Goal: Task Accomplishment & Management: Manage account settings

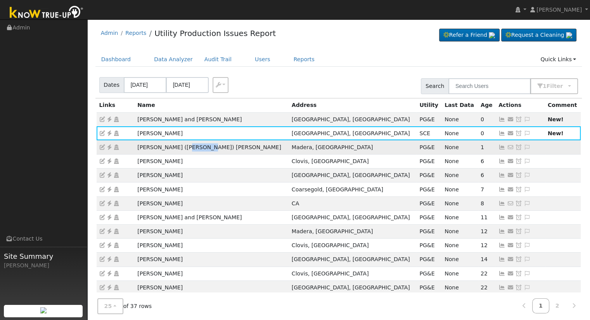
drag, startPoint x: 205, startPoint y: 148, endPoint x: 178, endPoint y: 149, distance: 26.4
click at [178, 149] on td "Yasmin (Aquiles) Ramirez" at bounding box center [212, 147] width 154 height 14
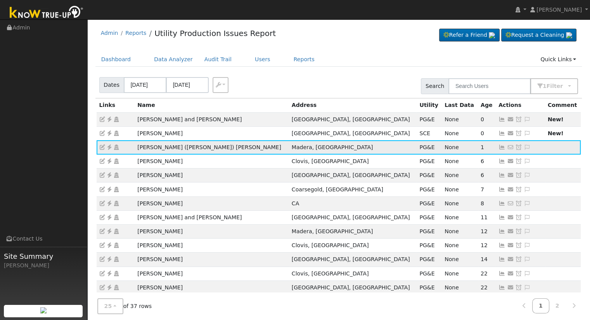
click at [498, 147] on icon at bounding box center [501, 147] width 7 height 5
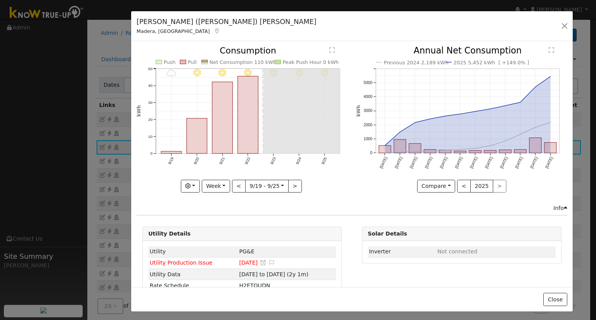
drag, startPoint x: 85, startPoint y: 22, endPoint x: 139, endPoint y: 23, distance: 53.9
click at [139, 23] on h5 "Yasmin (Aquiles) Ramirez" at bounding box center [227, 22] width 180 height 10
click at [562, 25] on button "button" at bounding box center [564, 26] width 11 height 11
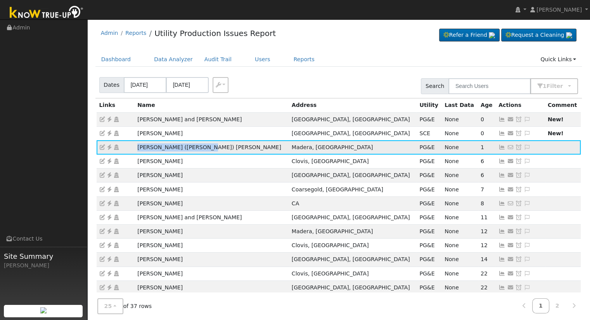
drag, startPoint x: 145, startPoint y: 147, endPoint x: 211, endPoint y: 149, distance: 66.0
click at [211, 149] on tr "Yasmin (Aquiles) Ramirez Madera, CA PG&E None 1 No email address Send Email... …" at bounding box center [339, 147] width 484 height 14
copy tr "Yasmin (Aquiles) Ramirez"
click at [203, 148] on td "Yasmin (Aquiles) Ramirez" at bounding box center [212, 147] width 154 height 14
click at [203, 148] on td "[PERSON_NAME] ([PERSON_NAME]) [PERSON_NAME]" at bounding box center [212, 147] width 154 height 14
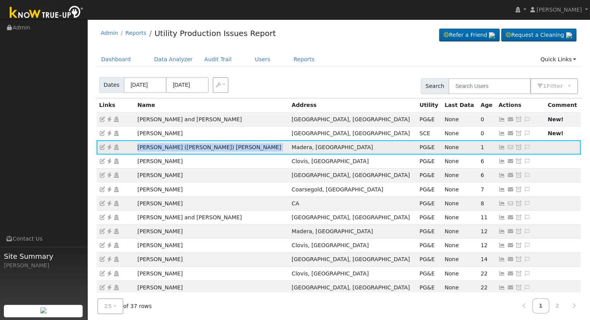
click at [203, 148] on td "[PERSON_NAME] ([PERSON_NAME]) [PERSON_NAME]" at bounding box center [212, 147] width 154 height 14
copy td "[PERSON_NAME] ([PERSON_NAME]) [PERSON_NAME]"
click at [107, 149] on icon at bounding box center [109, 147] width 7 height 5
click at [108, 146] on icon at bounding box center [109, 147] width 7 height 5
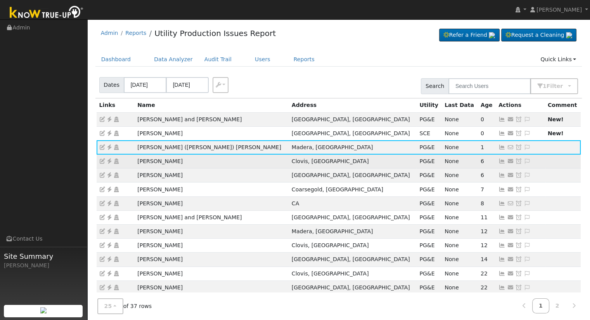
click at [161, 162] on td "Robin Ellis" at bounding box center [212, 162] width 154 height 14
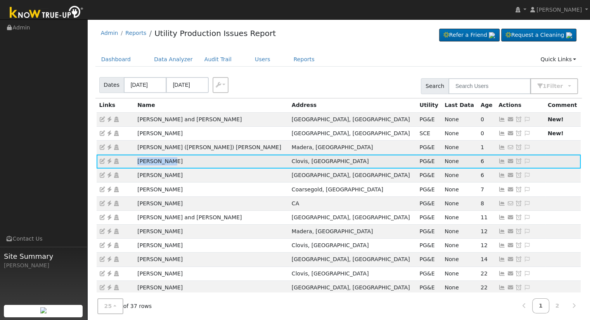
drag, startPoint x: 161, startPoint y: 163, endPoint x: 134, endPoint y: 159, distance: 27.0
click at [135, 159] on td "Robin Ellis" at bounding box center [212, 162] width 154 height 14
copy td "Robin Ellis"
click at [524, 160] on icon at bounding box center [527, 161] width 7 height 5
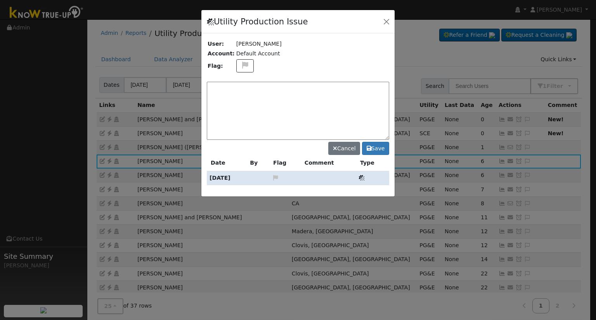
click at [296, 94] on textarea at bounding box center [298, 111] width 182 height 58
type textarea "NEW PTO 9/24 (AY)"
click at [380, 149] on button "Save" at bounding box center [375, 148] width 27 height 13
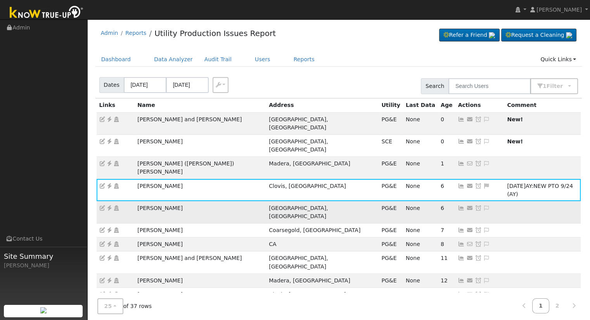
drag, startPoint x: 189, startPoint y: 176, endPoint x: 133, endPoint y: 176, distance: 55.9
click at [133, 201] on tr "Timothy Bryant Fresno, CA PG&E None 6 Send Email... Copy a Link Reset Password …" at bounding box center [339, 212] width 484 height 22
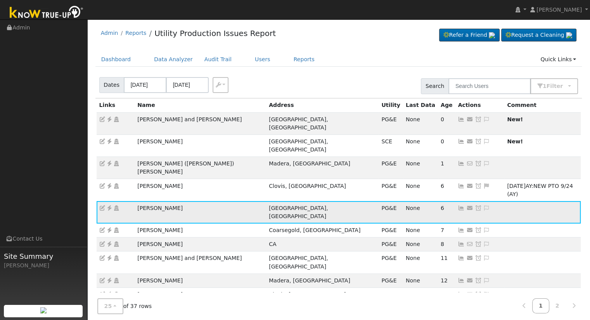
copy tr "Timothy Bryant"
click at [483, 206] on icon at bounding box center [486, 208] width 7 height 5
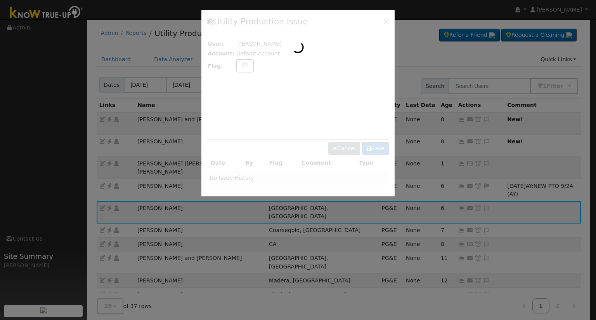
click at [337, 101] on div at bounding box center [297, 103] width 193 height 187
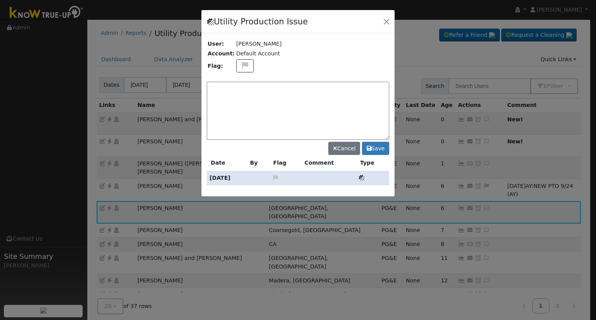
click at [311, 101] on textarea at bounding box center [298, 111] width 182 height 58
click at [292, 87] on textarea "NO PRODUCTION, Inverter RMA'd (AY)" at bounding box center [298, 111] width 182 height 58
type textarea "NO PRODUCTION, Inverter RMA'd 9/24 (AY)"
click at [247, 68] on button at bounding box center [245, 66] width 18 height 14
click at [240, 90] on icon at bounding box center [244, 93] width 9 height 7
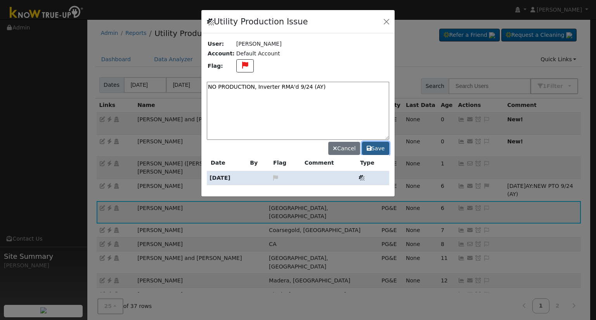
click at [379, 147] on button "Save" at bounding box center [375, 148] width 27 height 13
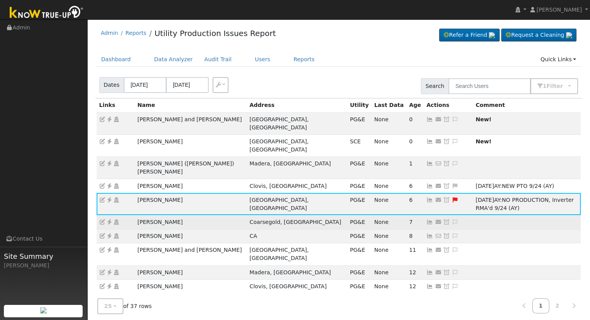
drag, startPoint x: 183, startPoint y: 188, endPoint x: 135, endPoint y: 189, distance: 48.1
click at [135, 215] on td "William Meneley" at bounding box center [191, 222] width 112 height 14
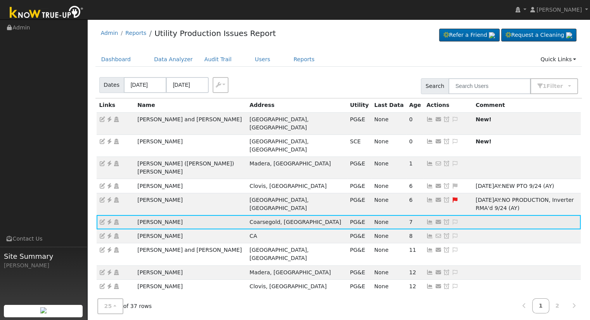
copy td "William Meneley"
click at [451, 220] on icon at bounding box center [454, 222] width 7 height 5
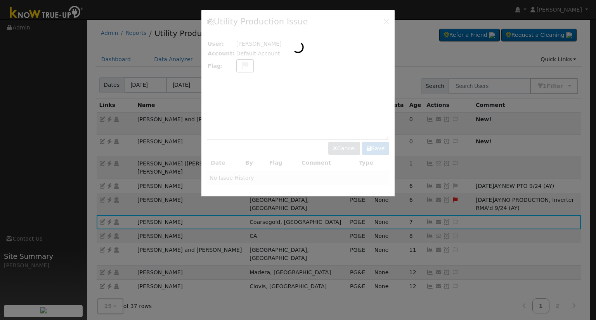
click at [321, 114] on div at bounding box center [297, 103] width 193 height 187
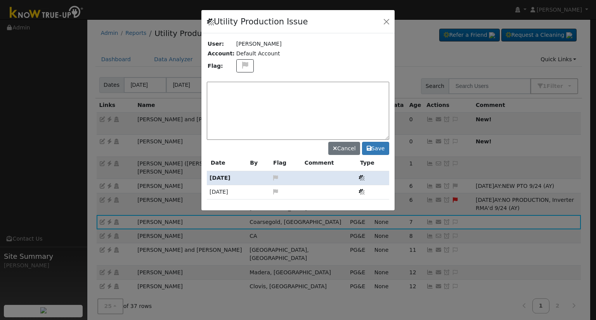
click at [314, 117] on textarea at bounding box center [298, 111] width 182 height 58
type textarea "NEW PTO 9/24 (AY)"
click at [377, 150] on button "Save" at bounding box center [375, 148] width 27 height 13
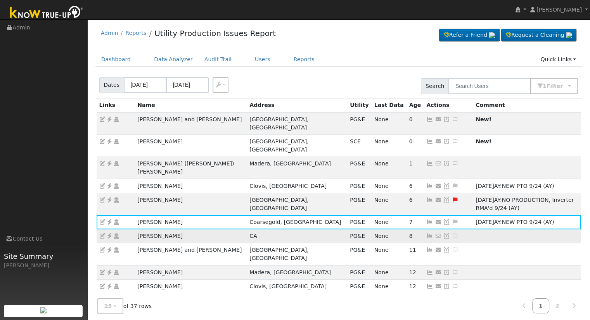
drag, startPoint x: 185, startPoint y: 204, endPoint x: 134, endPoint y: 203, distance: 51.6
click at [134, 230] on tr "Alfredo Dominguez CA PG&E None 8 No email address Send Email... Copy a Link Res…" at bounding box center [339, 237] width 484 height 14
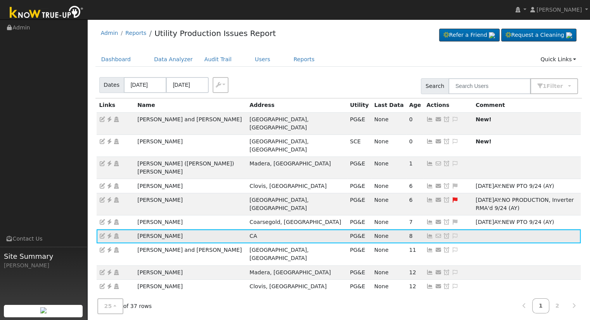
copy tr "Alfredo Dominguez"
click at [106, 233] on icon at bounding box center [109, 235] width 7 height 5
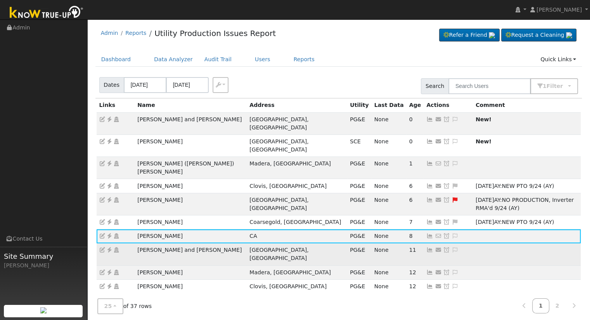
click at [205, 244] on td "Daniel and Janet Wheatley" at bounding box center [191, 255] width 112 height 22
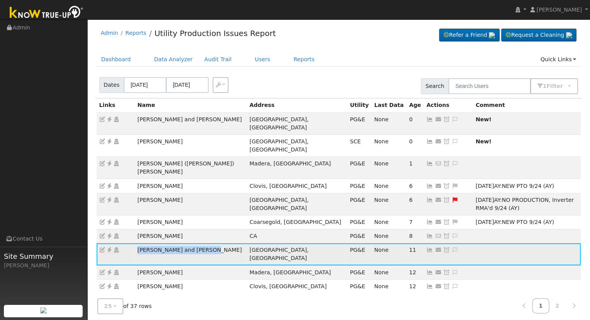
drag, startPoint x: 207, startPoint y: 219, endPoint x: 136, endPoint y: 213, distance: 71.2
click at [136, 244] on td "Daniel and Janet Wheatley" at bounding box center [191, 255] width 112 height 22
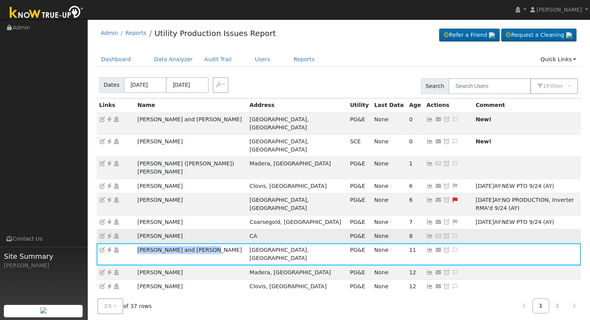
copy td "Daniel and Janet Wheatley"
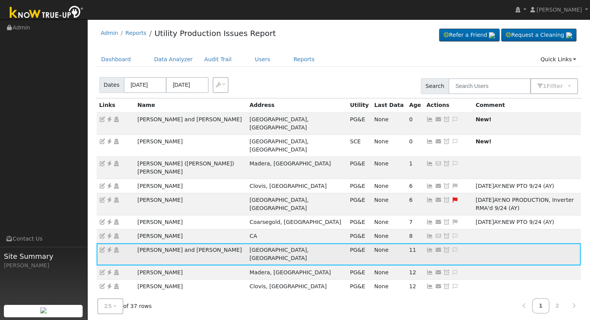
click at [426, 247] on icon at bounding box center [429, 249] width 7 height 5
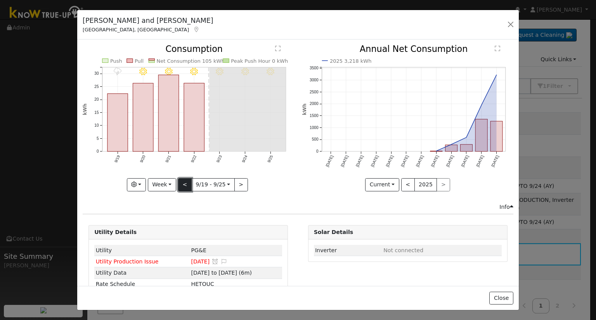
click at [185, 179] on button "<" at bounding box center [185, 184] width 14 height 13
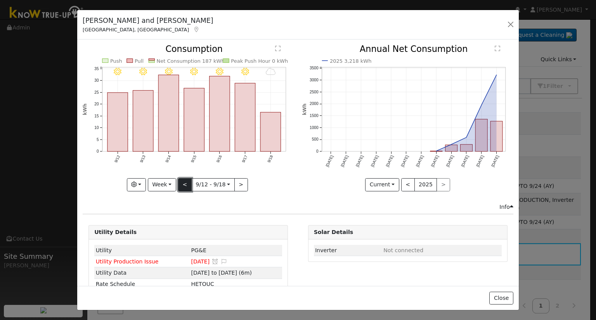
click at [185, 179] on button "<" at bounding box center [185, 184] width 14 height 13
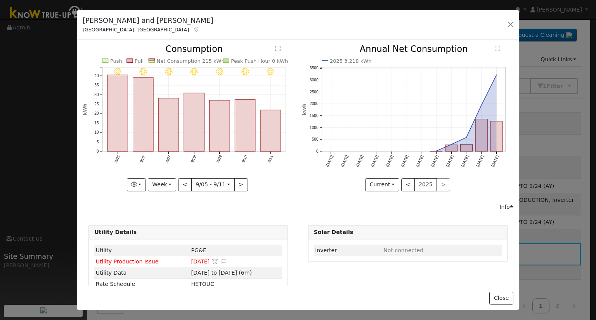
click at [185, 179] on div "9/11 - Clear 9/10 - MostlyClear 9/09 - Clear 9/08 - Clear 9/07 - Clear 9/06 - C…" at bounding box center [188, 118] width 211 height 146
click at [185, 180] on button "<" at bounding box center [185, 184] width 14 height 13
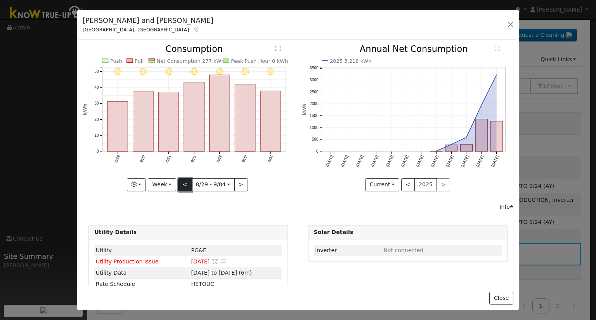
click at [185, 180] on button "<" at bounding box center [185, 184] width 14 height 13
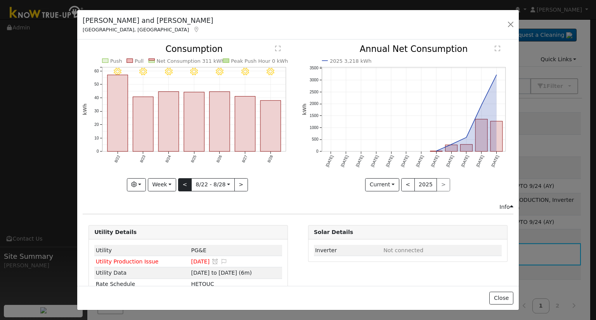
click at [185, 180] on div "8/28 - Clear 8/27 - Clear 8/26 - Clear 8/25 - Clear 8/24 - Clear 8/23 - MostlyC…" at bounding box center [188, 118] width 211 height 146
click at [185, 180] on button "<" at bounding box center [185, 184] width 14 height 13
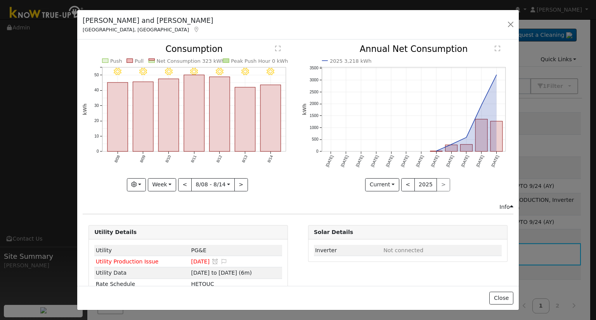
click at [185, 180] on div "8/14 - Clear 8/13 - Clear 8/12 - Clear 8/11 - Clear 8/10 - Clear 8/09 - Clear 8…" at bounding box center [188, 118] width 211 height 146
click at [185, 180] on button "<" at bounding box center [185, 184] width 14 height 13
click at [185, 180] on div at bounding box center [188, 118] width 211 height 146
click at [185, 180] on button "<" at bounding box center [185, 184] width 14 height 13
click at [185, 180] on div at bounding box center [188, 118] width 211 height 146
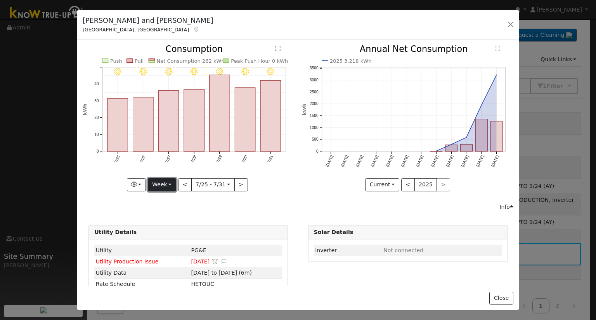
click at [174, 185] on button "Week" at bounding box center [162, 184] width 28 height 13
click at [168, 229] on link "Year" at bounding box center [175, 233] width 54 height 11
type input "2024-09-01"
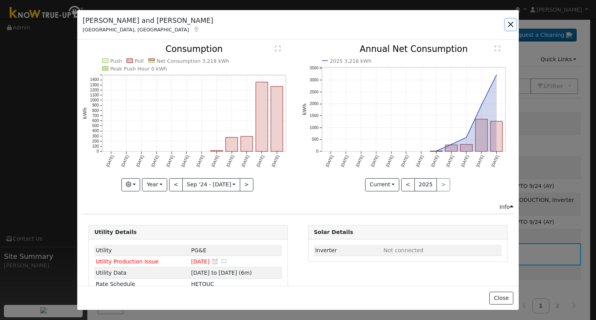
click at [508, 24] on button "button" at bounding box center [510, 24] width 11 height 11
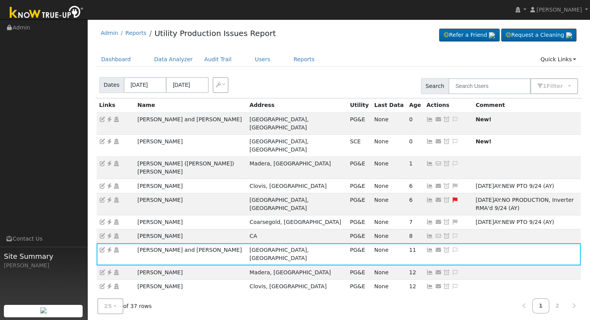
click at [451, 247] on icon at bounding box center [454, 249] width 7 height 5
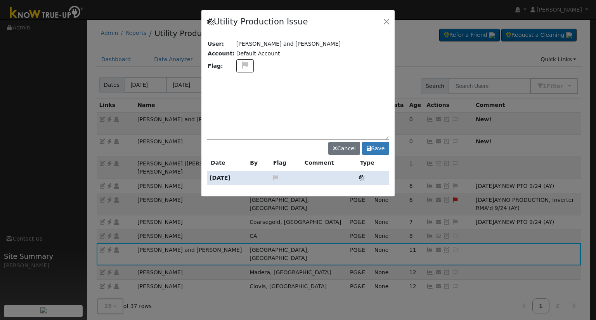
drag, startPoint x: 327, startPoint y: 114, endPoint x: 330, endPoint y: 109, distance: 4.9
click at [328, 114] on textarea at bounding box center [298, 111] width 182 height 58
click at [315, 93] on textarea "NEW PTO - Waiting on meter collar" at bounding box center [298, 111] width 182 height 58
type textarea "NEW PTO - Waiting on meter collar. 9/24 (AY)"
click at [373, 149] on button "Save" at bounding box center [375, 148] width 27 height 13
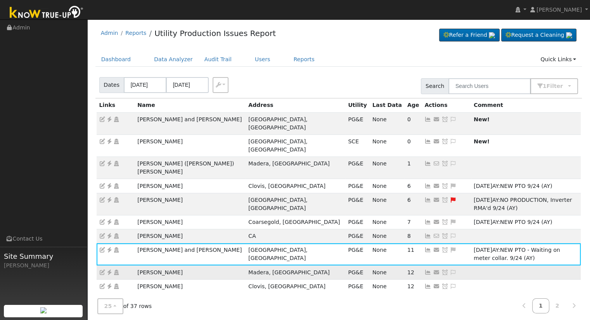
drag, startPoint x: 180, startPoint y: 234, endPoint x: 138, endPoint y: 224, distance: 43.1
click at [138, 266] on td "Vince Rodriguez" at bounding box center [190, 273] width 111 height 14
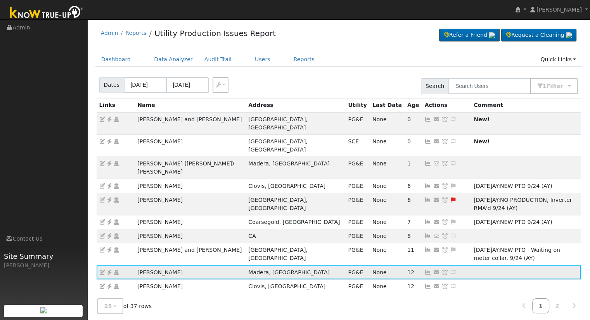
copy td "Vince Rodriguez"
click at [110, 270] on link at bounding box center [109, 273] width 7 height 6
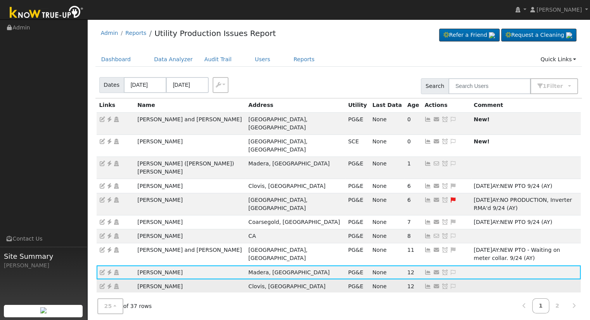
drag, startPoint x: 181, startPoint y: 249, endPoint x: 130, endPoint y: 239, distance: 52.6
click at [130, 280] on tr "William Lawless Clovis, CA PG&E None 12 Send Email... Copy a Link Reset Passwor…" at bounding box center [339, 287] width 484 height 14
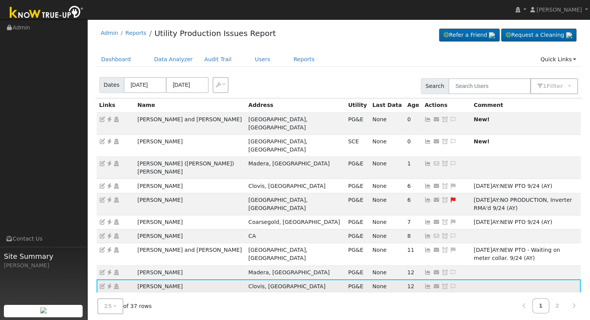
copy tr "William Lawless"
click at [424, 284] on icon at bounding box center [427, 286] width 7 height 5
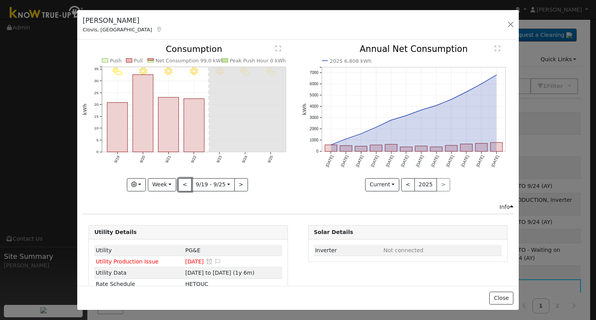
click at [183, 182] on button "<" at bounding box center [185, 184] width 14 height 13
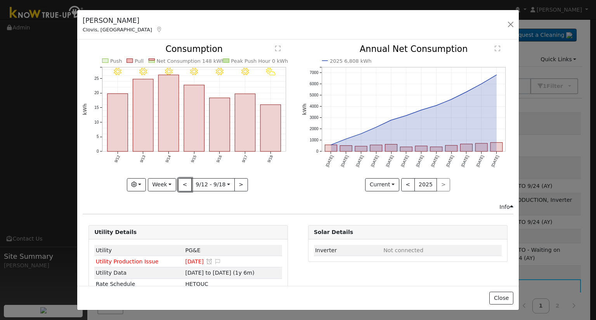
click at [183, 182] on button "<" at bounding box center [185, 184] width 14 height 13
click at [183, 182] on div "9/11 - Clear 9/10 - Clear 9/09 - Clear 9/08 - Clear 9/07 - Clear 9/06 - Clear 9…" at bounding box center [188, 118] width 211 height 146
click at [183, 182] on button "<" at bounding box center [185, 184] width 14 height 13
type input "2025-08-29"
click at [507, 26] on button "button" at bounding box center [510, 24] width 11 height 11
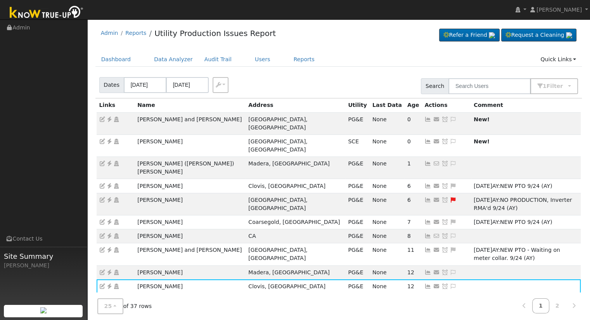
drag, startPoint x: 197, startPoint y: 261, endPoint x: 138, endPoint y: 263, distance: 58.6
click at [138, 294] on td "Eustaquia pascual garcia" at bounding box center [190, 305] width 111 height 22
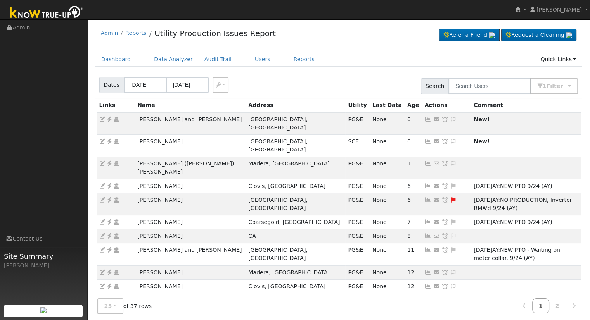
copy td "Eustaquia pascual garcia"
click at [108, 298] on icon at bounding box center [109, 300] width 7 height 5
click at [110, 298] on icon at bounding box center [109, 300] width 7 height 5
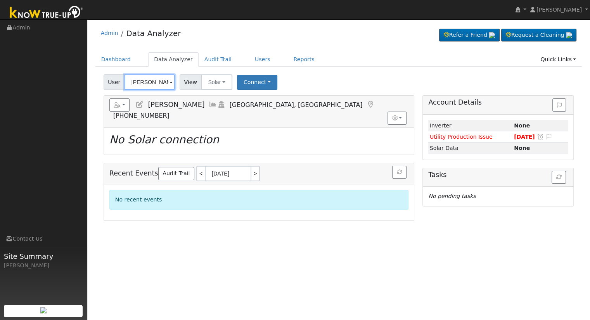
click at [145, 83] on input "Ozzie Martin" at bounding box center [149, 82] width 50 height 16
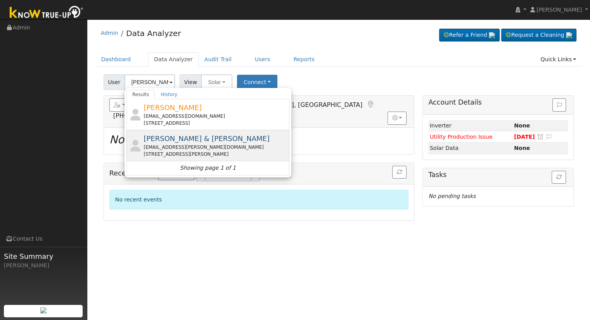
click at [191, 154] on div "2645 West Morris Avenue, Fresno, CA 93711" at bounding box center [215, 154] width 144 height 7
type input "Zach & Kerena Reinhold"
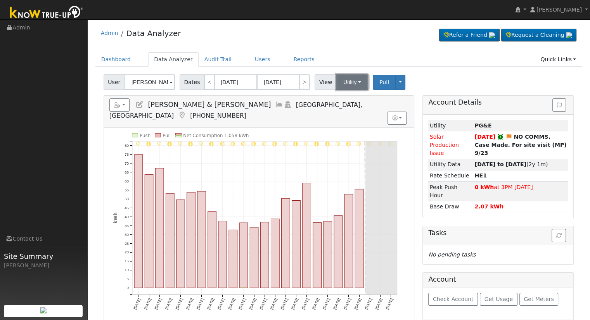
click at [345, 84] on button "Utility" at bounding box center [352, 82] width 32 height 16
click at [362, 110] on link "Solar" at bounding box center [362, 110] width 54 height 11
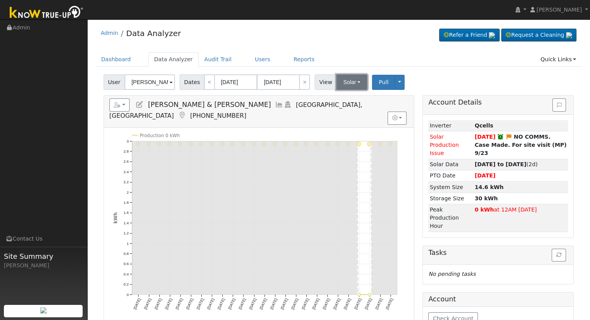
click at [359, 77] on button "Solar" at bounding box center [351, 82] width 31 height 16
click at [349, 97] on link "Utility" at bounding box center [362, 99] width 54 height 11
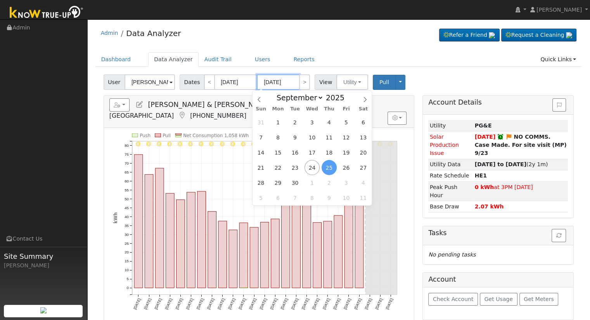
click at [266, 83] on input "[DATE]" at bounding box center [278, 82] width 43 height 16
click at [313, 171] on span "24" at bounding box center [311, 167] width 15 height 15
type input "[DATE]"
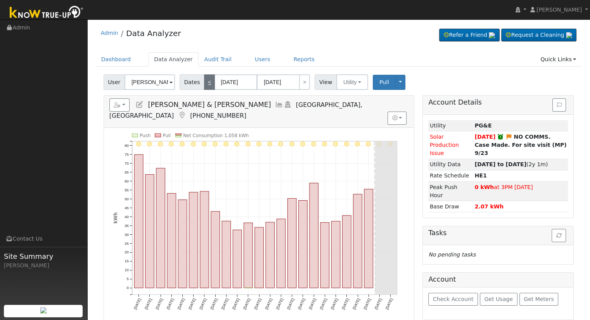
click at [205, 81] on link "<" at bounding box center [209, 82] width 11 height 16
type input "08/08/2025"
type input "08/31/2025"
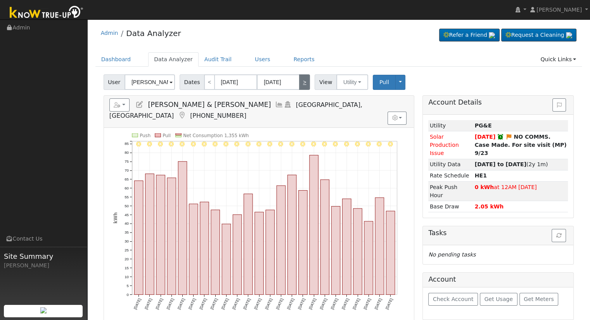
click at [304, 83] on link ">" at bounding box center [304, 82] width 11 height 16
type input "[DATE]"
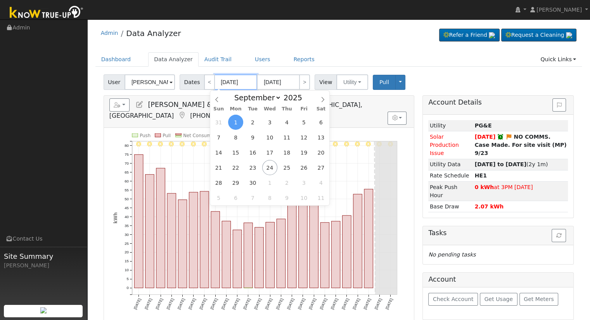
click at [226, 82] on input "[DATE]" at bounding box center [235, 82] width 43 height 16
click at [220, 163] on span "21" at bounding box center [218, 167] width 15 height 15
type input "09/21/2025"
type input "10/14/2025"
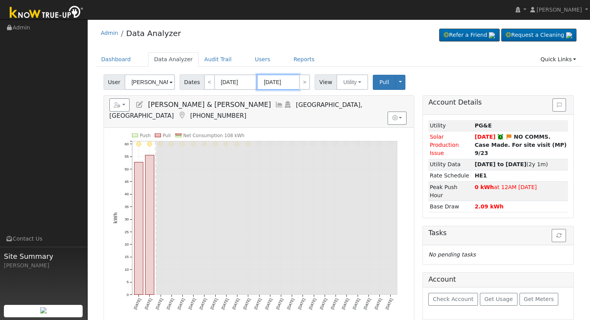
click at [267, 79] on input "10/14/2025" at bounding box center [278, 82] width 43 height 16
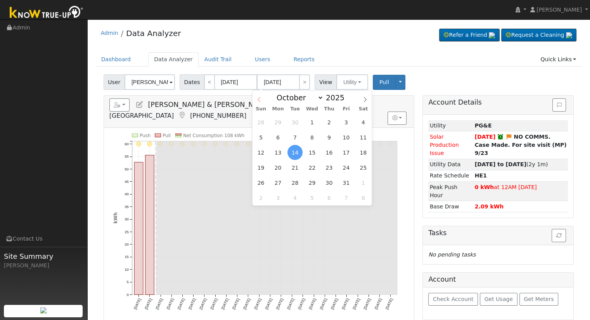
click at [259, 97] on span at bounding box center [258, 97] width 13 height 13
select select "8"
click at [310, 168] on span "24" at bounding box center [311, 167] width 15 height 15
type input "[DATE]"
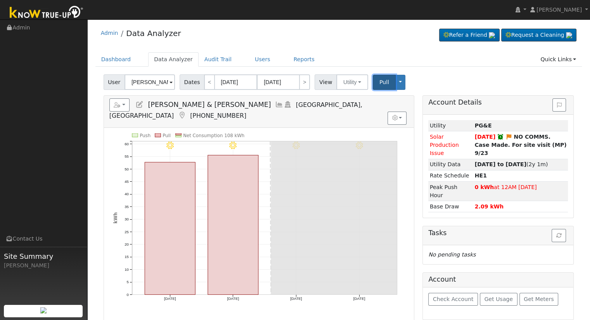
click at [382, 77] on button "Pull" at bounding box center [384, 82] width 23 height 15
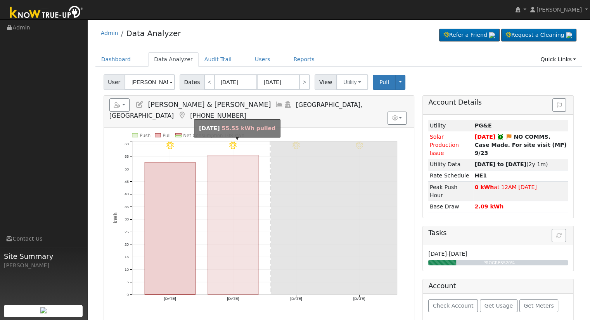
click at [222, 205] on rect "onclick=""" at bounding box center [233, 225] width 50 height 140
type input "09/22/2025"
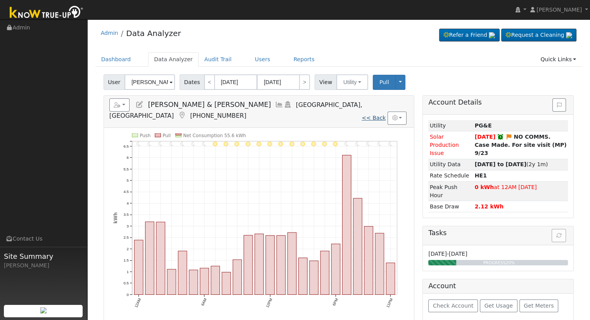
click at [374, 115] on link "<< Back" at bounding box center [373, 118] width 24 height 6
type input "09/21/2025"
type input "[DATE]"
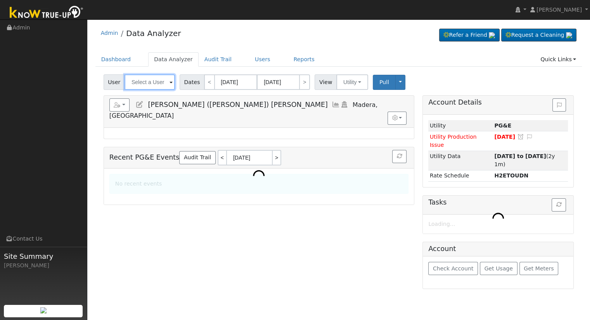
type input "Yasmin (Aquiles) Ramirez"
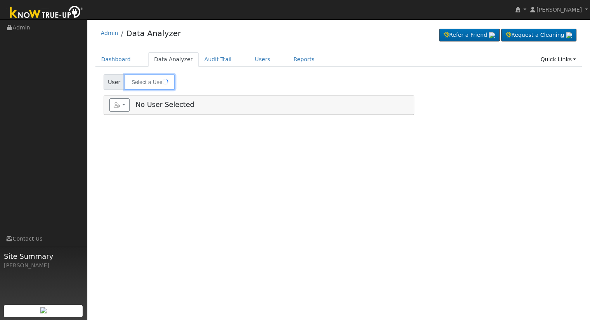
type input "[PERSON_NAME] ([PERSON_NAME]) [PERSON_NAME]"
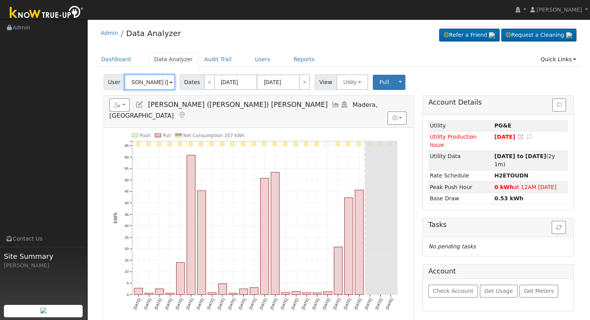
scroll to position [0, 26]
drag, startPoint x: 129, startPoint y: 82, endPoint x: 168, endPoint y: 86, distance: 38.6
click at [168, 86] on div "[PERSON_NAME] ([PERSON_NAME]) [PERSON_NAME]" at bounding box center [149, 82] width 50 height 16
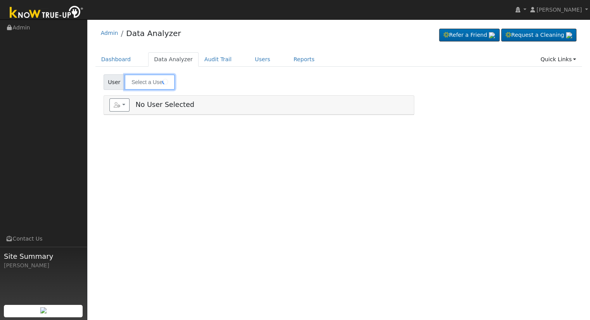
type input "[PERSON_NAME]"
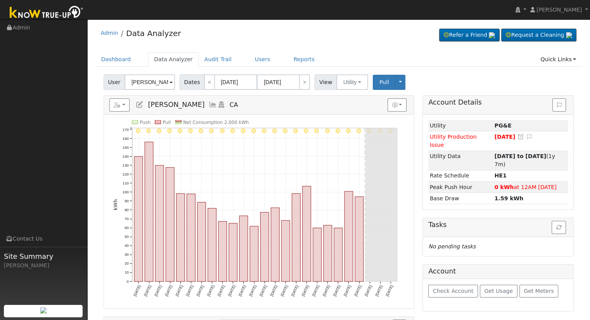
click at [137, 106] on icon at bounding box center [139, 104] width 9 height 7
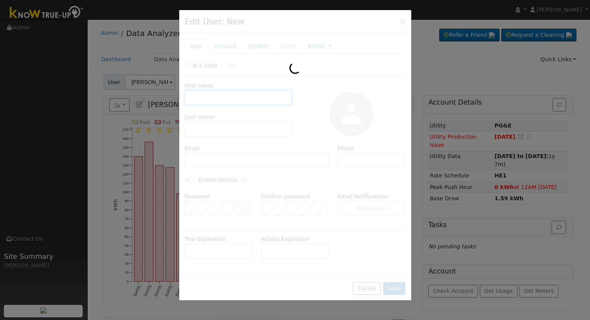
type input "[PERSON_NAME]"
type input "Pacific Gas & Electric"
type input "PG&E"
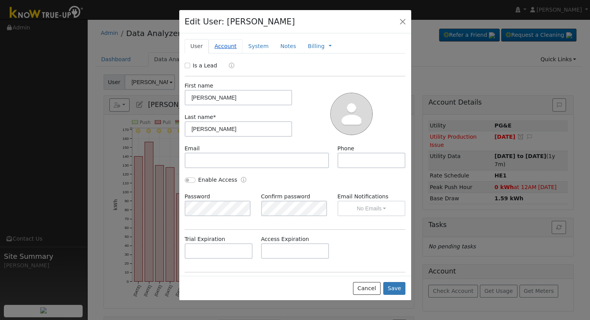
click at [214, 50] on link "Account" at bounding box center [226, 46] width 34 height 14
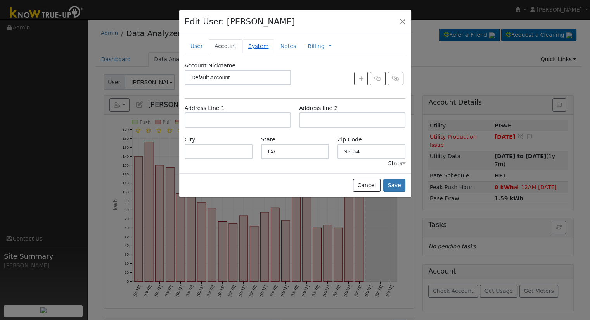
click at [247, 46] on link "System" at bounding box center [258, 46] width 32 height 14
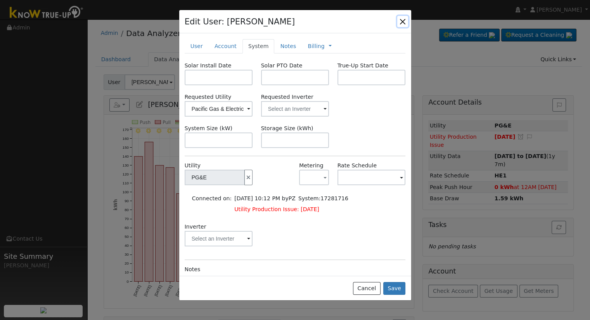
click at [403, 20] on button "button" at bounding box center [402, 21] width 11 height 11
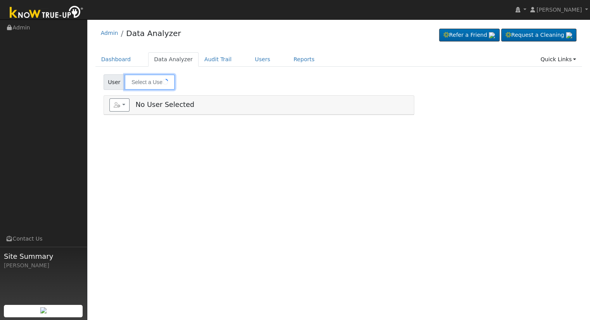
type input "[PERSON_NAME]"
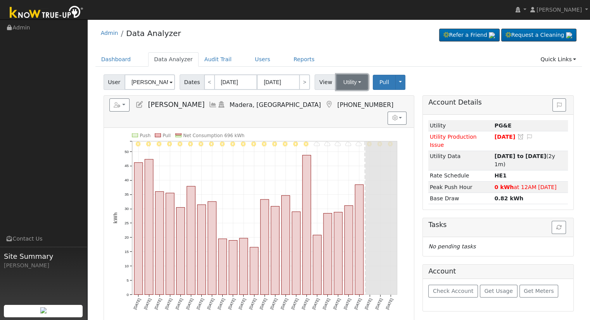
click at [337, 86] on button "Utility" at bounding box center [352, 82] width 32 height 16
click at [141, 105] on icon at bounding box center [139, 104] width 9 height 7
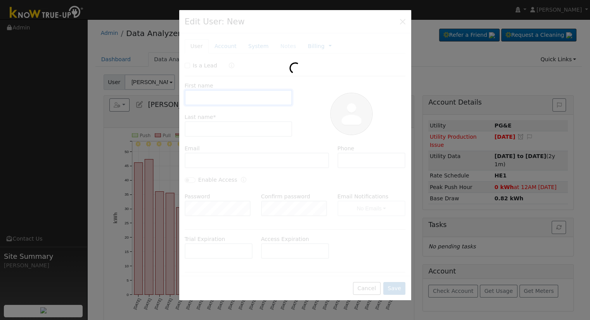
type input "[PERSON_NAME]"
type input "[EMAIL_ADDRESS][DOMAIN_NAME]"
type input "[PHONE_NUMBER]"
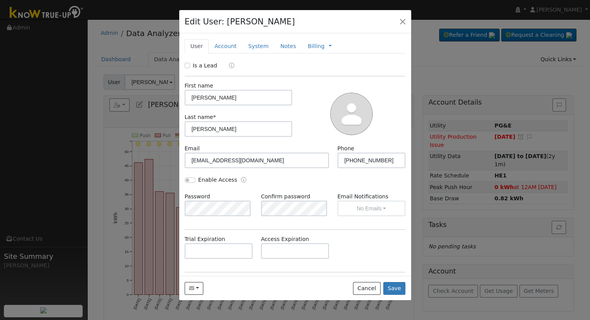
click at [205, 64] on label "Is a Lead" at bounding box center [205, 66] width 24 height 8
click at [190, 64] on input "Is a Lead" at bounding box center [187, 65] width 5 height 5
checkbox input "true"
click at [393, 287] on button "Save" at bounding box center [394, 288] width 22 height 13
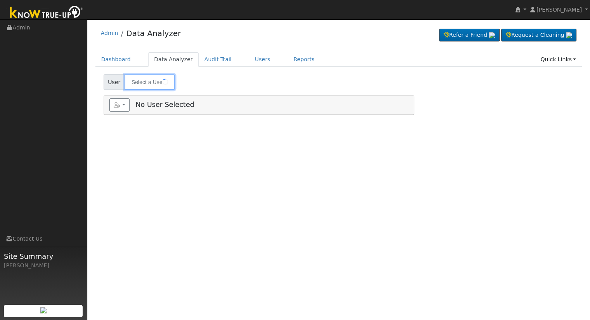
type input "[PERSON_NAME]"
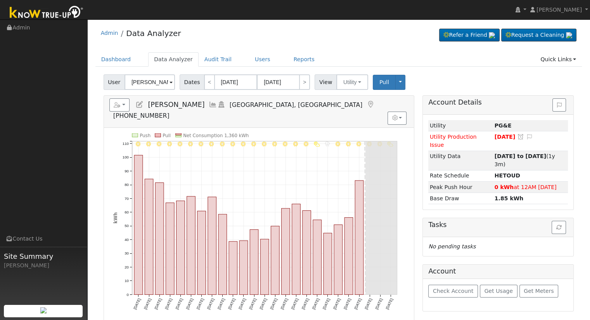
click at [137, 104] on icon at bounding box center [139, 104] width 9 height 7
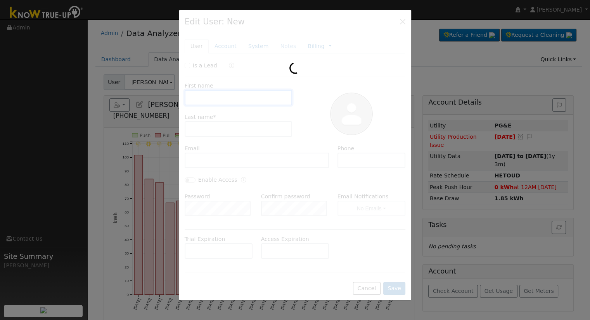
type input "Eustaquia"
type input "pascual garcia"
type input "Epgarcia@gmail.com"
type input "3239755826"
type input "Pacific Gas & Electric"
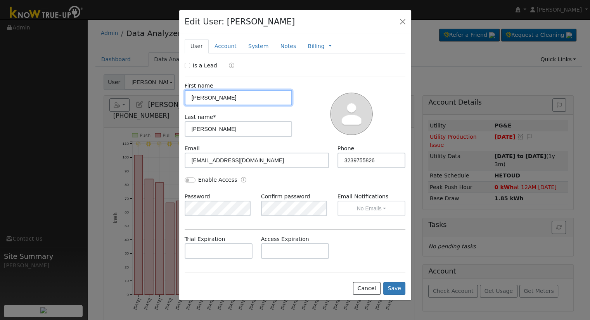
type input "PG&E"
click at [224, 48] on link "Account" at bounding box center [226, 46] width 34 height 14
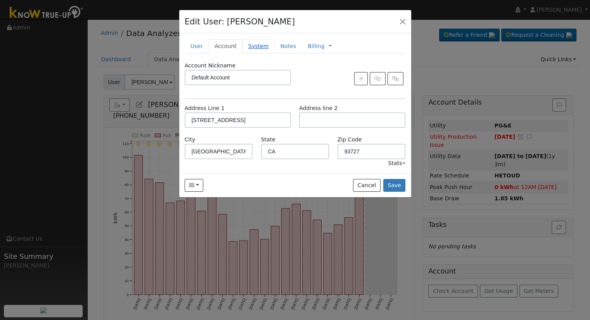
click at [249, 46] on link "System" at bounding box center [258, 46] width 32 height 14
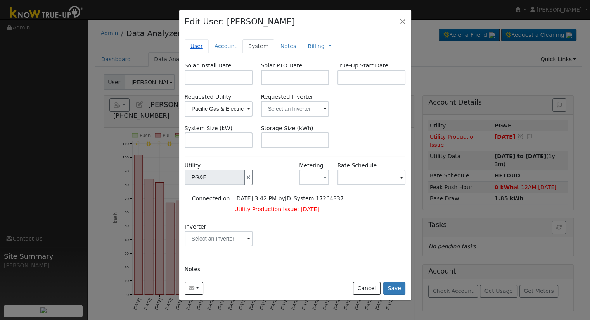
click at [200, 48] on link "User" at bounding box center [197, 46] width 24 height 14
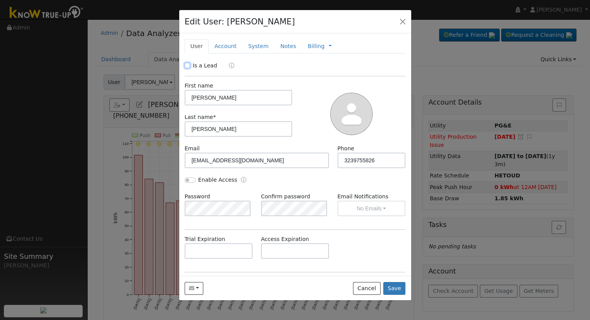
click at [187, 66] on input "Is a Lead" at bounding box center [187, 65] width 5 height 5
checkbox input "true"
click at [398, 289] on button "Save" at bounding box center [394, 288] width 22 height 13
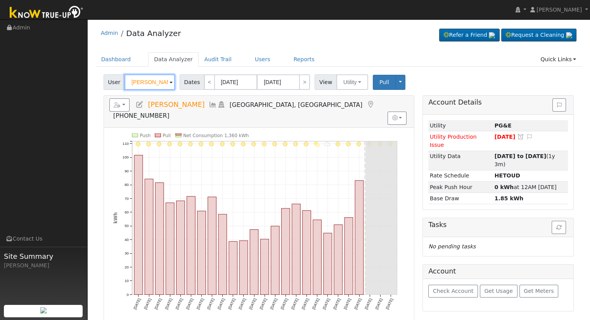
click at [139, 86] on input "[PERSON_NAME]" at bounding box center [149, 82] width 50 height 16
click at [141, 85] on input "[PERSON_NAME]" at bounding box center [149, 82] width 50 height 16
click at [141, 84] on input "Eustaquia pascual garcia" at bounding box center [149, 82] width 50 height 16
click at [141, 82] on input "Eustaquia pascual garcia" at bounding box center [149, 82] width 50 height 16
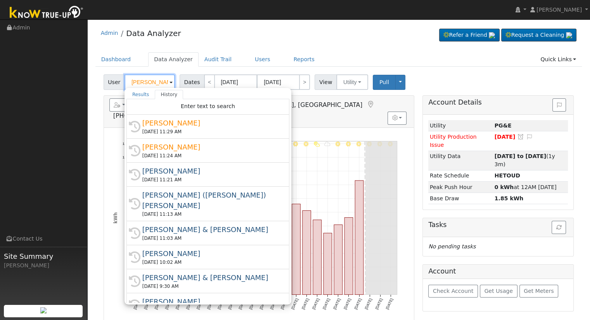
click at [141, 82] on input "Eustaquia pascual garcia" at bounding box center [149, 82] width 50 height 16
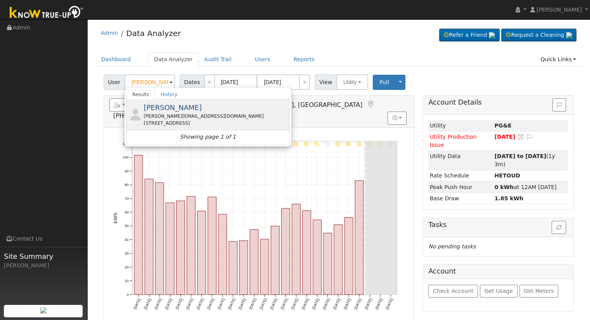
click at [196, 116] on div "jake@goldenfarms.com" at bounding box center [215, 116] width 144 height 7
type input "Jake Goerzen"
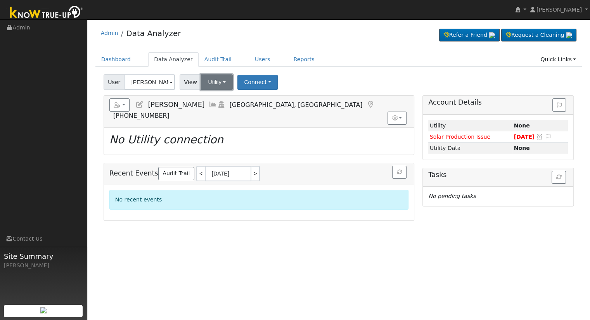
click at [212, 83] on button "Utility" at bounding box center [217, 82] width 32 height 16
click at [339, 97] on div "Reports Scenario Health Check Energy Audit Account Timeline User Audit Trail In…" at bounding box center [259, 112] width 310 height 32
click at [244, 79] on button "Connect" at bounding box center [257, 82] width 40 height 15
click at [273, 99] on link "Select a Provider" at bounding box center [268, 99] width 60 height 11
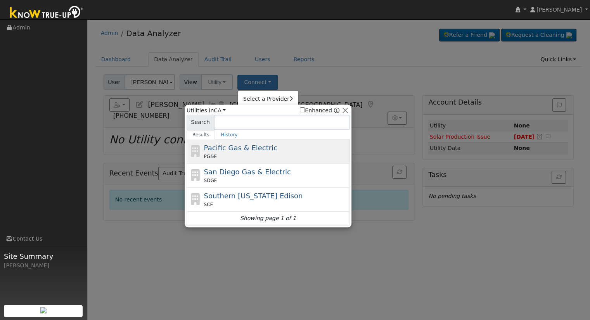
click at [272, 147] on div "Pacific Gas & Electric PG&E" at bounding box center [276, 151] width 144 height 17
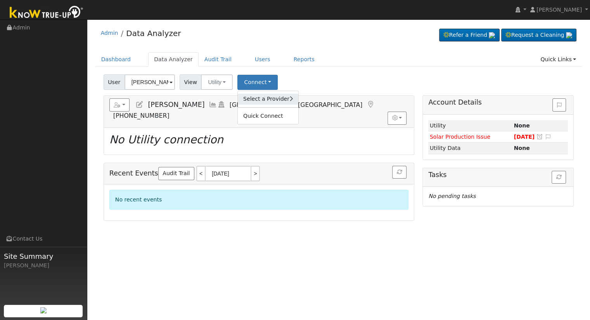
click at [248, 98] on link "Select a Provider" at bounding box center [268, 99] width 60 height 11
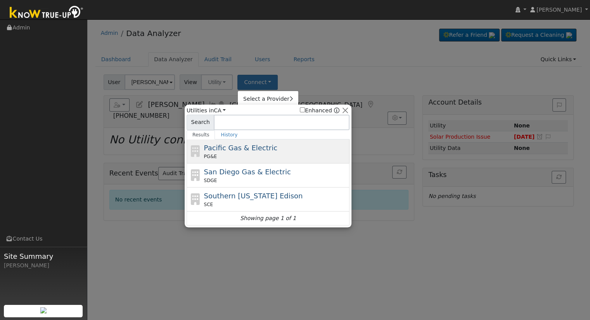
click at [252, 144] on span "Pacific Gas & Electric" at bounding box center [240, 148] width 73 height 8
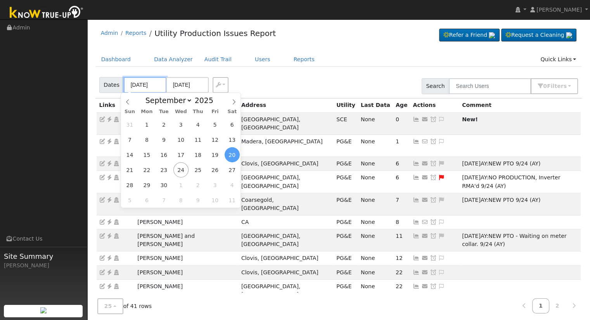
click at [136, 83] on input "[DATE]" at bounding box center [145, 85] width 43 height 16
click at [143, 168] on span "22" at bounding box center [146, 169] width 15 height 15
type input "[DATE]"
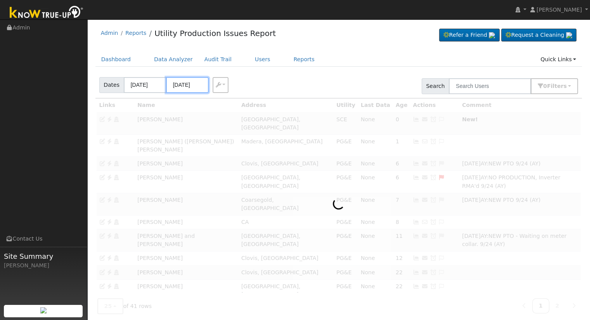
click at [181, 85] on input "[DATE]" at bounding box center [187, 85] width 43 height 16
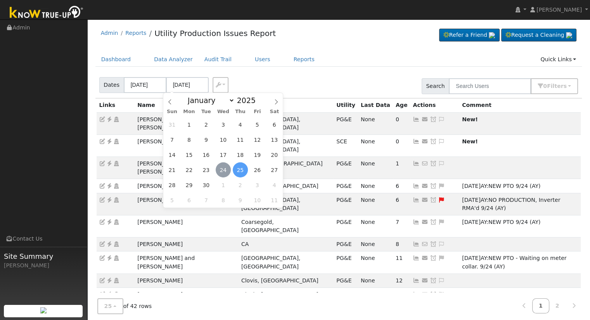
click at [220, 170] on span "24" at bounding box center [223, 169] width 15 height 15
type input "[DATE]"
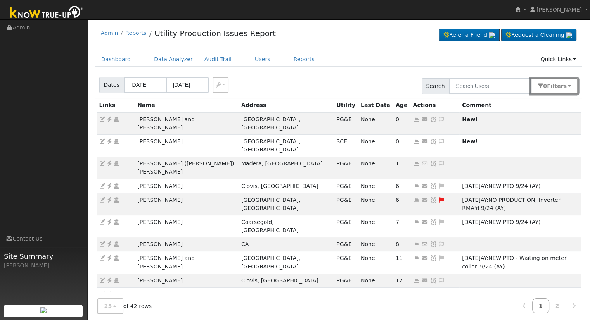
click at [561, 86] on span "Filter s" at bounding box center [557, 86] width 20 height 6
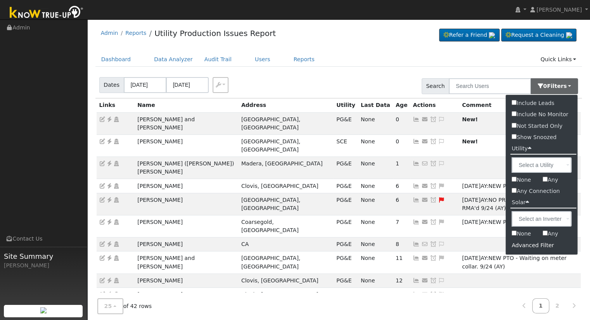
click at [543, 242] on div "Advanced Filter" at bounding box center [542, 246] width 72 height 12
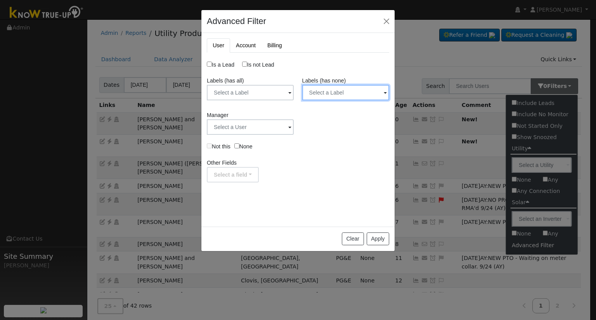
click at [337, 94] on input "text" at bounding box center [345, 93] width 87 height 16
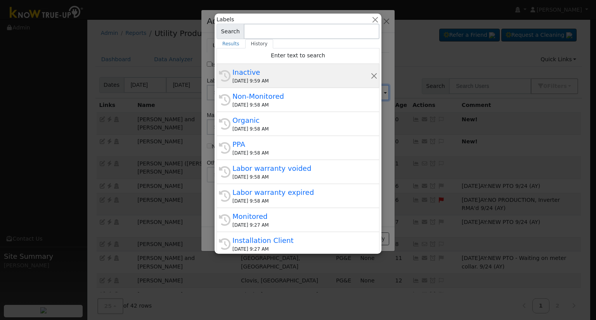
click at [300, 76] on div "Inactive" at bounding box center [301, 72] width 138 height 10
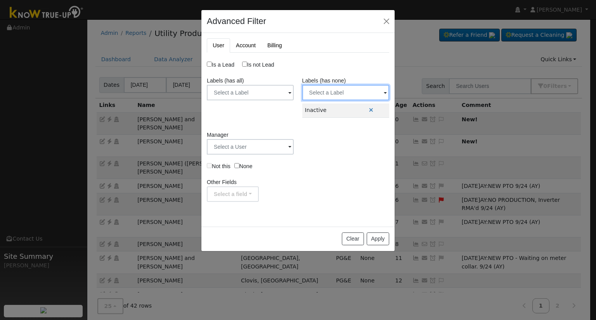
click at [367, 95] on input "text" at bounding box center [345, 93] width 87 height 16
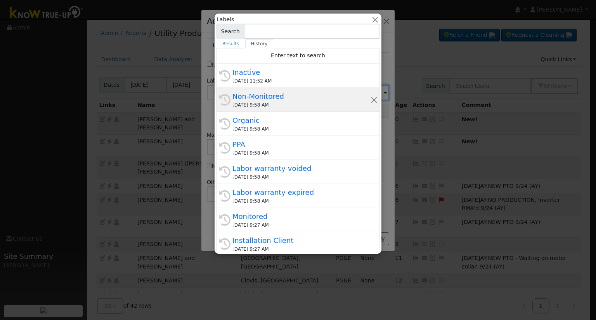
click at [303, 106] on div "09/24/2025 9:58 AM" at bounding box center [301, 105] width 138 height 7
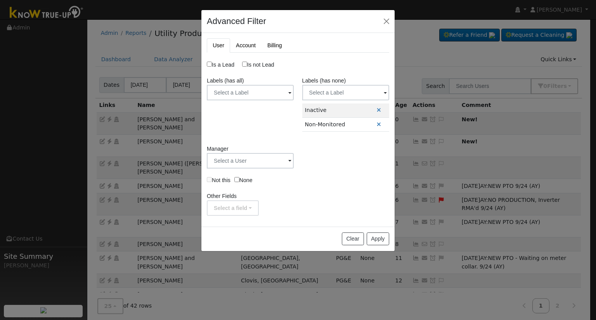
click at [353, 84] on div "Labels (has none) Label Name Owner Shared Cancel Save Are you sure you want to …" at bounding box center [345, 107] width 95 height 60
click at [358, 93] on input "text" at bounding box center [345, 93] width 87 height 16
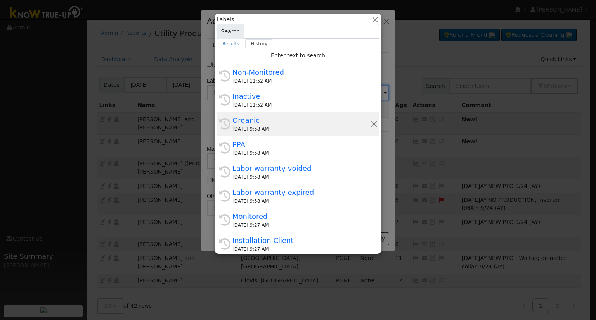
click at [290, 127] on div "09/24/2025 9:58 AM" at bounding box center [301, 129] width 138 height 7
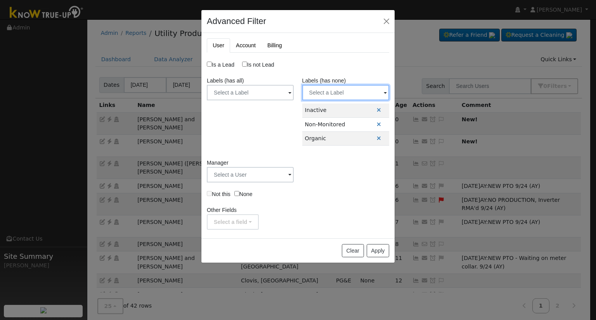
click at [354, 97] on input "text" at bounding box center [345, 93] width 87 height 16
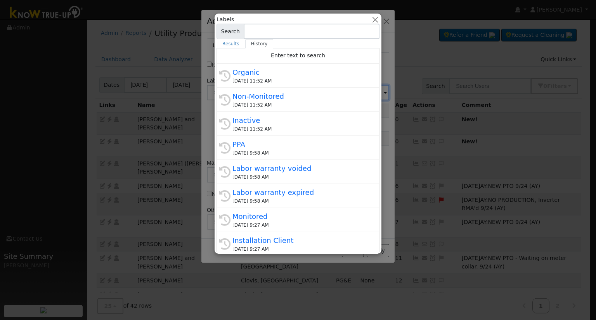
click at [250, 150] on div "09/24/2025 9:58 AM" at bounding box center [301, 153] width 138 height 7
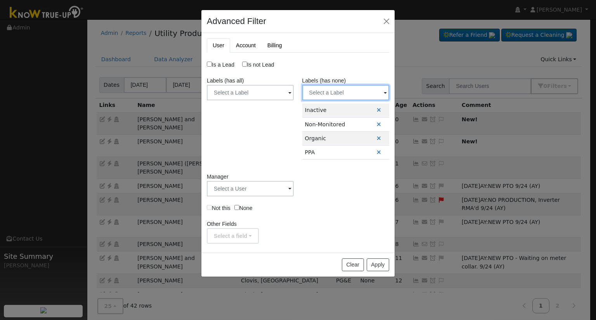
click at [354, 90] on input "text" at bounding box center [345, 93] width 87 height 16
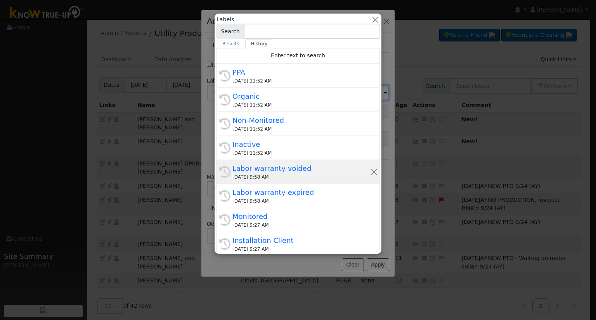
click at [264, 168] on div "Labor warranty voided" at bounding box center [301, 168] width 138 height 10
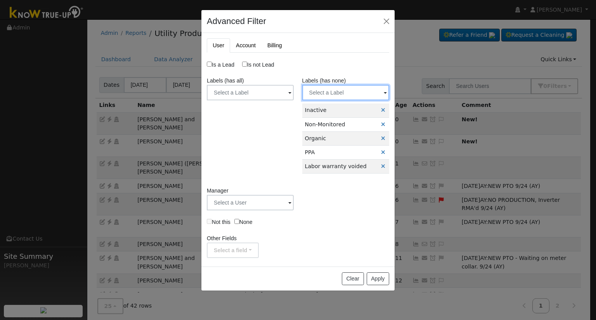
click at [345, 92] on input "text" at bounding box center [345, 93] width 87 height 16
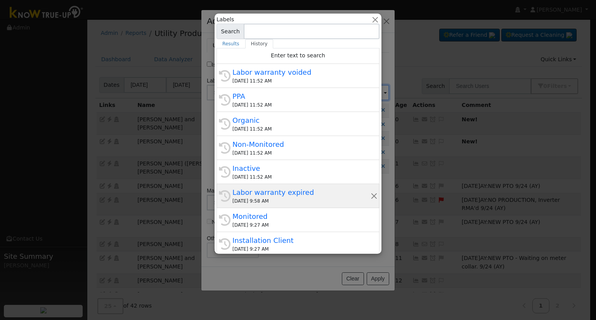
click at [301, 192] on div "Labor warranty expired" at bounding box center [301, 192] width 138 height 10
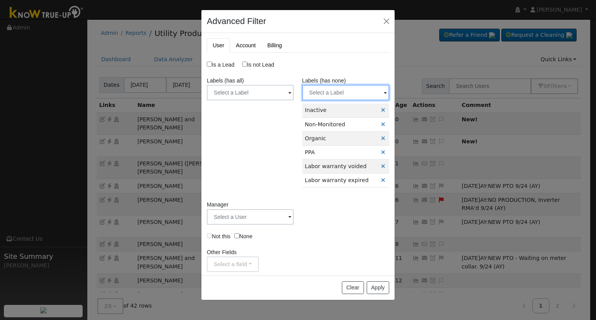
click at [365, 92] on input "text" at bounding box center [345, 93] width 87 height 16
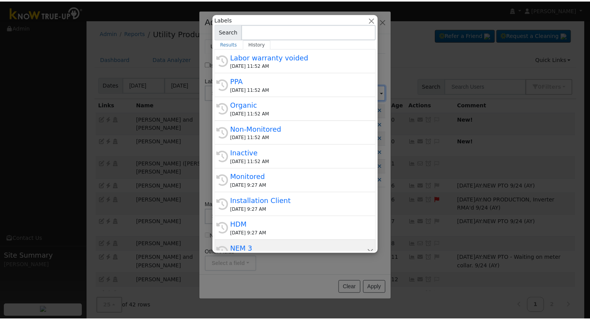
scroll to position [99, 0]
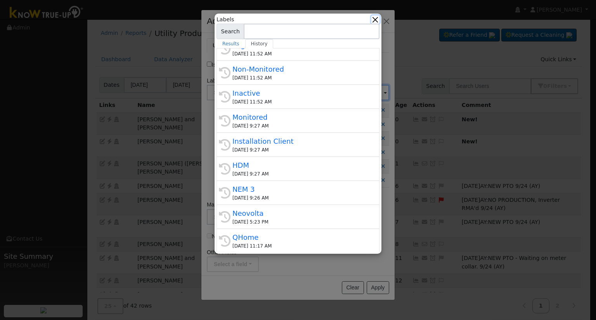
click at [374, 20] on button "button" at bounding box center [375, 20] width 8 height 8
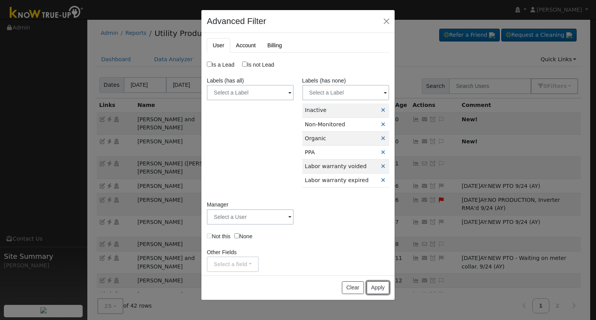
click at [373, 287] on button "Apply" at bounding box center [377, 288] width 22 height 13
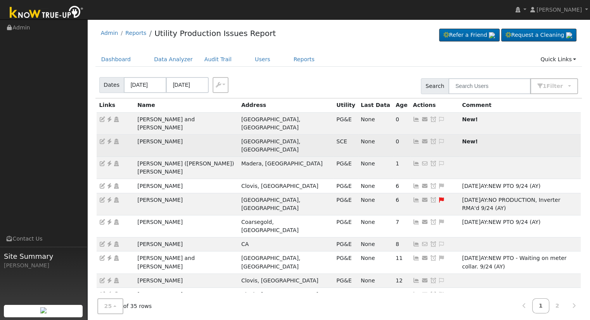
click at [438, 139] on icon at bounding box center [441, 141] width 7 height 5
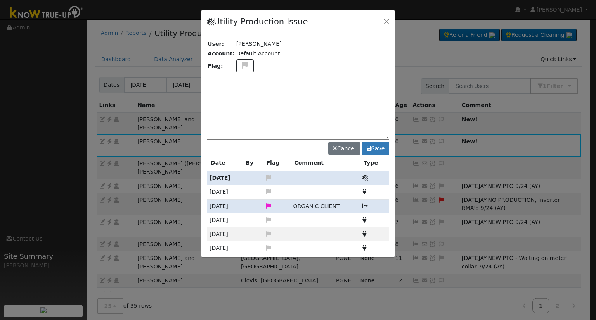
drag, startPoint x: 349, startPoint y: 113, endPoint x: 335, endPoint y: 119, distance: 14.8
click at [346, 112] on textarea at bounding box center [298, 111] width 182 height 58
type textarea "Pros membership waiting on template"
click at [377, 145] on button "Save" at bounding box center [375, 148] width 27 height 13
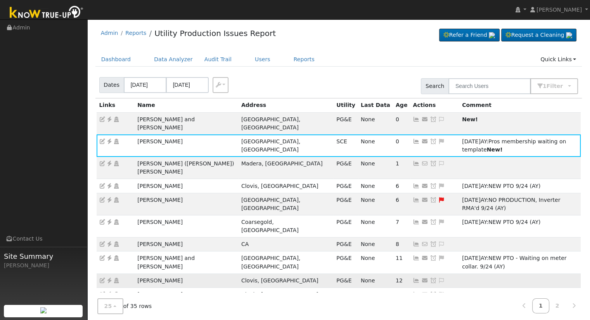
drag, startPoint x: 177, startPoint y: 232, endPoint x: 140, endPoint y: 230, distance: 37.3
click at [140, 274] on td "William Lawless" at bounding box center [187, 281] width 104 height 14
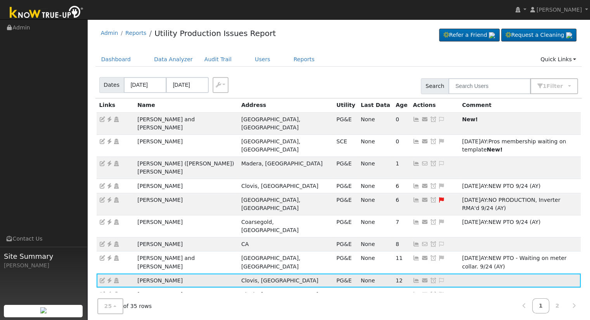
copy td "William Lawless"
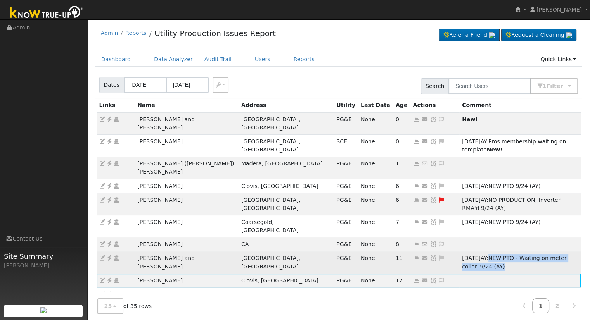
drag, startPoint x: 417, startPoint y: 219, endPoint x: 524, endPoint y: 215, distance: 107.1
click at [524, 254] on div "09/24/25 AY: NEW PTO - Waiting on meter collar. 9/24 (AY)" at bounding box center [520, 262] width 116 height 16
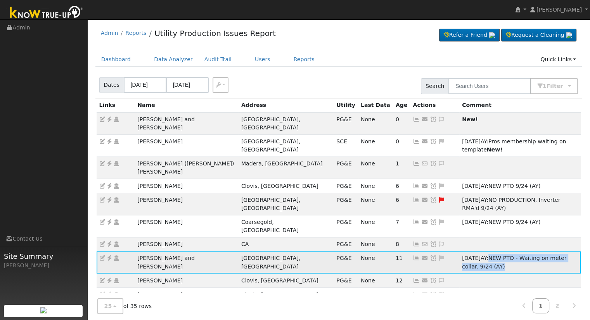
copy span "NEW PTO - Waiting on meter collar. 9/24 (AY)"
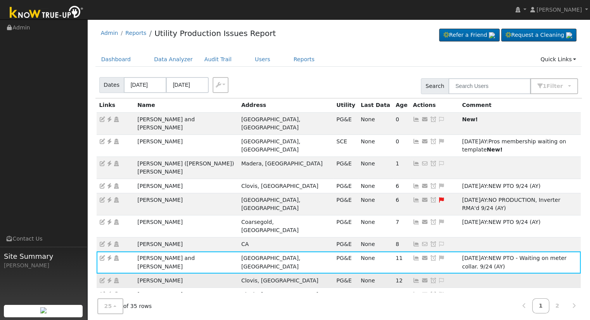
click at [438, 278] on icon at bounding box center [441, 280] width 7 height 5
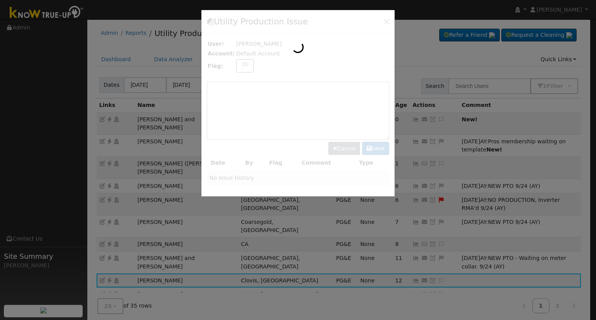
click at [268, 89] on div at bounding box center [297, 103] width 193 height 187
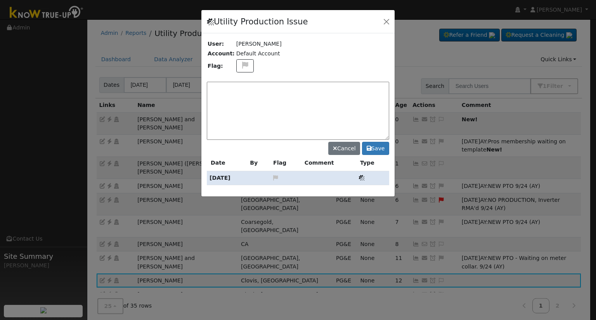
click at [268, 91] on div at bounding box center [297, 103] width 193 height 187
click at [270, 99] on textarea at bounding box center [298, 111] width 182 height 58
paste textarea "NEW PTO - Waiting on meter collar. 9/24 (AY)"
type textarea "NEW PTO - Waiting on meter collar. 9/24 (AY)"
click at [381, 151] on button "Save" at bounding box center [375, 148] width 27 height 13
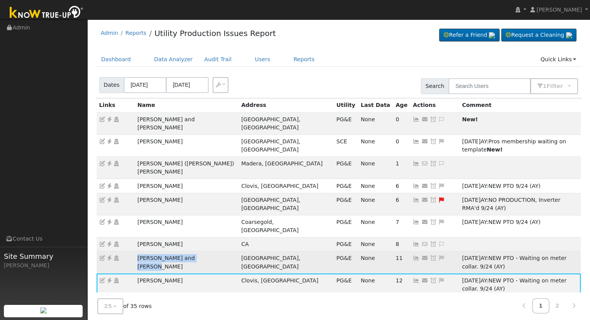
drag, startPoint x: 133, startPoint y: 218, endPoint x: 201, endPoint y: 219, distance: 67.9
click at [201, 252] on tr "Daniel and Janet Wheatley Kingsburg, CA PG&E None 11 Send Email... Copy a Link …" at bounding box center [339, 263] width 484 height 22
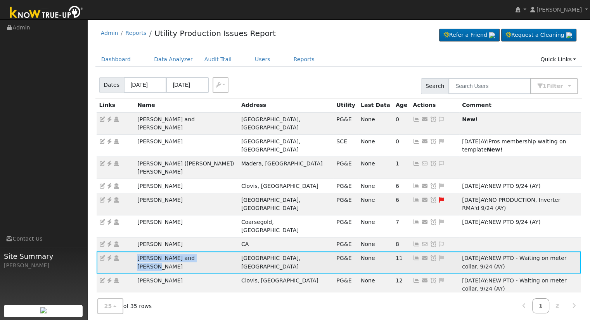
copy tr "Daniel and Janet Wheatley"
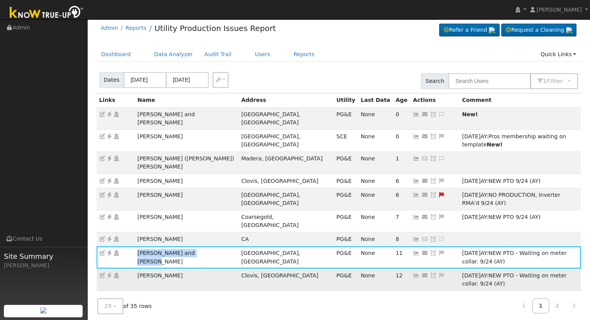
scroll to position [78, 0]
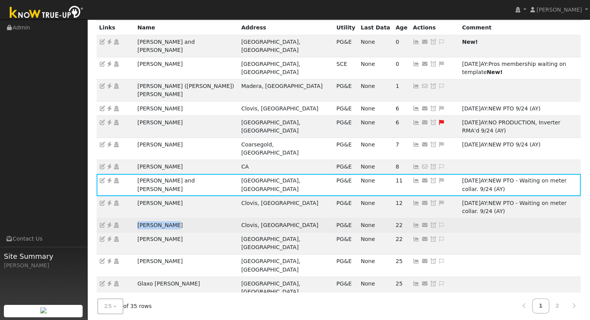
drag, startPoint x: 171, startPoint y: 168, endPoint x: 127, endPoint y: 168, distance: 44.2
click at [127, 218] on tr "Craig Steitz Clovis, CA PG&E None 22 Send Email... Copy a Link Reset Password O…" at bounding box center [339, 225] width 484 height 14
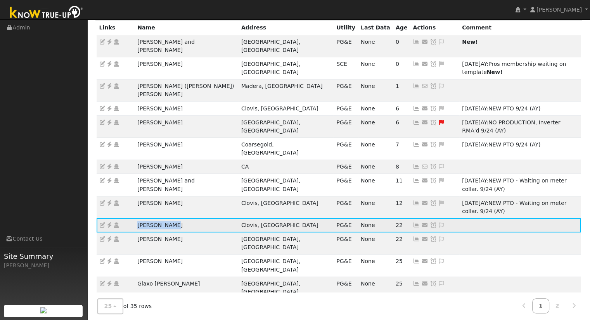
copy tr "Craig Steitz"
click at [413, 223] on icon at bounding box center [416, 225] width 7 height 5
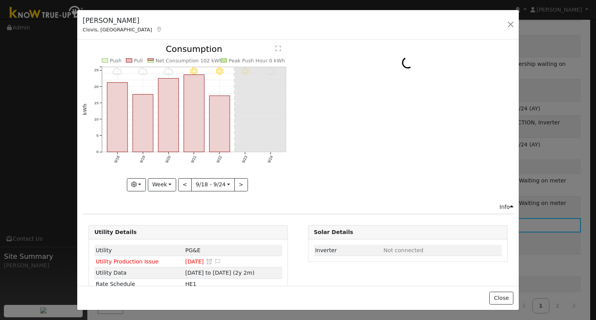
click at [176, 187] on div "Graphs Estimated Production Previous Year Consumption Previous Year Total Consu…" at bounding box center [188, 184] width 211 height 13
click at [178, 186] on button "<" at bounding box center [185, 184] width 14 height 13
type input "2025-09-11"
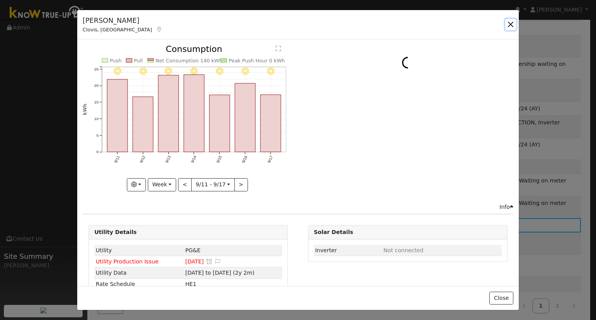
click at [509, 28] on button "button" at bounding box center [510, 24] width 11 height 11
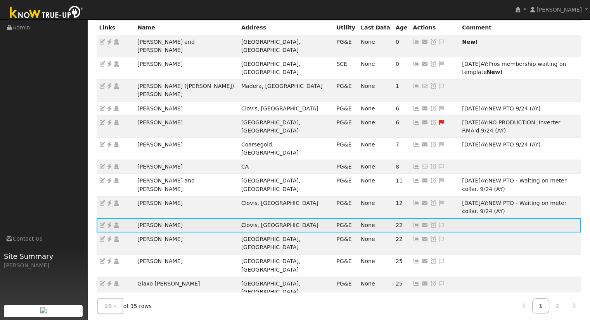
click at [410, 218] on td "Send Email... Copy a Link Reset Password Open Access Snooze Issue Snooze Until:…" at bounding box center [434, 225] width 49 height 14
click at [438, 223] on icon at bounding box center [441, 225] width 7 height 5
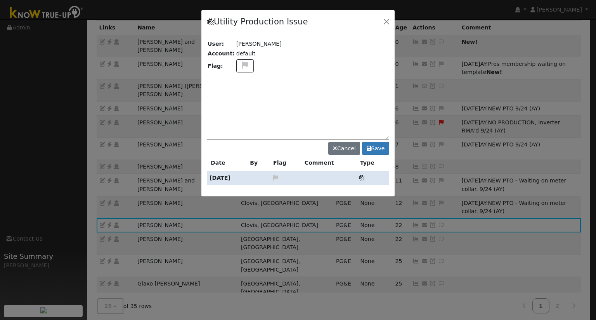
click at [351, 105] on textarea at bounding box center [298, 111] width 182 height 58
type textarea "Has not hit PTO"
click at [366, 146] on button "Save" at bounding box center [375, 148] width 27 height 13
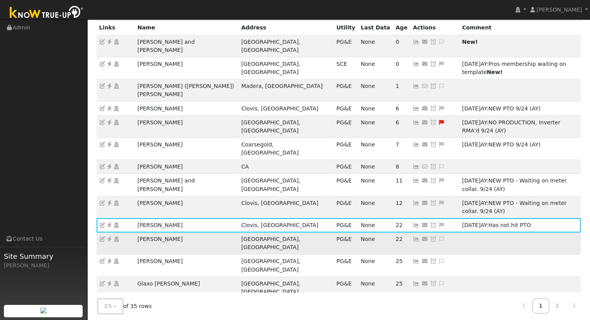
drag, startPoint x: 176, startPoint y: 184, endPoint x: 136, endPoint y: 181, distance: 40.8
click at [136, 233] on td "Joshua Escobar" at bounding box center [187, 244] width 104 height 22
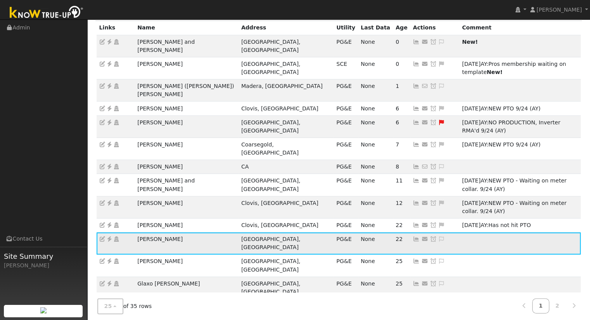
copy td "Joshua Escobar"
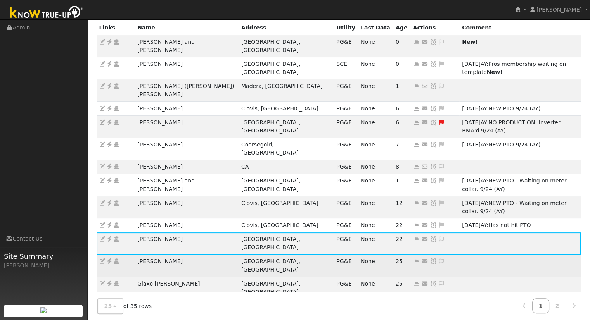
drag, startPoint x: 188, startPoint y: 194, endPoint x: 134, endPoint y: 199, distance: 54.2
click at [135, 255] on td "Frank Shanahan" at bounding box center [187, 266] width 104 height 22
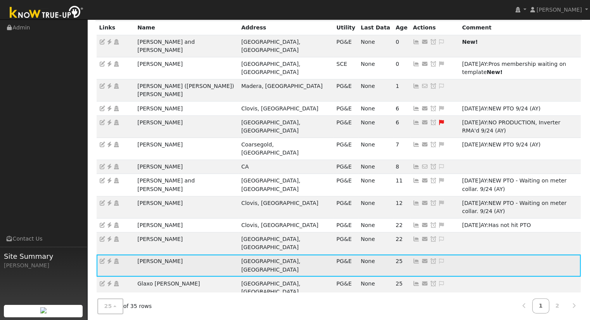
copy td "Frank Shanahan"
click at [438, 259] on icon at bounding box center [441, 261] width 7 height 5
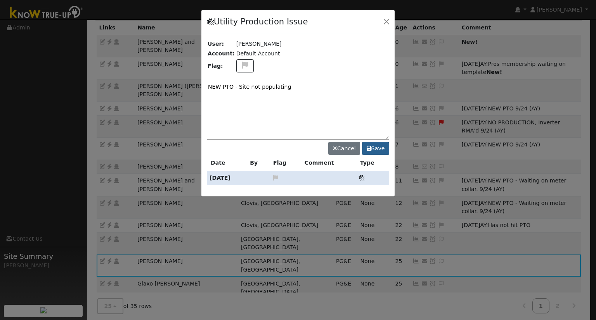
type textarea "NEW PTO - Site not populating"
click at [379, 149] on button "Save" at bounding box center [375, 148] width 27 height 13
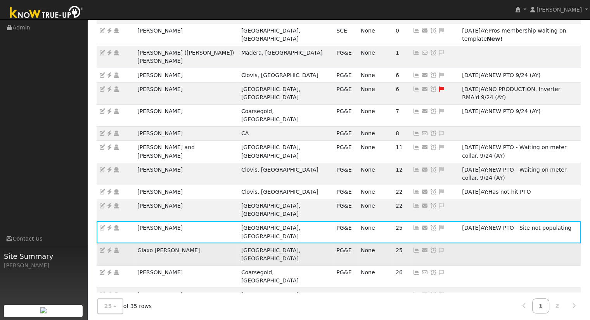
scroll to position [155, 0]
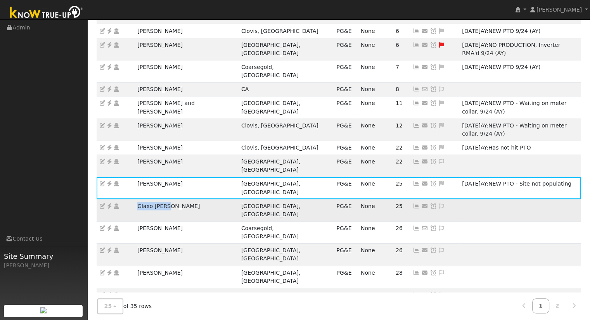
drag, startPoint x: 184, startPoint y: 133, endPoint x: 135, endPoint y: 129, distance: 49.0
click at [135, 199] on td "Glaxo Klien" at bounding box center [187, 210] width 104 height 22
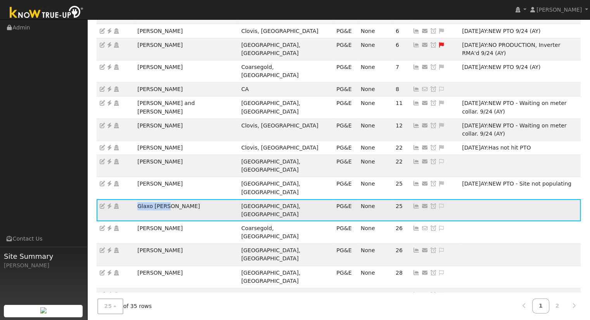
copy td "Glaxo Klien"
click at [110, 204] on icon at bounding box center [109, 206] width 7 height 5
click at [109, 204] on icon at bounding box center [109, 206] width 7 height 5
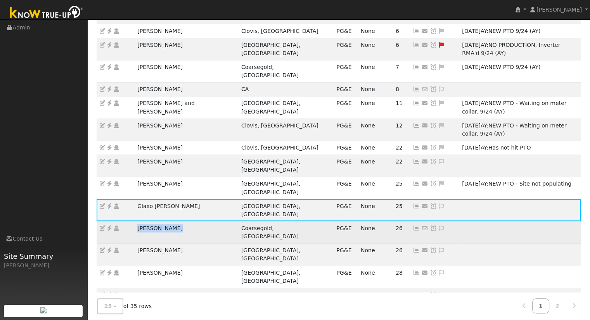
drag, startPoint x: 175, startPoint y: 149, endPoint x: 138, endPoint y: 146, distance: 36.9
click at [138, 221] on td "Brian Cleland" at bounding box center [187, 232] width 104 height 22
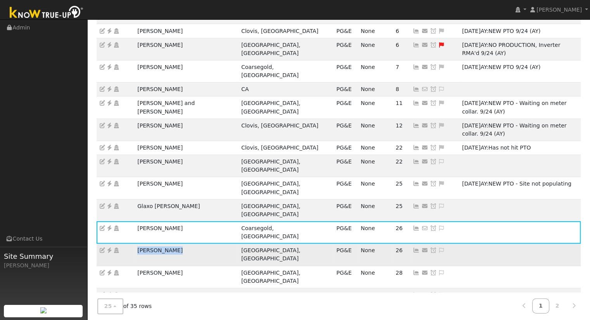
drag, startPoint x: 177, startPoint y: 163, endPoint x: 133, endPoint y: 158, distance: 43.7
click at [133, 244] on tr "Kathy Gastelo Fresno, CA PG&E None 26 Send Email... Copy a Link Reset Password …" at bounding box center [339, 255] width 484 height 22
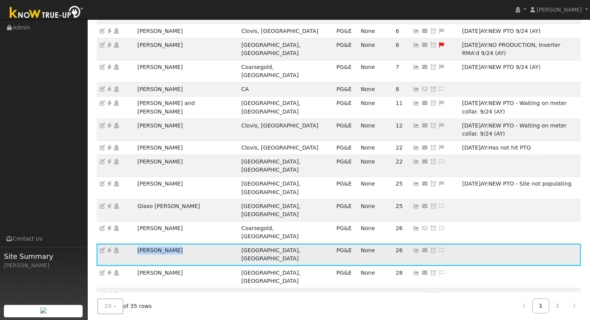
copy tr "Kathy Gastelo"
click at [438, 248] on icon at bounding box center [441, 250] width 7 height 5
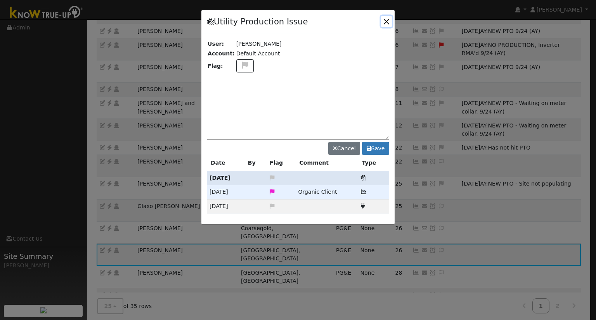
click at [387, 21] on button "button" at bounding box center [386, 21] width 11 height 11
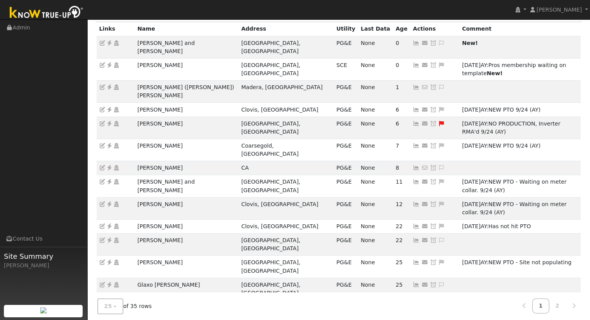
scroll to position [0, 0]
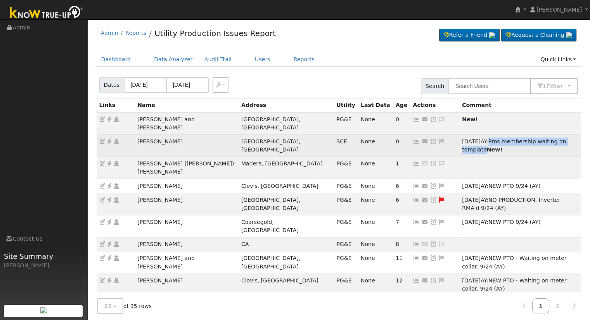
drag, startPoint x: 414, startPoint y: 132, endPoint x: 506, endPoint y: 136, distance: 92.0
click at [506, 138] on div "09/24/25 AY: Pros membership waiting on template New!" at bounding box center [520, 146] width 116 height 16
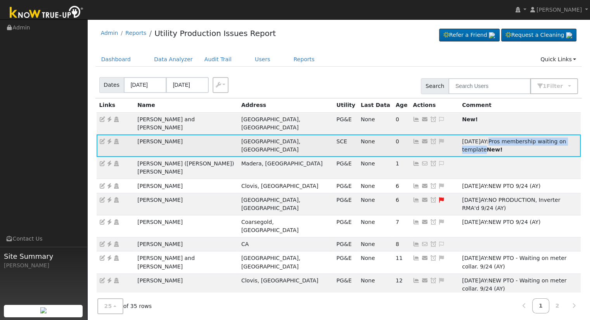
copy div "Pros membership waiting on template"
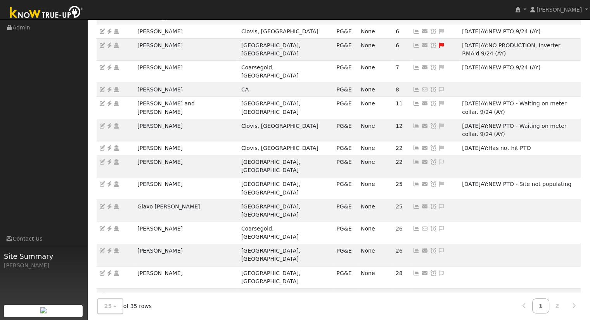
scroll to position [194, 0]
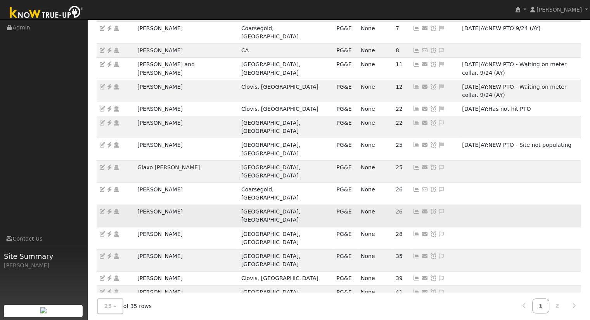
click at [438, 209] on icon at bounding box center [441, 211] width 7 height 5
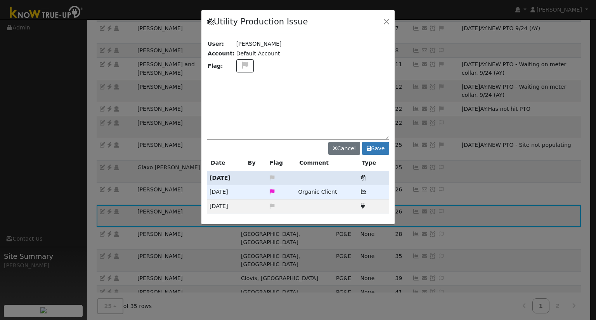
click at [332, 111] on textarea at bounding box center [298, 111] width 182 height 58
paste textarea "Pros membership waiting on template"
type textarea "Pros membership waiting on template"
click at [383, 149] on button "Save" at bounding box center [375, 148] width 27 height 13
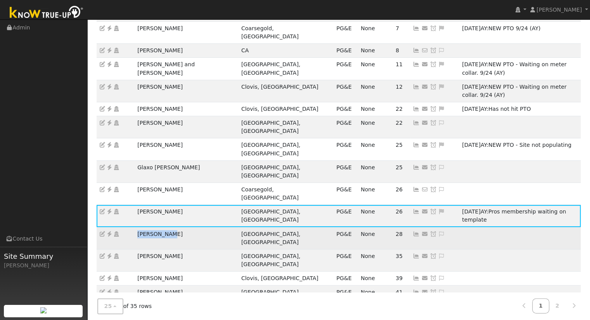
drag, startPoint x: 174, startPoint y: 136, endPoint x: 126, endPoint y: 135, distance: 48.1
click at [126, 227] on tr "Maria Munoz Fresno, CA PG&E None 28 Send Email... Copy a Link Reset Password Op…" at bounding box center [339, 238] width 484 height 22
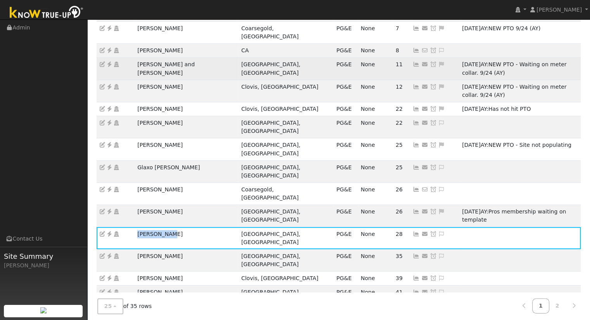
copy tr "Maria Munoz"
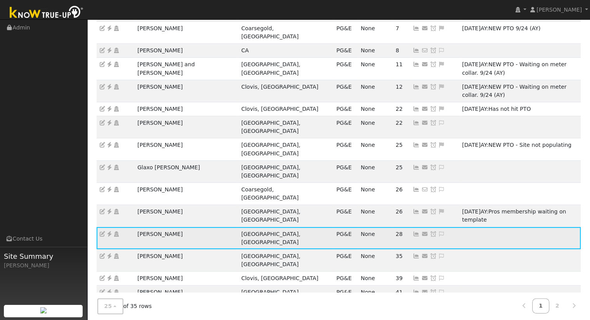
click at [438, 232] on icon at bounding box center [441, 234] width 7 height 5
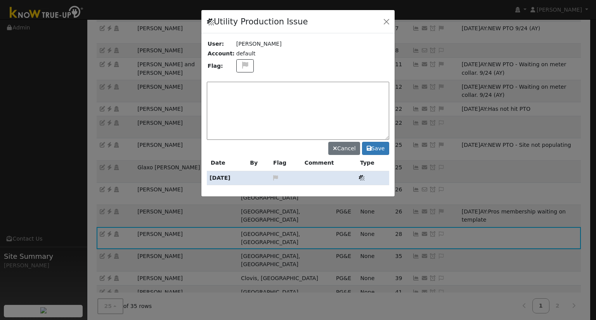
click at [322, 108] on textarea at bounding box center [298, 111] width 182 height 58
type textarea "Has not PTO'd yet"
click at [378, 152] on button "Save" at bounding box center [375, 148] width 27 height 13
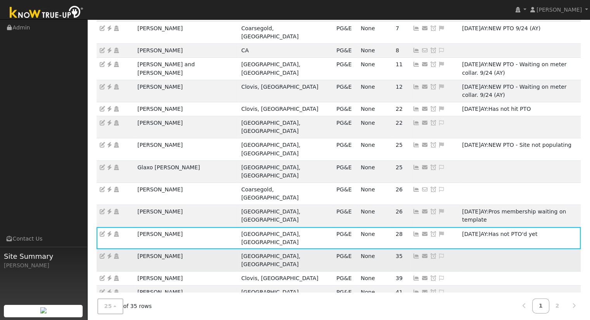
drag, startPoint x: 181, startPoint y: 150, endPoint x: 135, endPoint y: 147, distance: 47.0
click at [135, 249] on td "Colton Brangham" at bounding box center [187, 260] width 104 height 22
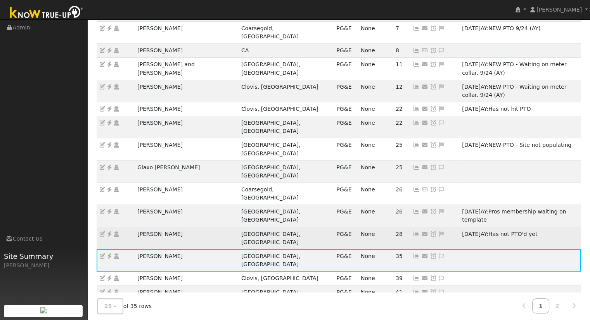
drag, startPoint x: 416, startPoint y: 133, endPoint x: 461, endPoint y: 135, distance: 45.4
click at [462, 230] on div "09/24/25 AY: Has not PTO'd yet" at bounding box center [520, 234] width 116 height 8
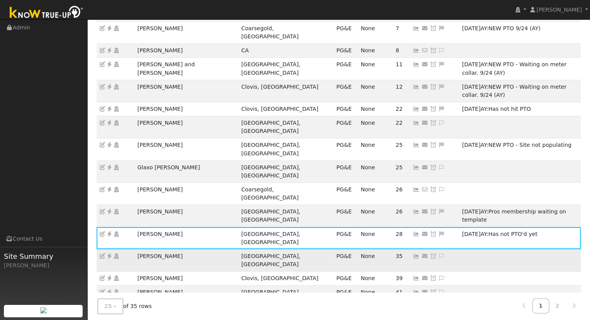
click at [438, 254] on icon at bounding box center [441, 256] width 7 height 5
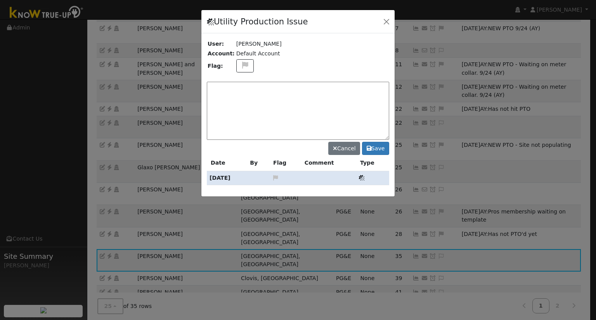
click at [253, 109] on div "Utility Production Issue User: Colton Brangham Account: Default Account Flag: C…" at bounding box center [298, 103] width 194 height 187
click at [329, 116] on textarea at bounding box center [298, 111] width 182 height 58
paste textarea "Has not PTO'd yet"
type textarea "Has not PTO'd yet"
click at [373, 149] on button "Save" at bounding box center [375, 148] width 27 height 13
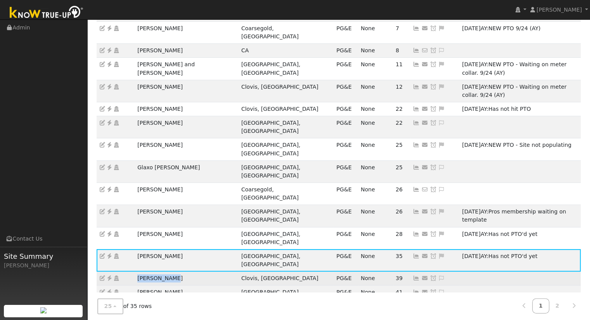
drag, startPoint x: 184, startPoint y: 164, endPoint x: 132, endPoint y: 158, distance: 52.7
click at [132, 272] on tr "Bill Avakian Clovis, CA PG&E None 39 Send Email... Copy a Link Reset Password O…" at bounding box center [339, 279] width 484 height 14
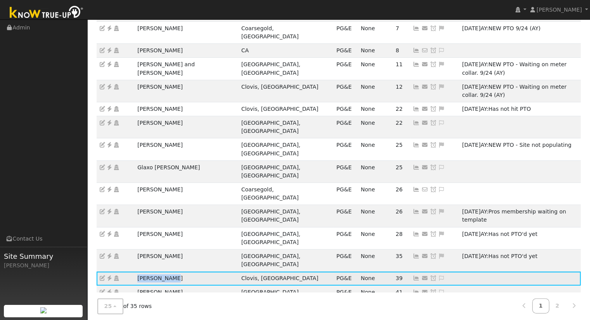
click at [110, 276] on icon at bounding box center [109, 278] width 7 height 5
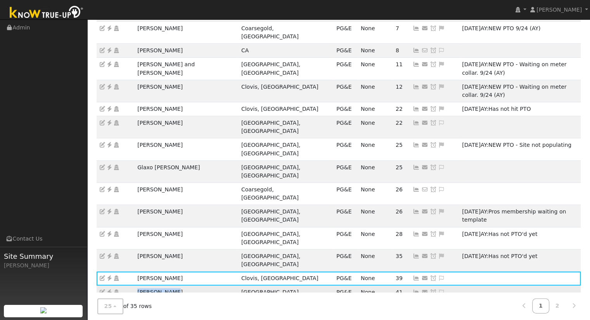
drag, startPoint x: 169, startPoint y: 177, endPoint x: 137, endPoint y: 177, distance: 31.8
click at [137, 286] on td "Ruth Bickers" at bounding box center [187, 297] width 104 height 22
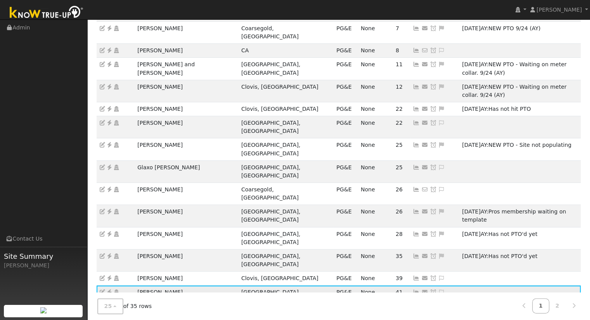
click at [413, 290] on icon at bounding box center [416, 292] width 7 height 5
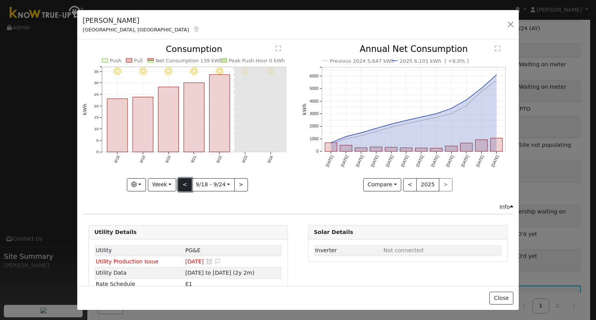
click at [183, 188] on button "<" at bounding box center [185, 184] width 14 height 13
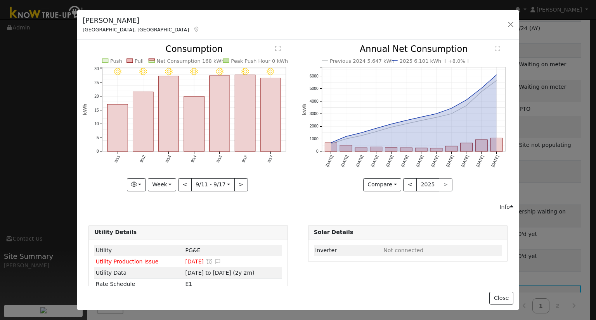
click at [183, 188] on div at bounding box center [188, 118] width 211 height 146
click at [183, 187] on div "9/17 - Clear 9/16 - Clear 9/15 - Clear 9/14 - Clear 9/13 - Clear 9/12 - Clear 9…" at bounding box center [188, 118] width 211 height 146
click at [183, 187] on button "<" at bounding box center [185, 184] width 14 height 13
click at [0, 0] on div at bounding box center [0, 0] width 0 height 0
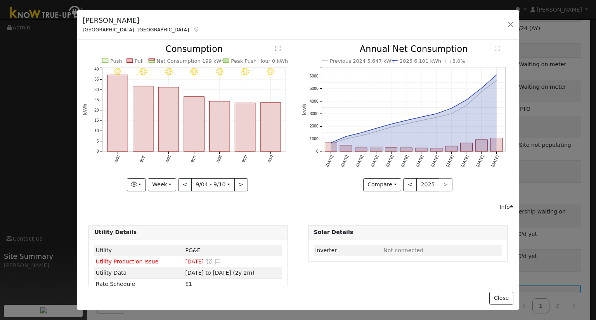
click at [183, 185] on div at bounding box center [188, 118] width 211 height 146
click at [183, 184] on button "<" at bounding box center [185, 184] width 14 height 13
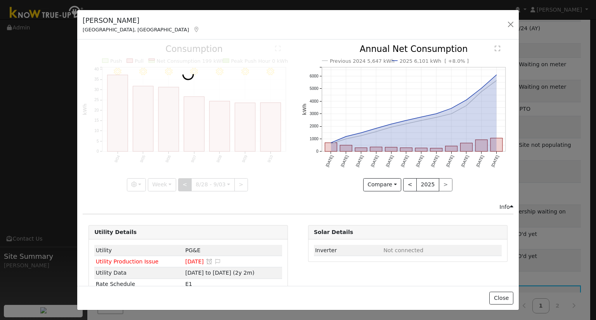
click at [183, 184] on div at bounding box center [188, 118] width 211 height 146
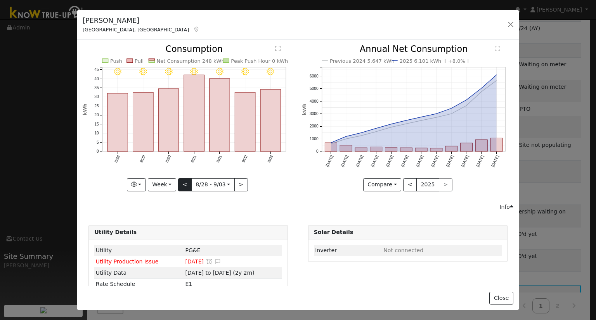
click at [183, 184] on div at bounding box center [188, 118] width 211 height 146
click at [183, 184] on div "9/03 - Clear 9/02 - Clear 9/01 - Clear 8/31 - Clear 8/30 - Clear 8/29 - Clear 8…" at bounding box center [188, 118] width 211 height 146
click at [183, 184] on button "<" at bounding box center [185, 184] width 14 height 13
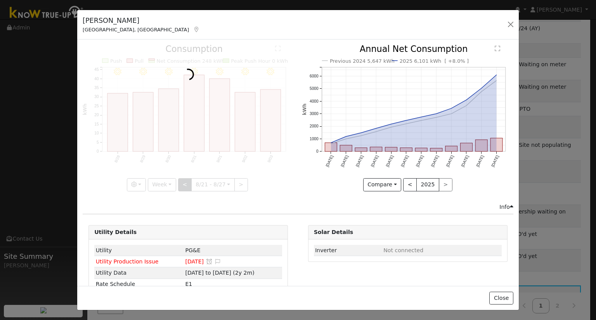
click at [183, 184] on div at bounding box center [188, 118] width 211 height 146
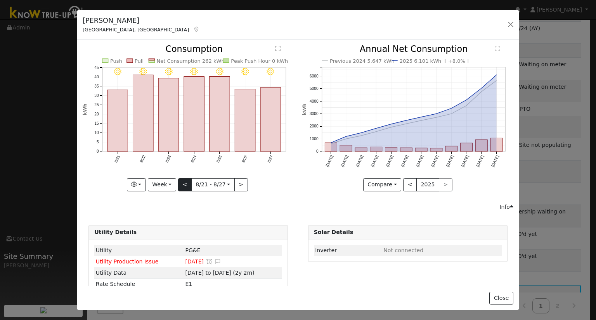
click at [183, 184] on div at bounding box center [188, 118] width 211 height 146
click at [183, 184] on button "<" at bounding box center [185, 184] width 14 height 13
click at [0, 0] on div at bounding box center [0, 0] width 0 height 0
click at [183, 184] on div at bounding box center [188, 118] width 211 height 146
click at [183, 184] on div "8/20 - Clear 8/19 - Clear 8/18 - Clear 8/17 - Clear 8/16 - Clear 8/15 - Clear 8…" at bounding box center [188, 118] width 211 height 146
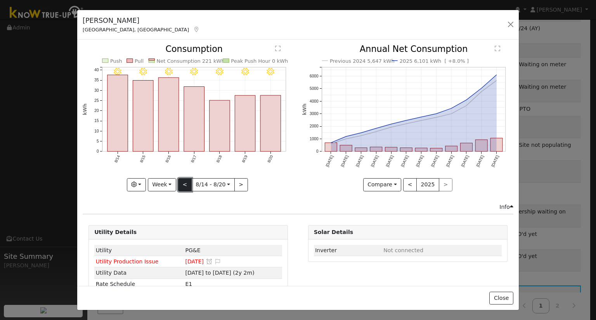
click at [183, 184] on button "<" at bounding box center [185, 184] width 14 height 13
click at [0, 0] on div at bounding box center [0, 0] width 0 height 0
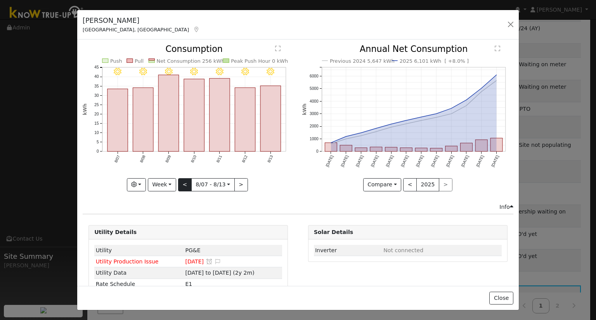
click at [183, 184] on div at bounding box center [188, 118] width 211 height 146
click at [171, 182] on button "Week" at bounding box center [162, 184] width 28 height 13
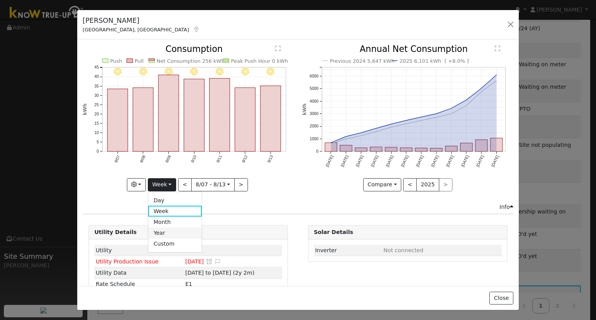
click at [170, 228] on link "Year" at bounding box center [175, 233] width 54 height 11
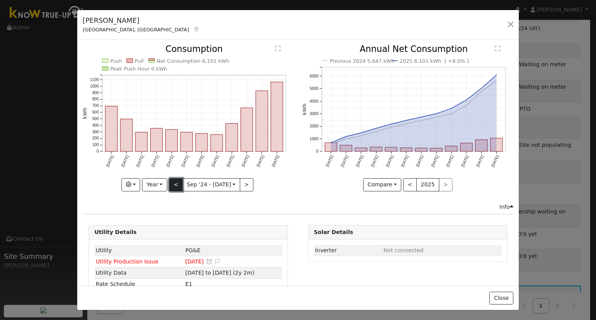
click at [175, 182] on button "<" at bounding box center [176, 184] width 14 height 13
type input "2022-09-01"
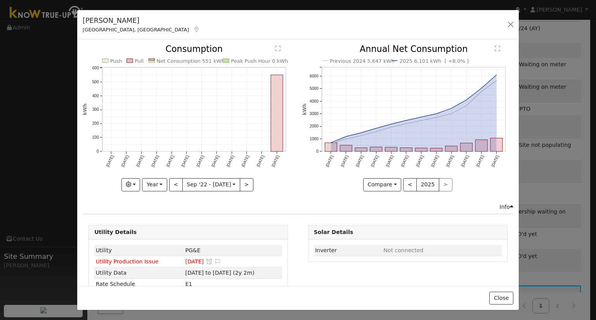
click at [503, 22] on div "Ruth Bickers Fresno, CA Default Account" at bounding box center [297, 25] width 441 height 30
click at [505, 24] on button "button" at bounding box center [510, 24] width 11 height 11
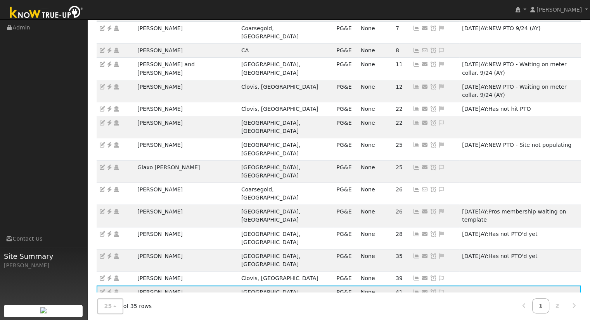
click at [438, 290] on icon at bounding box center [441, 292] width 7 height 5
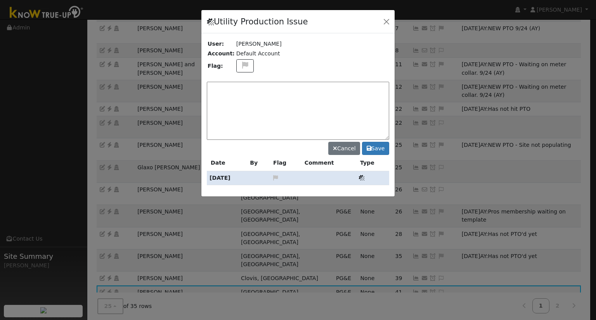
click at [329, 103] on textarea at bounding box center [298, 111] width 182 height 58
type textarea "N"
type textarea "Has not PTO'd yet"
click at [385, 145] on button "Save" at bounding box center [375, 148] width 27 height 13
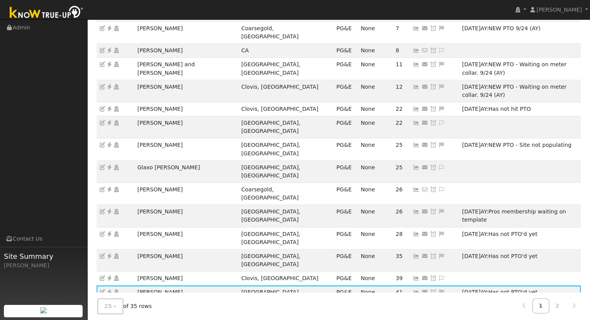
drag, startPoint x: 184, startPoint y: 189, endPoint x: 132, endPoint y: 192, distance: 52.4
click at [132, 308] on tr "Elaine Costello Fresno, CA PG&E None 43 Send Email... Copy a Link Reset Passwor…" at bounding box center [339, 319] width 484 height 22
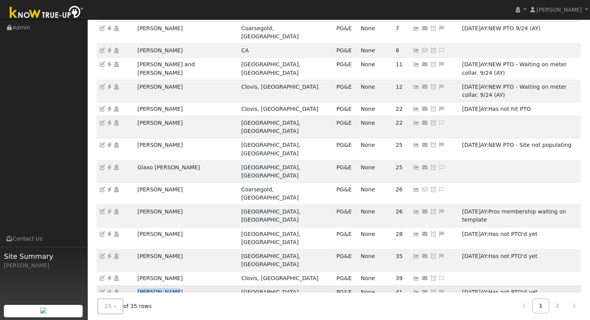
drag, startPoint x: 167, startPoint y: 175, endPoint x: 137, endPoint y: 178, distance: 30.5
click at [137, 286] on td "Ruth Bickers" at bounding box center [187, 297] width 104 height 22
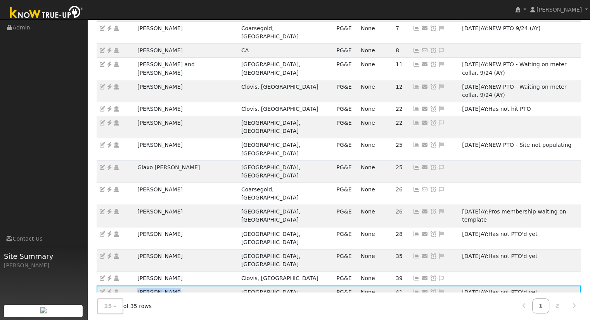
click at [108, 290] on icon at bounding box center [109, 292] width 7 height 5
drag, startPoint x: 201, startPoint y: 190, endPoint x: 135, endPoint y: 194, distance: 65.3
click at [135, 308] on td "Elaine Costello" at bounding box center [187, 319] width 104 height 22
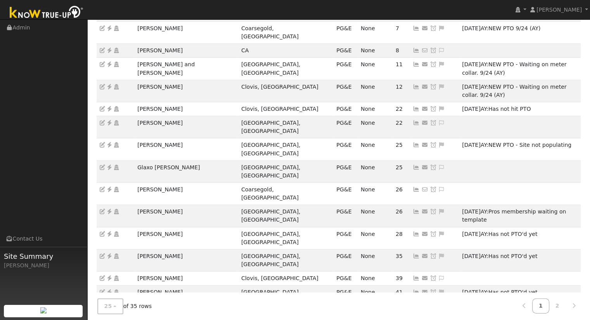
click at [438, 312] on link at bounding box center [441, 315] width 7 height 6
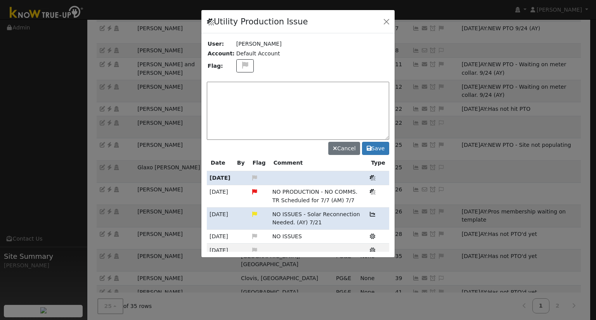
click at [242, 61] on div at bounding box center [297, 134] width 193 height 248
click at [240, 65] on icon at bounding box center [244, 65] width 9 height 7
click at [240, 100] on icon at bounding box center [244, 102] width 9 height 7
click at [261, 99] on textarea at bounding box center [298, 111] width 182 height 58
type textarea "NO COMMS"
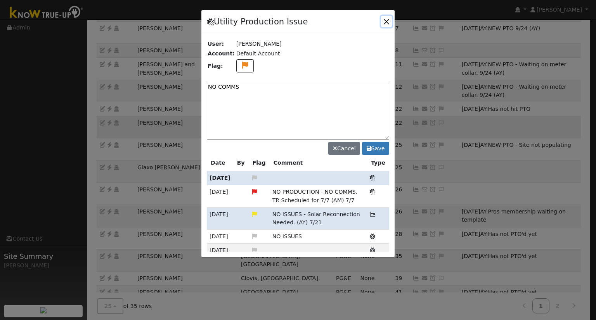
drag, startPoint x: 387, startPoint y: 22, endPoint x: 385, endPoint y: 65, distance: 42.7
click at [387, 22] on button "button" at bounding box center [386, 21] width 11 height 11
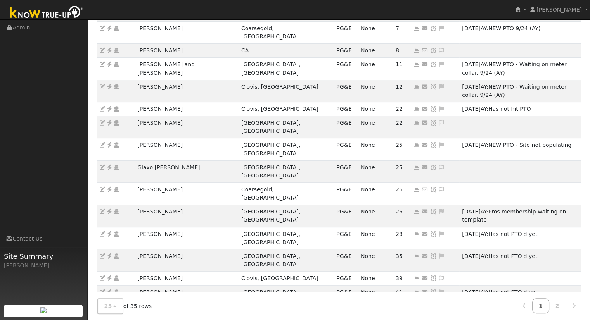
click at [413, 312] on icon at bounding box center [416, 314] width 7 height 5
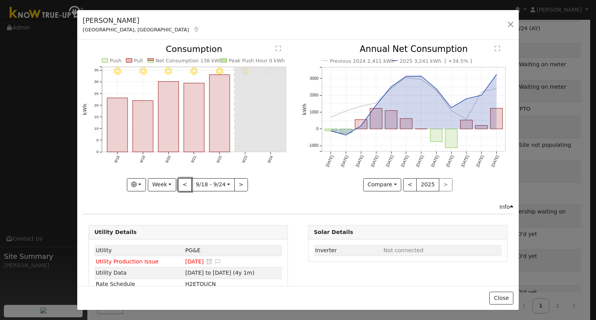
click at [187, 181] on button "<" at bounding box center [185, 184] width 14 height 13
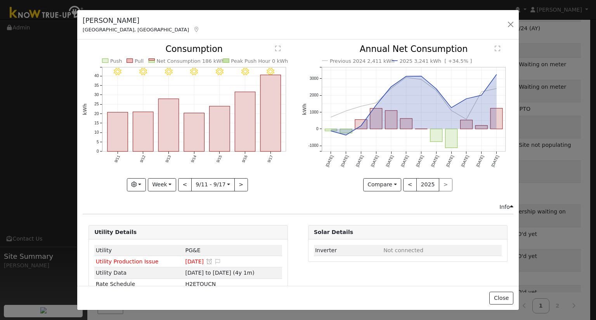
click at [187, 181] on div at bounding box center [188, 118] width 211 height 146
click at [187, 181] on button "<" at bounding box center [185, 184] width 14 height 13
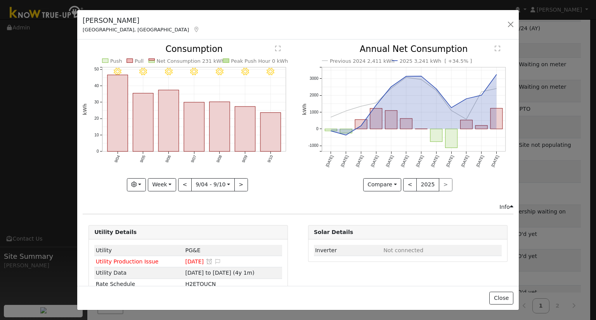
click at [185, 181] on div at bounding box center [188, 118] width 211 height 146
click at [185, 181] on button "<" at bounding box center [185, 184] width 14 height 13
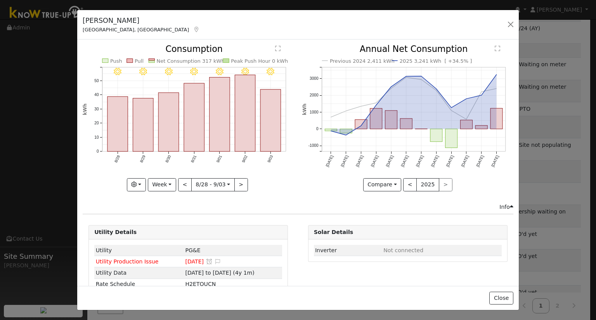
click at [185, 182] on div at bounding box center [188, 118] width 211 height 146
click at [167, 185] on button "Week" at bounding box center [162, 184] width 28 height 13
click at [166, 228] on link "Year" at bounding box center [175, 233] width 54 height 11
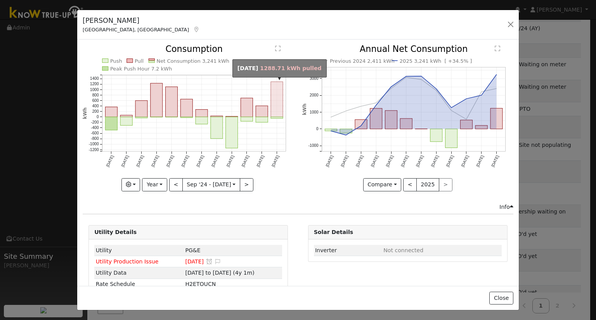
click at [271, 111] on rect "onclick=""" at bounding box center [277, 99] width 12 height 35
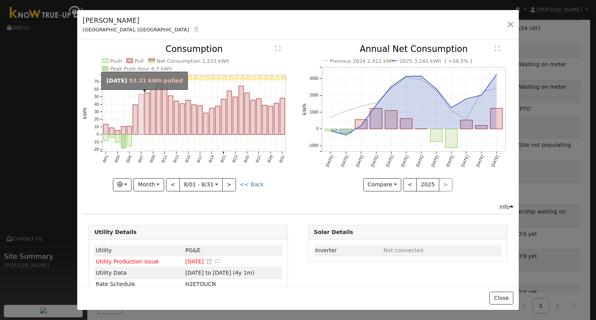
click at [139, 130] on rect "onclick=""" at bounding box center [141, 115] width 5 height 40
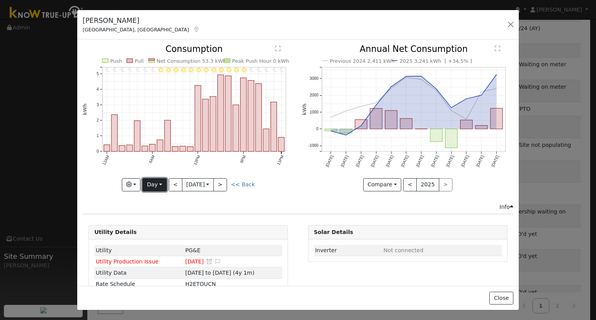
click at [157, 188] on button "Day" at bounding box center [154, 184] width 24 height 13
click at [164, 218] on link "Month" at bounding box center [170, 222] width 54 height 11
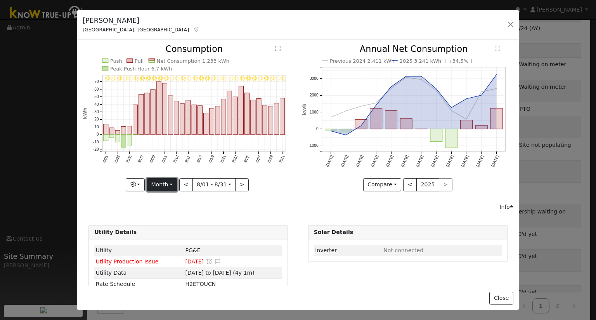
click at [155, 185] on button "Month" at bounding box center [162, 184] width 31 height 13
click at [168, 234] on link "Year" at bounding box center [174, 233] width 54 height 11
type input "2024-09-01"
type input "2024"
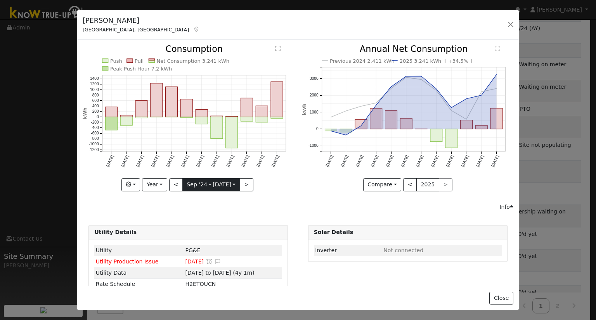
click at [230, 183] on input "2024-09-01" at bounding box center [211, 185] width 57 height 12
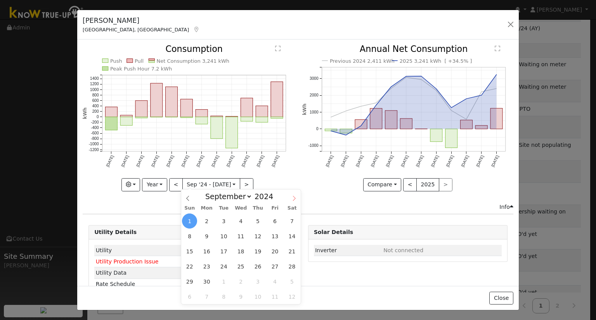
click at [293, 199] on icon at bounding box center [293, 198] width 5 height 5
click at [186, 201] on icon at bounding box center [187, 198] width 5 height 5
select select "8"
click at [185, 220] on span "1" at bounding box center [189, 221] width 15 height 15
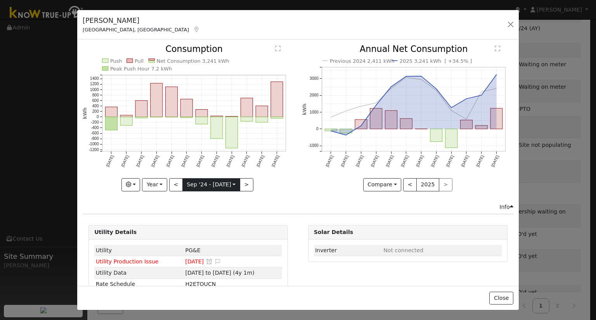
click at [223, 182] on input "2024-09-01" at bounding box center [211, 185] width 57 height 12
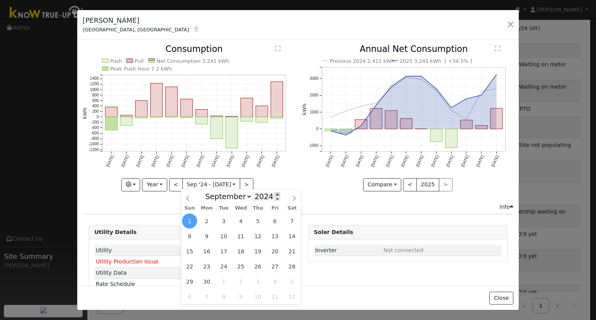
click at [275, 194] on span at bounding box center [277, 194] width 5 height 4
type input "2025"
click at [291, 180] on div "Push Pull Net Consumption 3,241 kWh Peak Push Hour 7.2 kWh Sep '24 Oct '24 Nov …" at bounding box center [188, 124] width 219 height 158
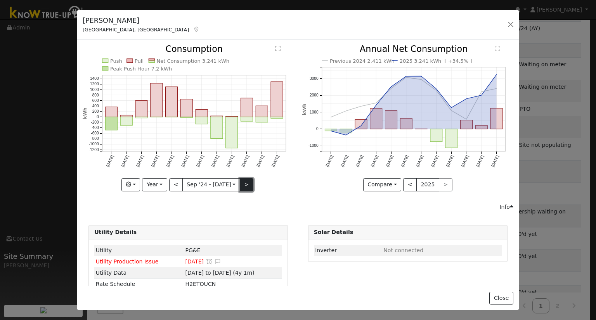
click at [240, 182] on button ">" at bounding box center [247, 184] width 14 height 13
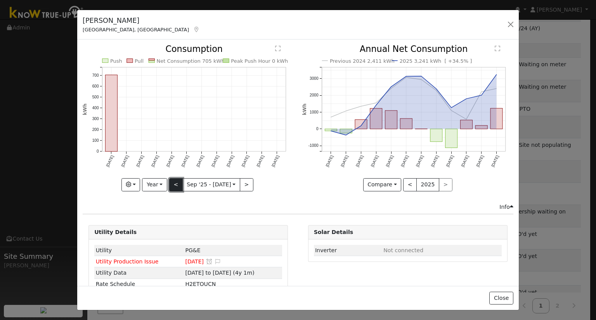
click at [172, 187] on button "<" at bounding box center [176, 184] width 14 height 13
type input "2024-09-01"
type input "2024"
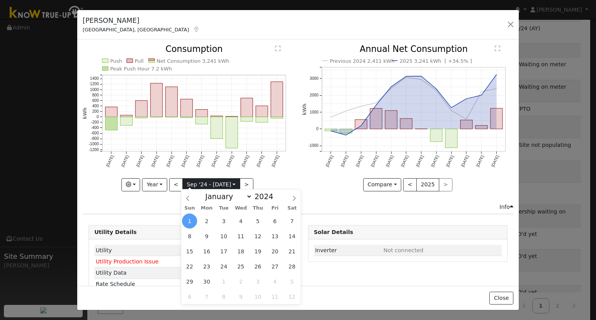
click at [194, 182] on input "2024-09-01" at bounding box center [211, 185] width 57 height 12
click at [247, 199] on select "January February March April May June July August September October November De…" at bounding box center [226, 196] width 51 height 9
select select "9"
click at [207, 192] on select "January February March April May June July August September October November De…" at bounding box center [226, 196] width 51 height 9
click at [225, 220] on span "1" at bounding box center [223, 221] width 15 height 15
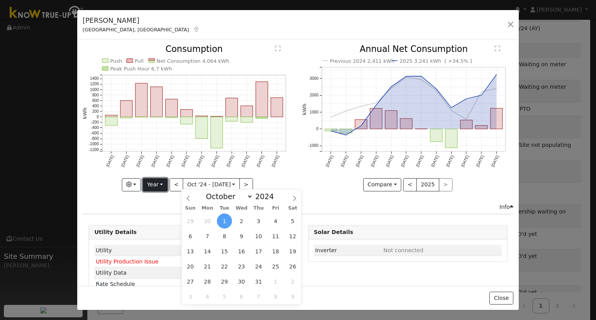
click at [164, 183] on button "Year" at bounding box center [155, 184] width 25 height 13
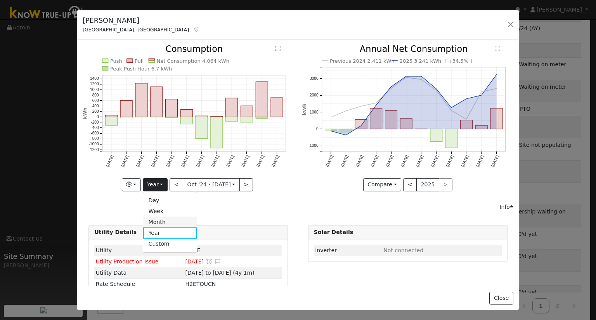
click at [169, 221] on link "Month" at bounding box center [170, 222] width 54 height 11
type input "2025-08-01"
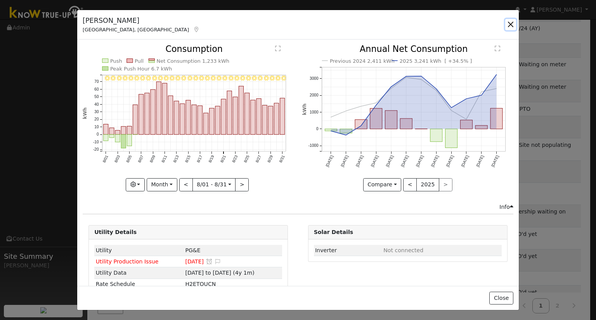
click at [509, 21] on button "button" at bounding box center [510, 24] width 11 height 11
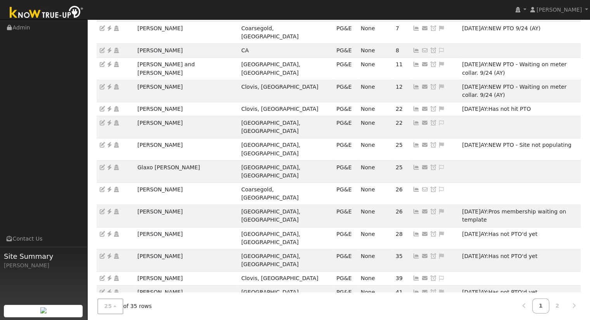
click at [438, 312] on icon at bounding box center [441, 314] width 7 height 5
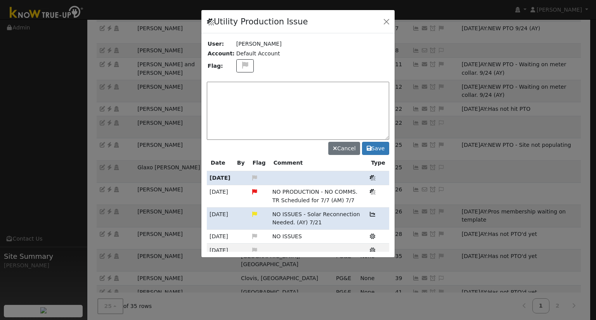
click at [344, 119] on div at bounding box center [297, 134] width 193 height 248
click at [344, 121] on textarea at bounding box center [298, 111] width 182 height 58
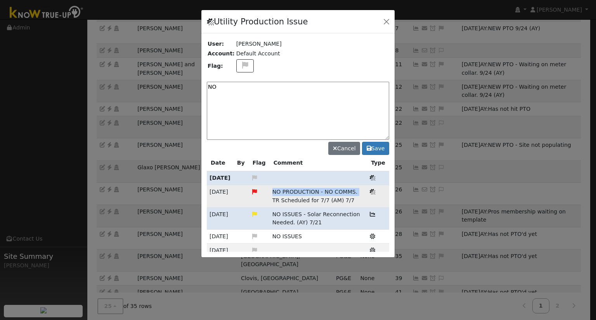
drag, startPoint x: 266, startPoint y: 191, endPoint x: 351, endPoint y: 194, distance: 85.8
click at [351, 194] on tr "06/16/25 NO PRODUCTION - NO COMMS. TR Scheduled for 7/7 (AM) 7/7 Utility Produc…" at bounding box center [298, 196] width 182 height 22
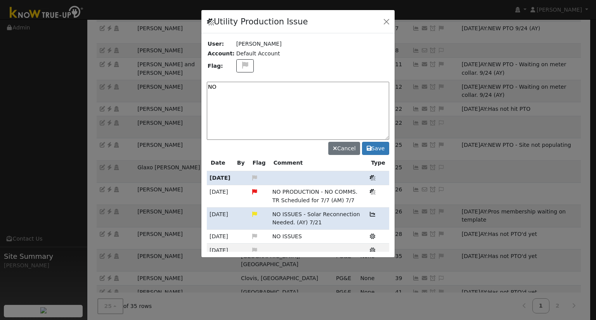
click at [302, 103] on textarea "NO" at bounding box center [298, 111] width 182 height 58
click at [302, 104] on textarea "NO" at bounding box center [298, 111] width 182 height 58
paste textarea "NO PRODUCTION - NO COMMS."
click at [219, 87] on textarea "NO PRODUCTION - NO COMMS." at bounding box center [298, 111] width 182 height 58
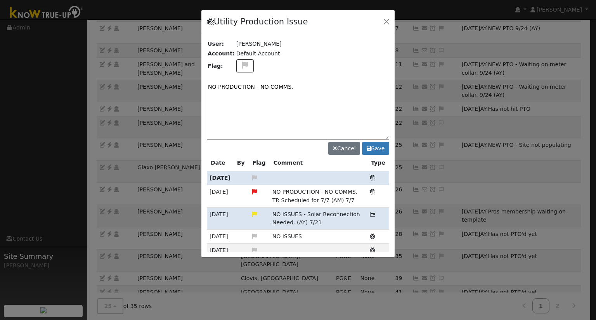
click at [358, 98] on textarea "NO PRODUCTION - NO COMMS." at bounding box center [298, 111] width 182 height 58
type textarea "NO PRODUCTION - NO COMMS. Case Made. 9/24 (AY)"
click at [374, 148] on button "Save" at bounding box center [375, 148] width 27 height 13
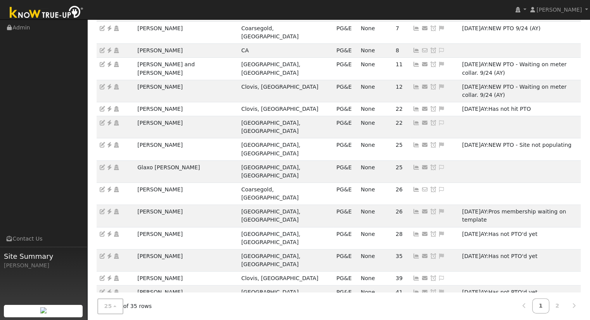
drag, startPoint x: 160, startPoint y: 208, endPoint x: 137, endPoint y: 206, distance: 23.8
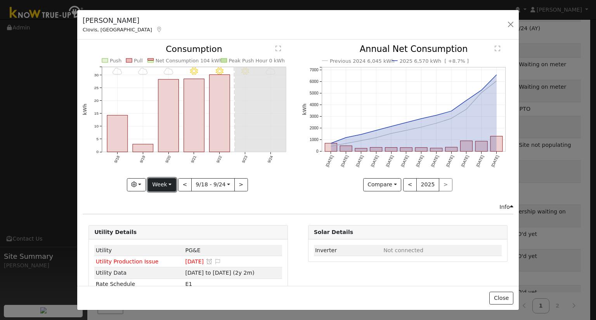
click at [168, 181] on button "Week" at bounding box center [162, 184] width 28 height 13
click at [161, 219] on link "Month" at bounding box center [175, 222] width 54 height 11
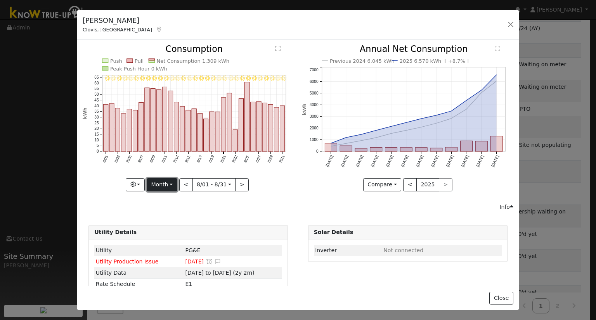
click at [167, 181] on button "Month" at bounding box center [162, 184] width 31 height 13
click at [167, 234] on link "Year" at bounding box center [174, 233] width 54 height 11
type input "2024-09-01"
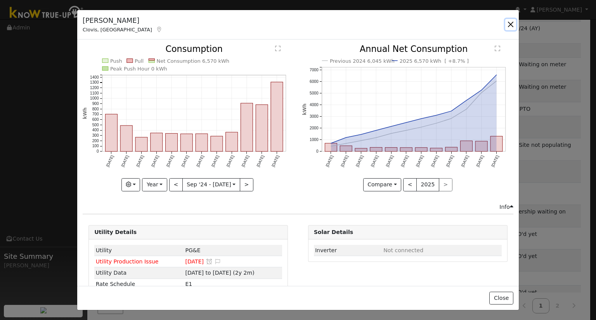
click at [512, 24] on button "button" at bounding box center [510, 24] width 11 height 11
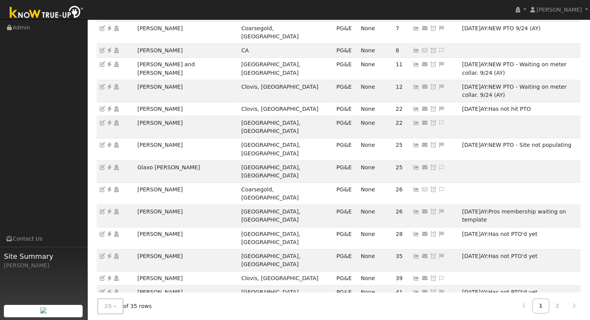
drag, startPoint x: 183, startPoint y: 223, endPoint x: 137, endPoint y: 221, distance: 46.2
drag, startPoint x: 171, startPoint y: 234, endPoint x: 134, endPoint y: 237, distance: 36.9
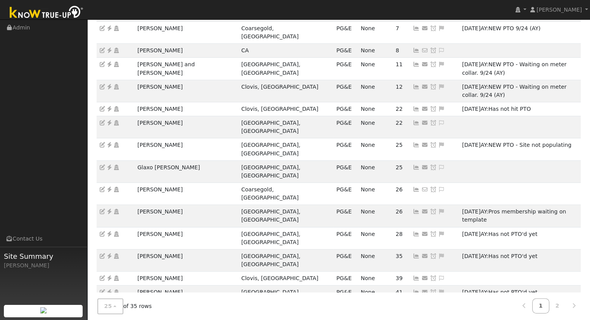
drag, startPoint x: 180, startPoint y: 246, endPoint x: 138, endPoint y: 251, distance: 41.4
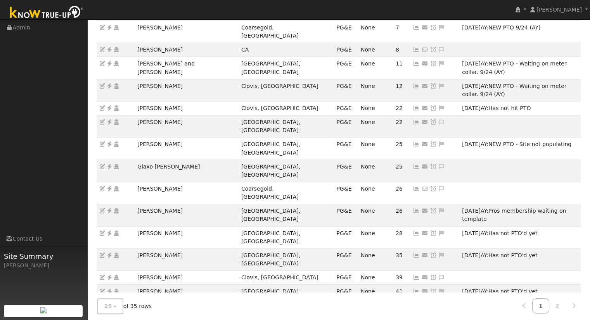
drag, startPoint x: 136, startPoint y: 247, endPoint x: 177, endPoint y: 245, distance: 41.1
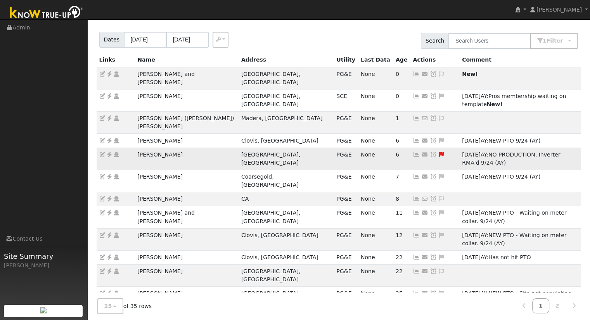
scroll to position [1, 0]
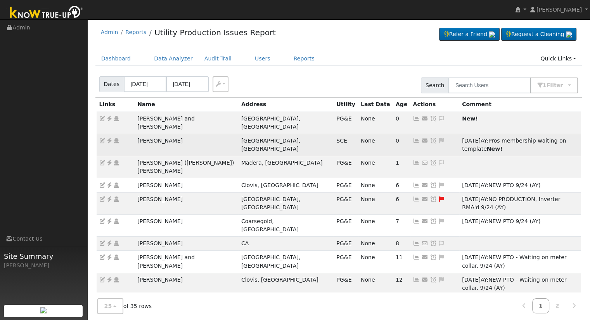
drag, startPoint x: 414, startPoint y: 134, endPoint x: 508, endPoint y: 133, distance: 93.5
click at [508, 137] on div "09/24/25 AY: Pros membership waiting on template New!" at bounding box center [520, 145] width 116 height 16
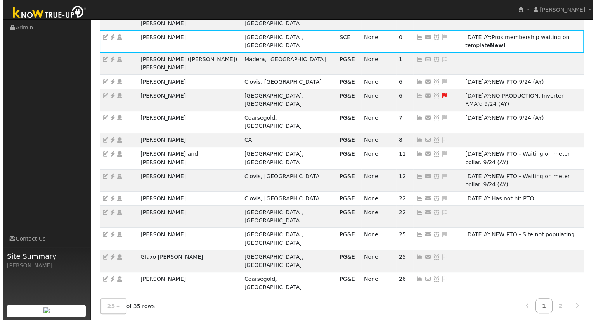
scroll to position [195, 0]
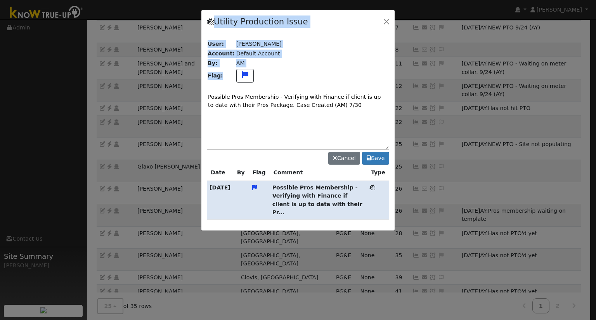
drag, startPoint x: 349, startPoint y: 102, endPoint x: 238, endPoint y: 100, distance: 111.7
click at [238, 100] on div "Utility Production Issue User: Jennifer Reppert Account: Default Account By: AM…" at bounding box center [298, 120] width 194 height 221
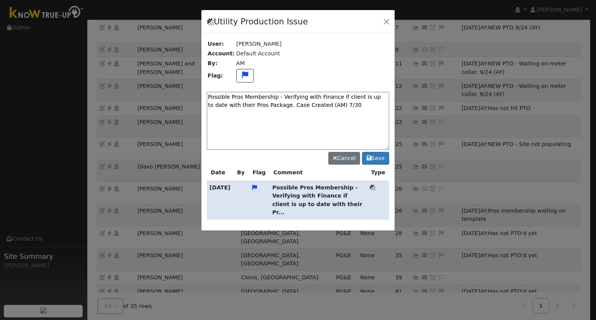
click at [356, 109] on textarea "Possible Pros Membership - Verifying with Finance if client is up to date with …" at bounding box center [298, 121] width 182 height 58
drag, startPoint x: 325, startPoint y: 107, endPoint x: 199, endPoint y: 99, distance: 127.1
click at [199, 99] on div "Utility Production Issue User: Jennifer Reppert Account: Default Account By: AM…" at bounding box center [298, 160] width 596 height 320
paste textarea "Pros membership waiting on template"
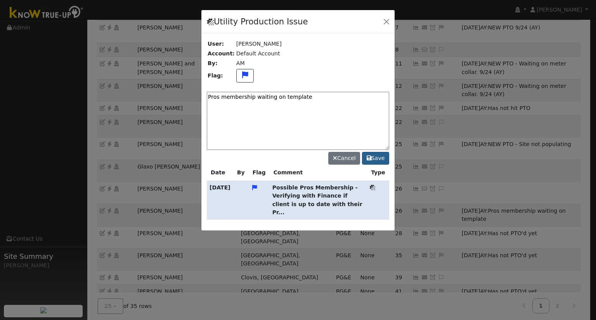
type textarea "Pros membership waiting on template"
click at [371, 156] on icon at bounding box center [368, 158] width 5 height 5
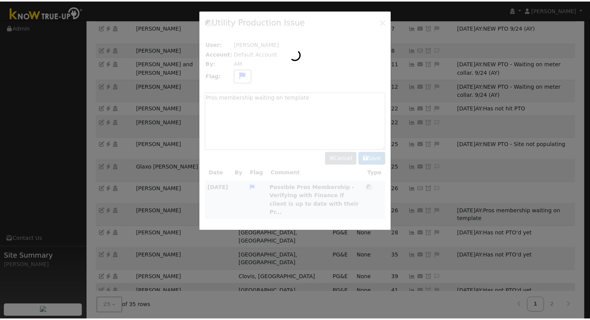
scroll to position [187, 0]
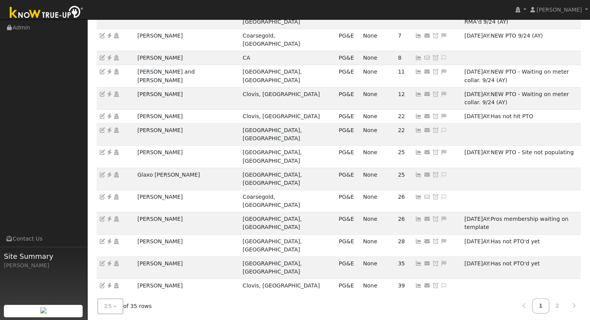
drag, startPoint x: 183, startPoint y: 270, endPoint x: 140, endPoint y: 269, distance: 43.5
drag, startPoint x: 134, startPoint y: 268, endPoint x: 181, endPoint y: 270, distance: 47.7
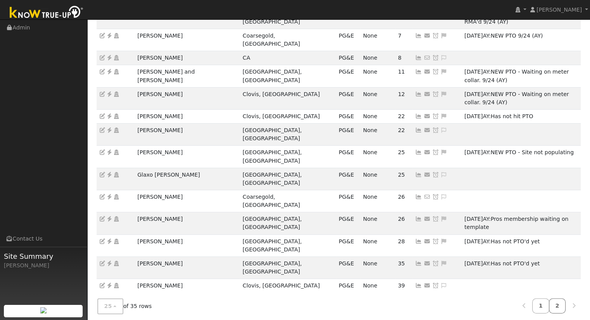
click at [561, 306] on link "2" at bounding box center [557, 306] width 17 height 15
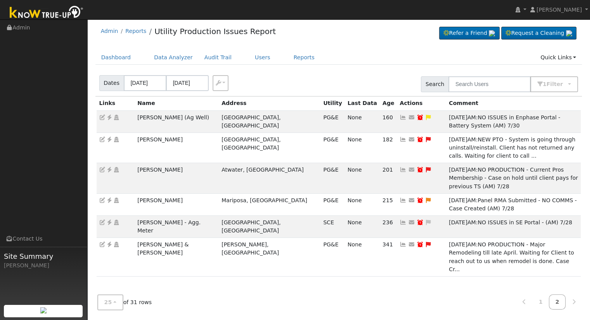
scroll to position [1, 0]
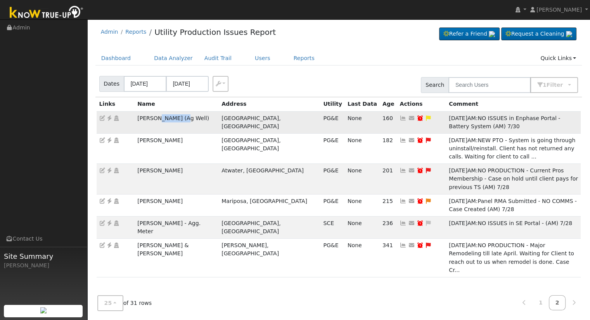
drag, startPoint x: 156, startPoint y: 118, endPoint x: 178, endPoint y: 119, distance: 22.1
click at [178, 119] on td "Gerald Whittaker (Ag Well)" at bounding box center [177, 122] width 84 height 22
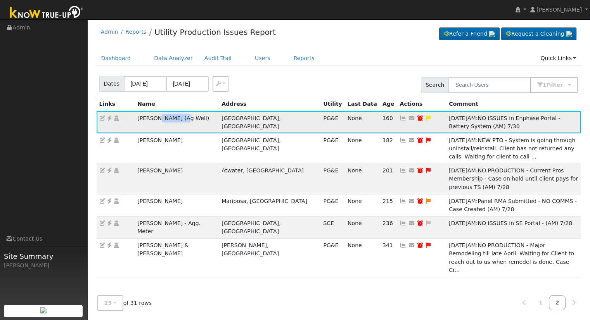
click at [108, 119] on icon at bounding box center [109, 118] width 7 height 5
click at [399, 120] on icon at bounding box center [402, 118] width 7 height 5
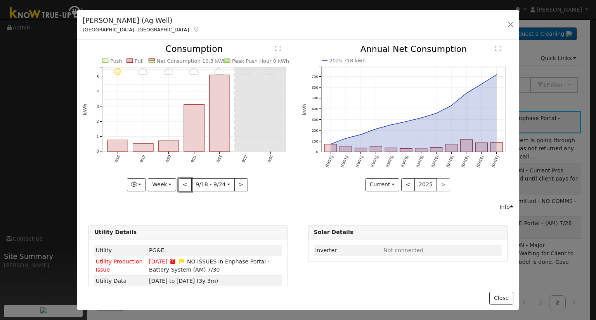
click at [186, 182] on button "<" at bounding box center [185, 184] width 14 height 13
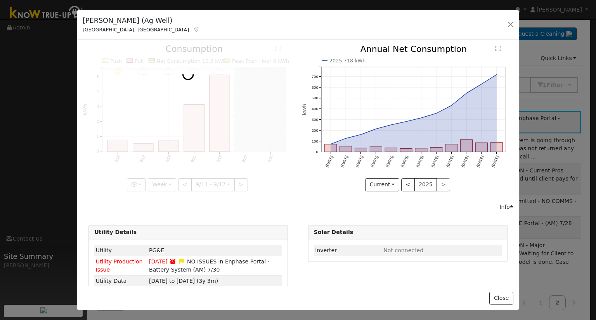
click at [186, 182] on div at bounding box center [188, 118] width 211 height 146
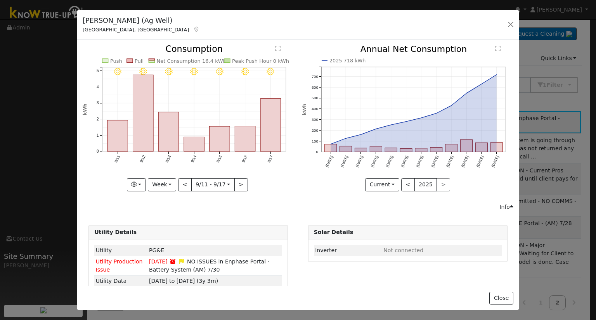
click at [185, 182] on div at bounding box center [188, 118] width 211 height 146
click at [185, 182] on button "<" at bounding box center [185, 184] width 14 height 13
click at [0, 0] on div at bounding box center [0, 0] width 0 height 0
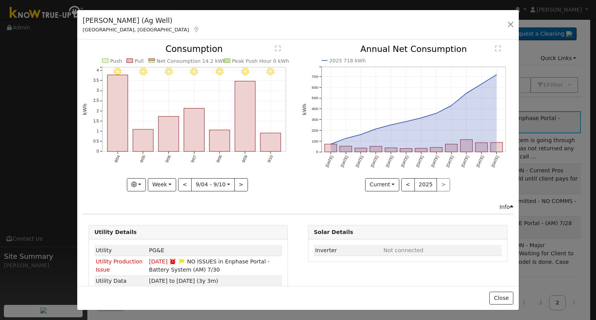
click at [185, 183] on div at bounding box center [188, 118] width 211 height 146
click at [167, 184] on button "Week" at bounding box center [162, 184] width 28 height 13
click at [172, 228] on link "Year" at bounding box center [175, 233] width 54 height 11
type input "2024-09-01"
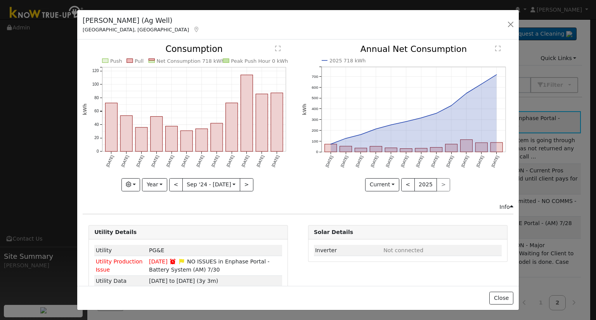
click at [512, 31] on div "Gerald Whittaker (Ag Well) Woodlake, CA Default Account" at bounding box center [297, 25] width 441 height 30
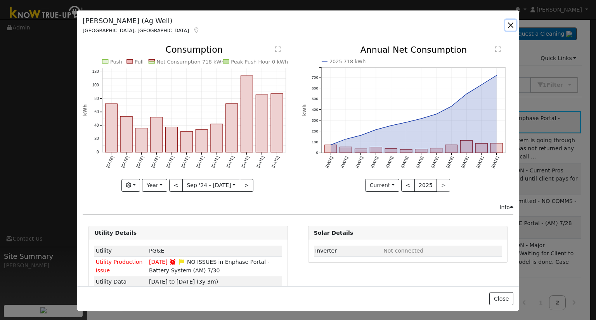
click at [511, 26] on button "button" at bounding box center [510, 25] width 11 height 11
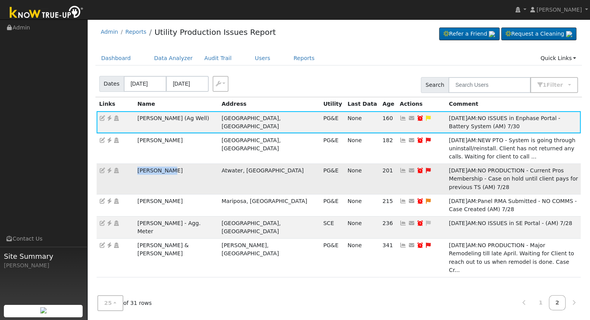
drag, startPoint x: 173, startPoint y: 156, endPoint x: 138, endPoint y: 156, distance: 34.9
click at [138, 164] on td "David Mires" at bounding box center [177, 179] width 84 height 30
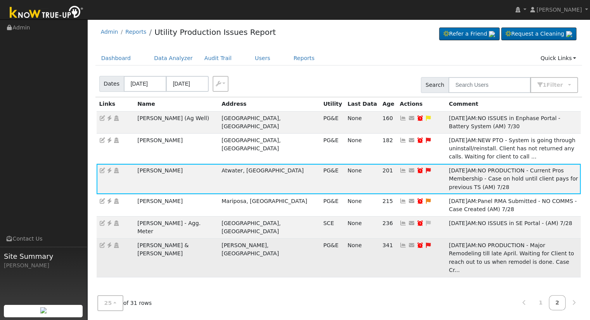
click at [417, 243] on icon at bounding box center [420, 245] width 7 height 5
type input "08/30/2025"
checkbox input "true"
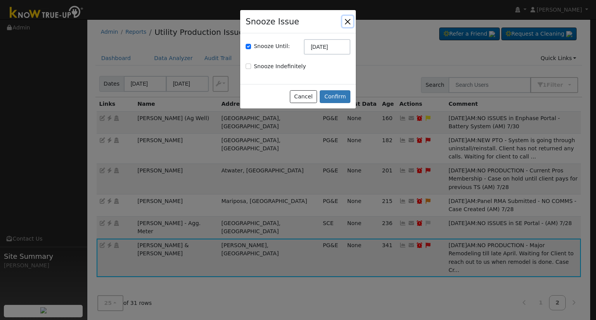
click at [346, 24] on button "button" at bounding box center [347, 21] width 11 height 11
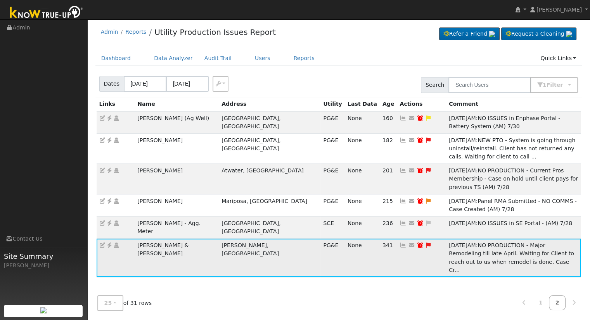
click at [399, 243] on icon at bounding box center [402, 245] width 7 height 5
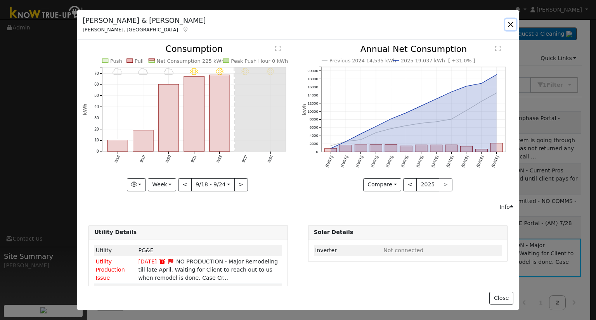
click at [506, 26] on button "button" at bounding box center [510, 24] width 11 height 11
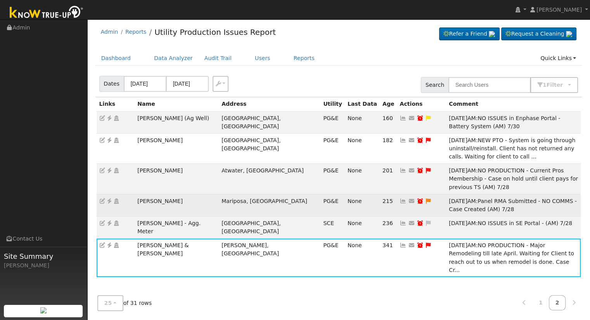
click at [399, 199] on icon at bounding box center [402, 201] width 7 height 5
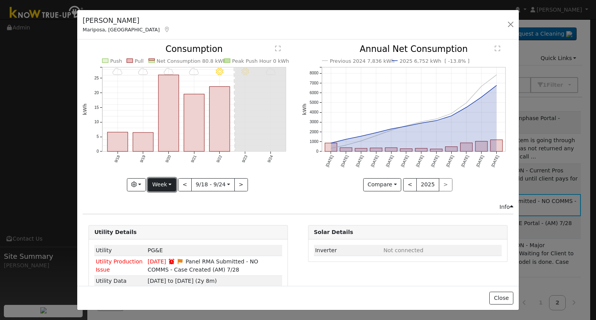
click at [164, 186] on button "Week" at bounding box center [162, 184] width 28 height 13
click at [176, 228] on link "Year" at bounding box center [175, 233] width 54 height 11
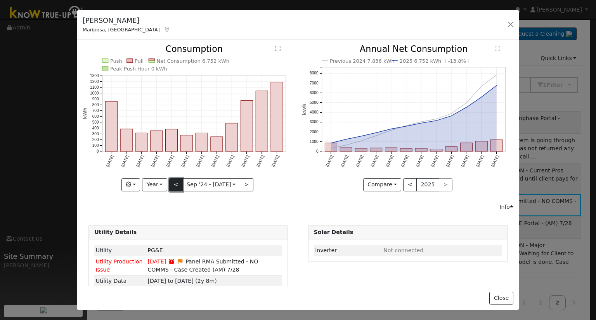
click at [174, 188] on button "<" at bounding box center [176, 184] width 14 height 13
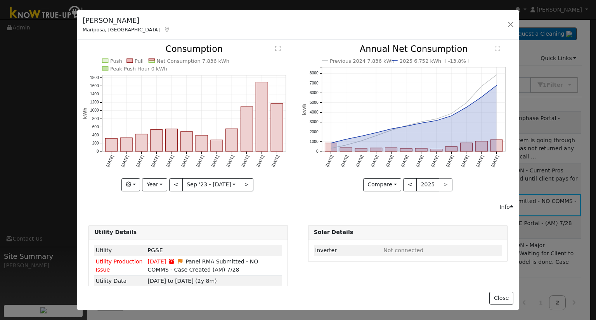
click at [174, 188] on div "Push Pull Net Consumption 7,836 kWh Peak Push Hour 0 kWh Sep '23 Oct '23 Nov '2…" at bounding box center [188, 118] width 211 height 146
click at [174, 186] on button "<" at bounding box center [176, 184] width 14 height 13
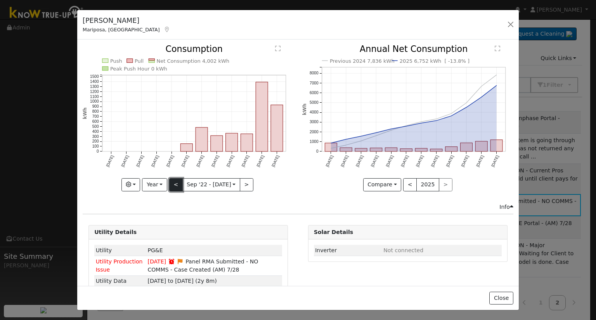
click at [174, 186] on button "<" at bounding box center [176, 184] width 14 height 13
type input "2021-09-01"
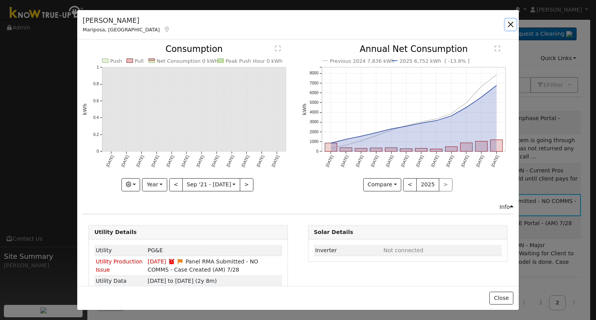
click at [514, 24] on button "button" at bounding box center [510, 24] width 11 height 11
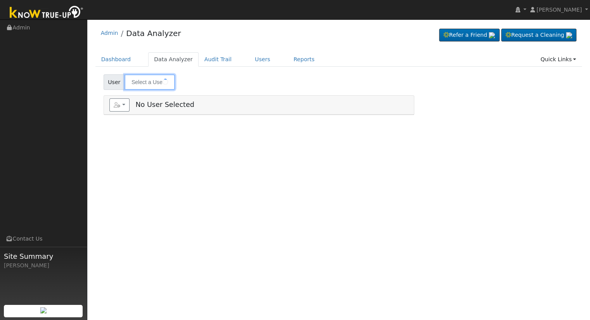
type input "Glaxo [PERSON_NAME]"
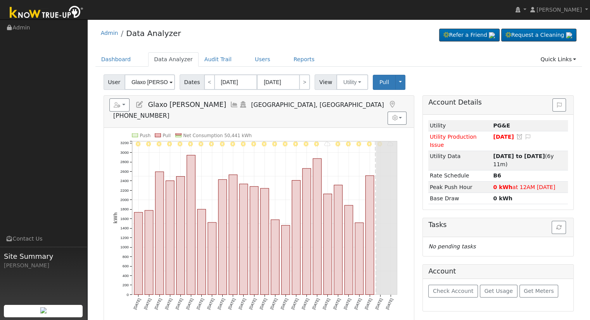
click at [137, 104] on icon at bounding box center [139, 104] width 9 height 7
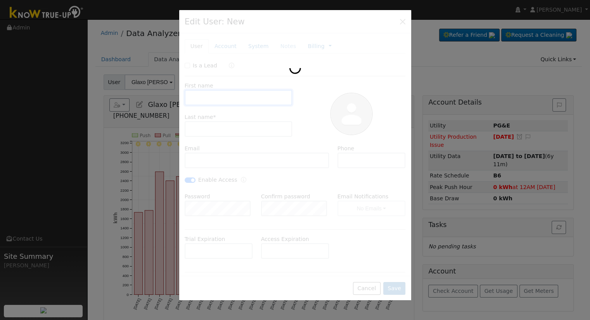
type input "Glaxo"
type input "Klien"
type input "winston.f.collins@gsk.com"
type input "[PHONE_NUMBER]"
checkbox input "true"
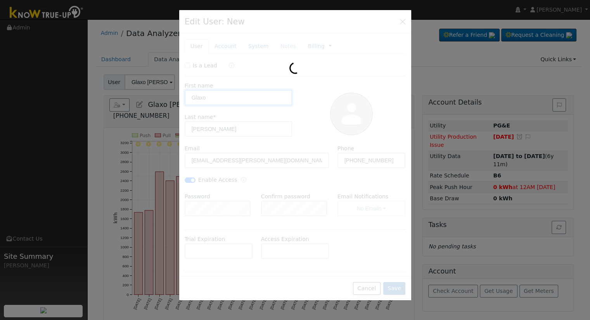
type input "PG&E"
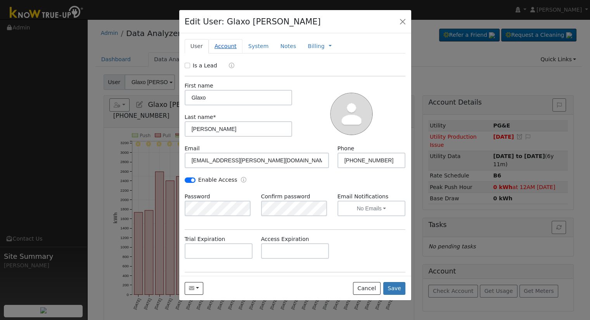
click at [219, 45] on link "Account" at bounding box center [226, 46] width 34 height 14
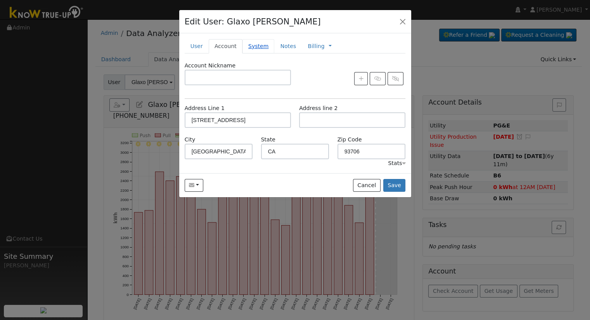
click at [253, 49] on link "System" at bounding box center [258, 46] width 32 height 14
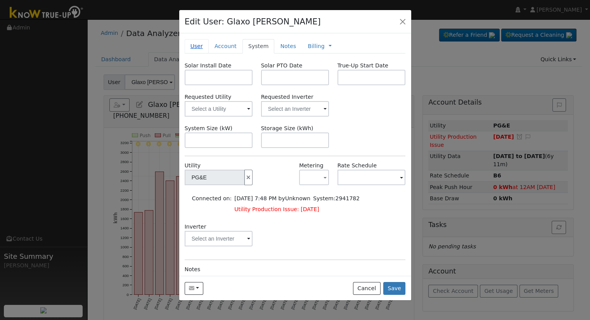
click at [199, 44] on link "User" at bounding box center [197, 46] width 24 height 14
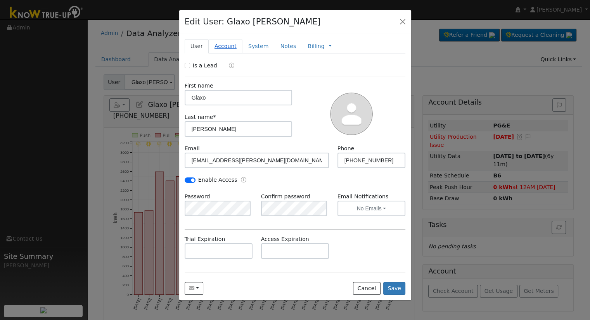
click at [220, 42] on link "Account" at bounding box center [226, 46] width 34 height 14
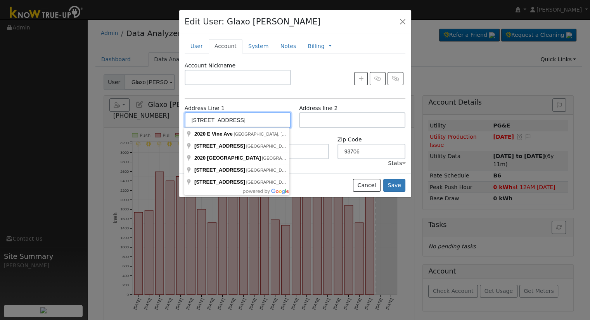
drag, startPoint x: 229, startPoint y: 121, endPoint x: 182, endPoint y: 119, distance: 47.4
click at [182, 119] on div "Address Line 1 2020 E Vine Ave" at bounding box center [237, 116] width 114 height 24
click at [190, 43] on link "User" at bounding box center [197, 46] width 24 height 14
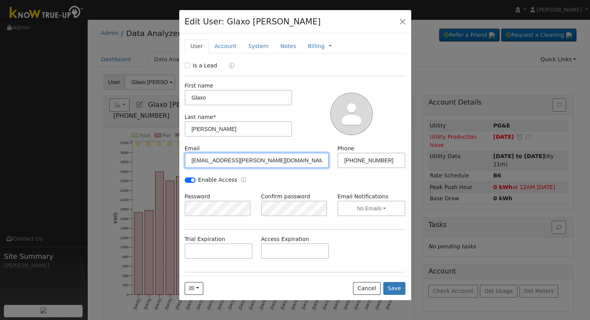
drag, startPoint x: 269, startPoint y: 163, endPoint x: 180, endPoint y: 163, distance: 88.8
click at [180, 163] on div "Email winston.f.collins@gsk.com" at bounding box center [256, 157] width 153 height 24
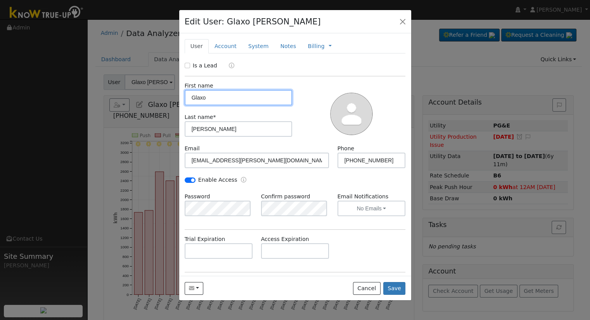
click at [217, 95] on input "Glaxo" at bounding box center [239, 98] width 108 height 16
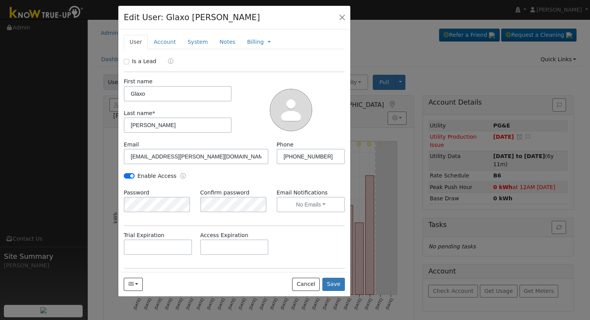
drag, startPoint x: 273, startPoint y: 24, endPoint x: 213, endPoint y: 20, distance: 61.0
click at [213, 20] on div "Edit User: Glaxo Klien - Default Ac... - Default Account - 2020 E Vine Ave, Fre…" at bounding box center [234, 18] width 232 height 24
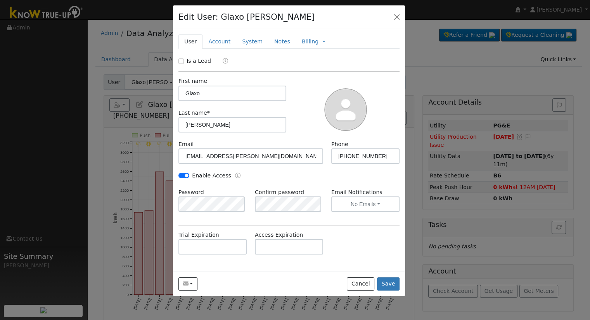
drag, startPoint x: 163, startPoint y: 20, endPoint x: 217, endPoint y: 19, distance: 54.3
click at [217, 19] on h4 "Edit User: Glaxo Klien" at bounding box center [246, 17] width 136 height 12
click at [396, 14] on button "button" at bounding box center [396, 17] width 11 height 11
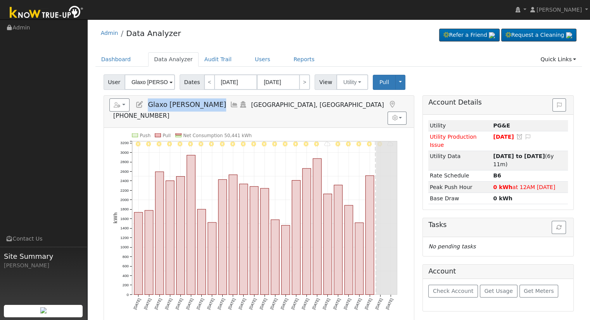
drag, startPoint x: 149, startPoint y: 105, endPoint x: 182, endPoint y: 107, distance: 33.8
click at [182, 107] on h5 "Reports Scenario Health Check Energy Audit Account Timeline User Audit Trail In…" at bounding box center [258, 109] width 299 height 21
copy span "Glaxo Klien"
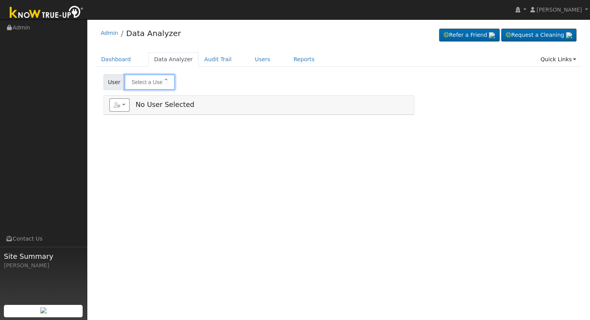
type input "Glaxo [PERSON_NAME]"
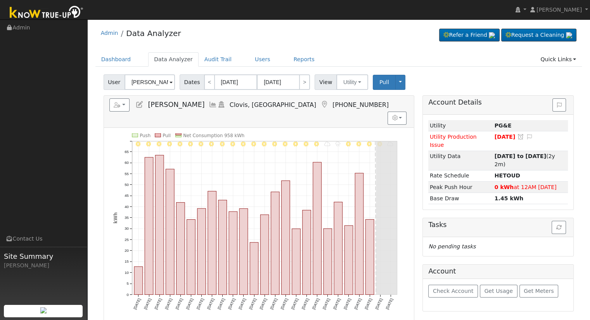
click at [141, 105] on icon at bounding box center [139, 104] width 9 height 7
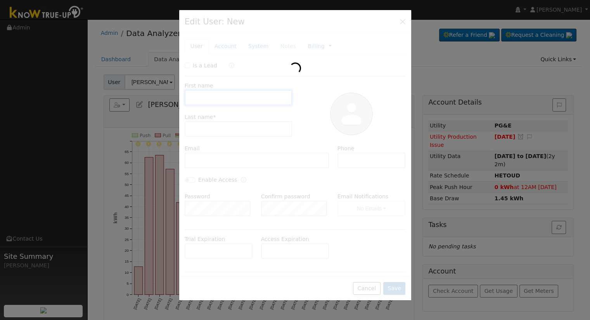
type input "Bill"
type input "[PERSON_NAME]"
type input "[EMAIL_ADDRESS][DOMAIN_NAME]"
type input "5599608888"
type input "Pacific Gas & Electric"
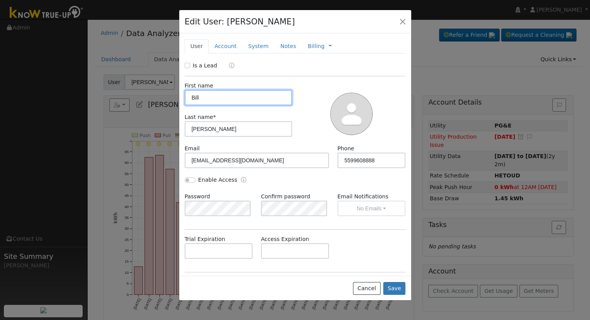
type input "PG&E"
click at [228, 47] on link "Account" at bounding box center [226, 46] width 34 height 14
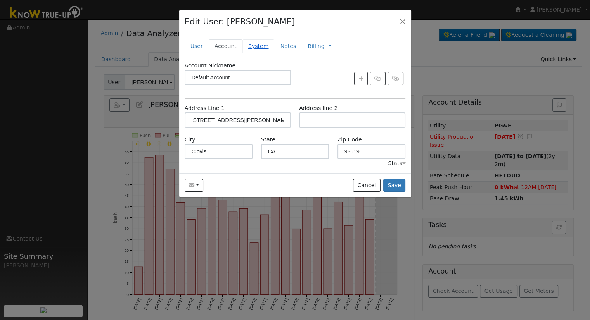
click at [253, 47] on link "System" at bounding box center [258, 46] width 32 height 14
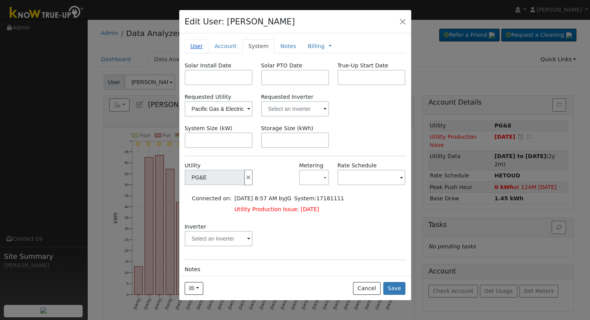
click at [190, 45] on link "User" at bounding box center [197, 46] width 24 height 14
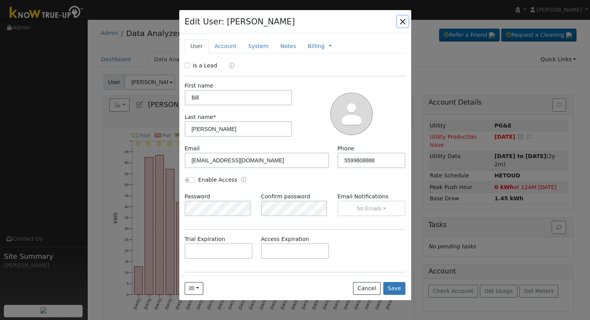
click at [405, 25] on button "button" at bounding box center [402, 21] width 11 height 11
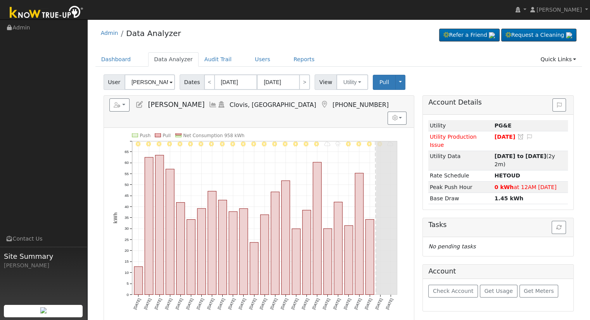
click at [137, 104] on icon at bounding box center [139, 104] width 9 height 7
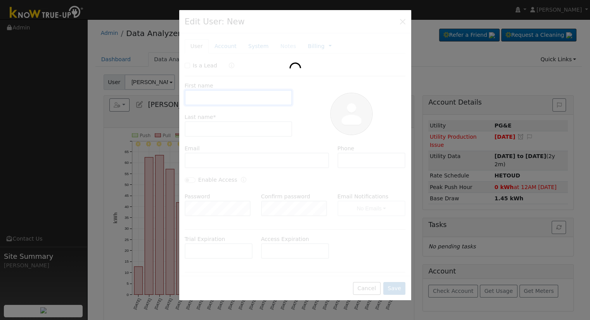
type input "Bill"
type input "Avakian"
type input "billavakian@yahoo.com"
type input "5599608888"
type input "Default Account"
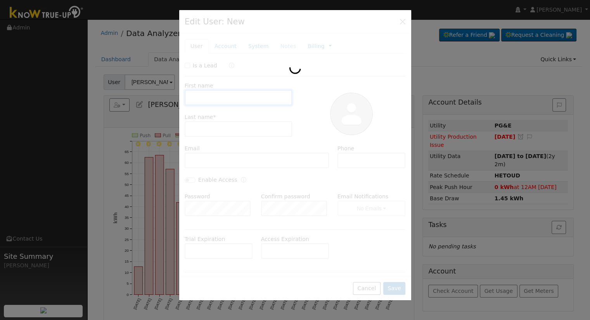
type input "1469 North Rogers Avenue"
type input "Clovis"
type input "CA"
type input "93619"
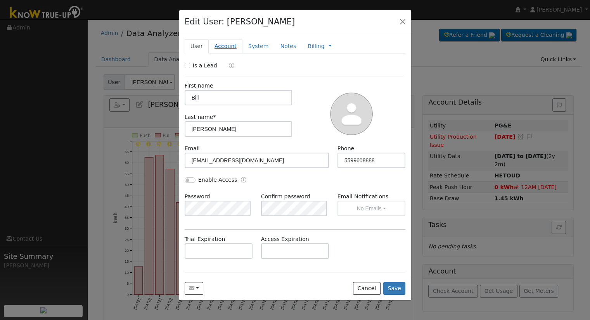
click at [226, 45] on link "Account" at bounding box center [226, 46] width 34 height 14
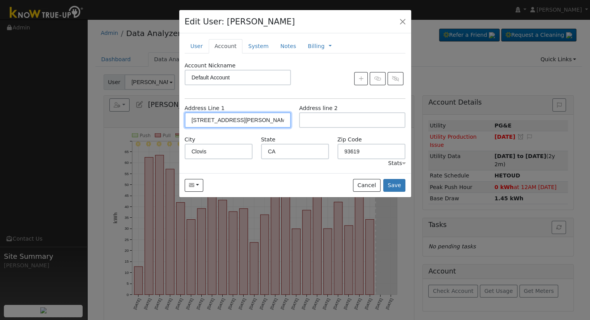
drag, startPoint x: 192, startPoint y: 123, endPoint x: 287, endPoint y: 122, distance: 94.3
click at [287, 122] on input "1469 North Rogers Avenue" at bounding box center [238, 120] width 106 height 16
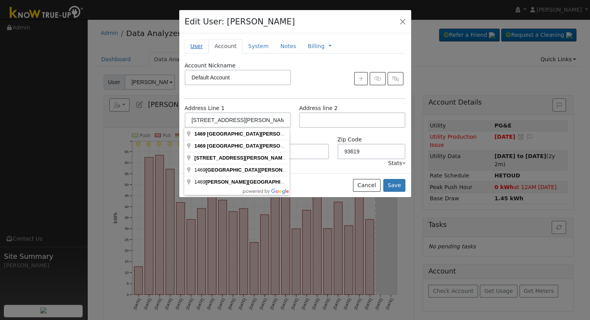
click at [194, 46] on link "User" at bounding box center [197, 46] width 24 height 14
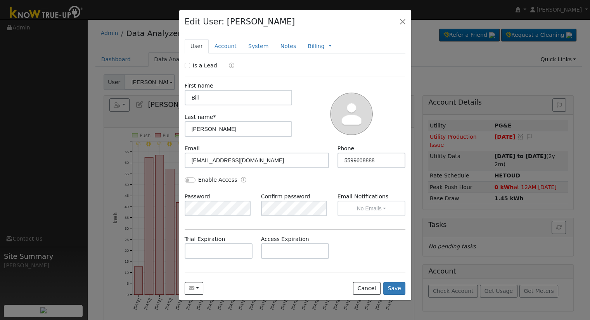
click at [203, 65] on label "Is a Lead" at bounding box center [205, 66] width 24 height 8
click at [190, 65] on input "Is a Lead" at bounding box center [187, 65] width 5 height 5
checkbox input "true"
click at [400, 285] on button "Save" at bounding box center [394, 288] width 22 height 13
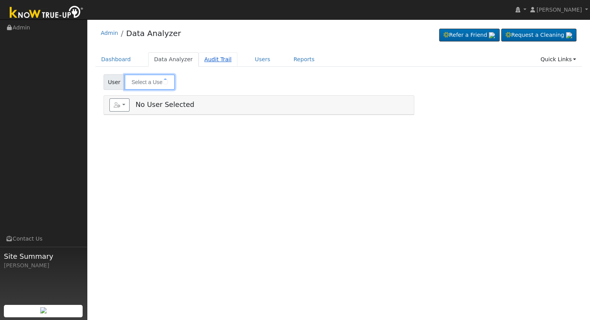
type input "[PERSON_NAME]"
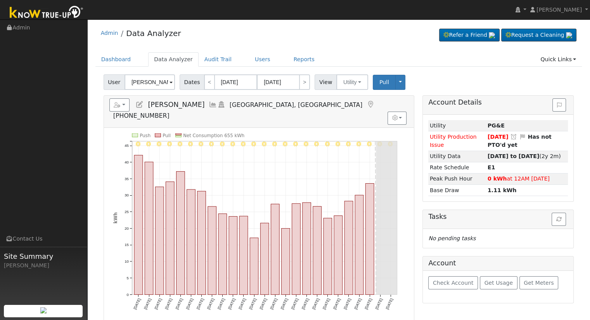
click at [137, 106] on icon at bounding box center [139, 104] width 9 height 7
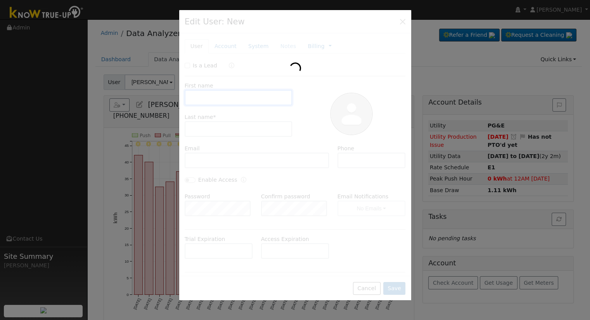
type input "[PERSON_NAME]"
type input "[EMAIL_ADDRESS][DOMAIN_NAME]"
type input "5594486233"
type input "Default Account"
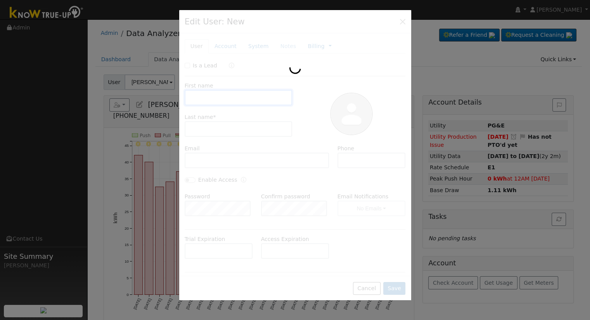
type input "[STREET_ADDRESS]"
type input "[GEOGRAPHIC_DATA]"
type input "CA"
type input "93711"
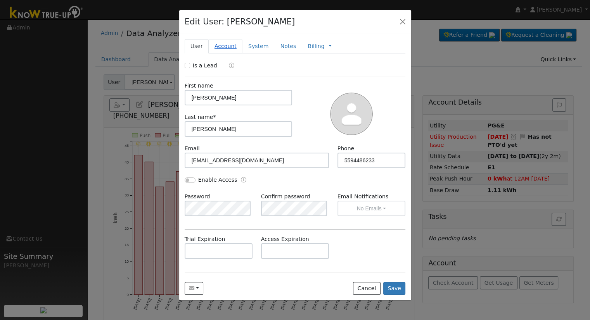
click at [226, 44] on link "Account" at bounding box center [226, 46] width 34 height 14
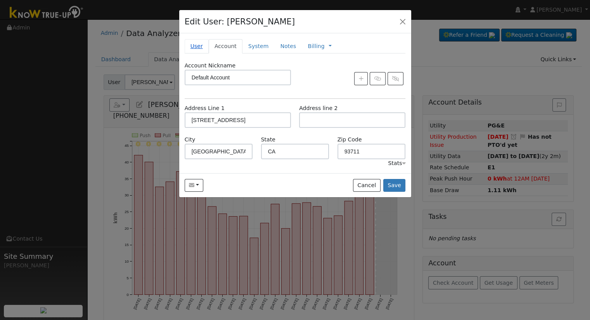
click at [199, 45] on link "User" at bounding box center [197, 46] width 24 height 14
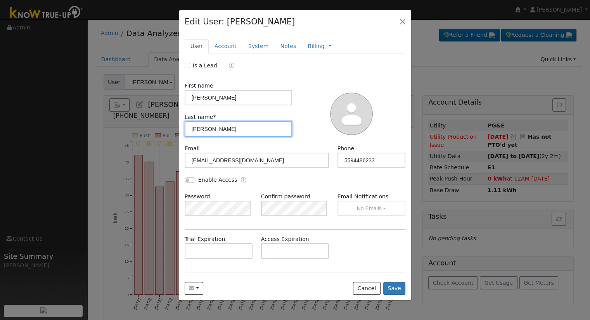
click at [194, 129] on input "[PERSON_NAME]" at bounding box center [239, 129] width 108 height 16
type input "[PERSON_NAME]"
click at [398, 287] on button "Save" at bounding box center [394, 288] width 22 height 13
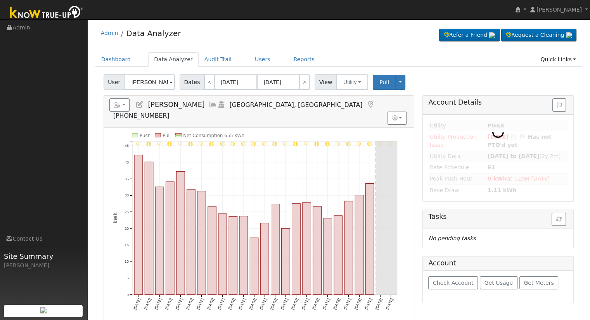
type input "Ruth Vickers"
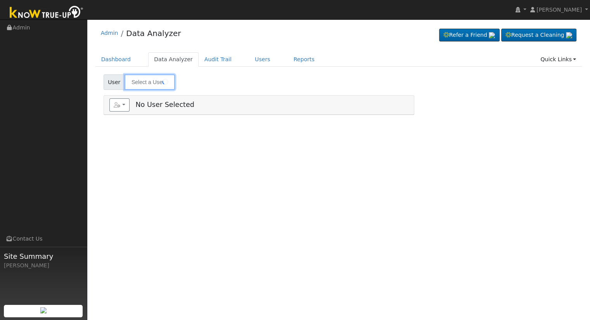
type input "Cody Neil"
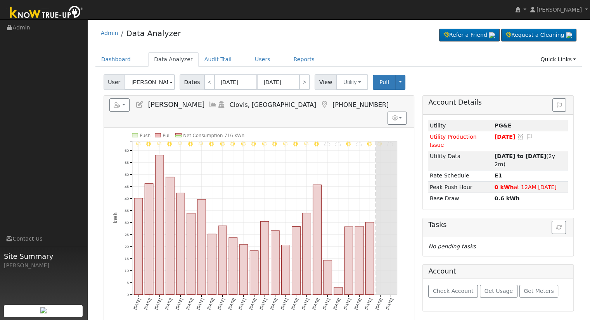
click at [132, 105] on h5 "Reports Scenario Health Check Energy Audit Account Timeline User Audit Trail In…" at bounding box center [258, 105] width 299 height 13
click at [139, 104] on icon at bounding box center [139, 104] width 9 height 7
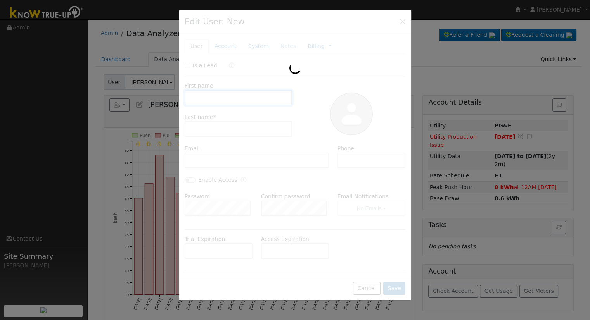
type input "Cody"
type input "Neil"
type input "genhimes@gmail.com"
type input "5597799449"
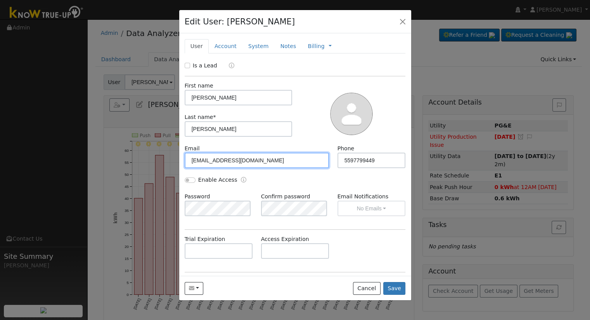
drag, startPoint x: 249, startPoint y: 162, endPoint x: 186, endPoint y: 166, distance: 63.0
click at [186, 166] on input "genhimes@gmail.com" at bounding box center [257, 161] width 145 height 16
click at [226, 48] on link "Account" at bounding box center [226, 46] width 34 height 14
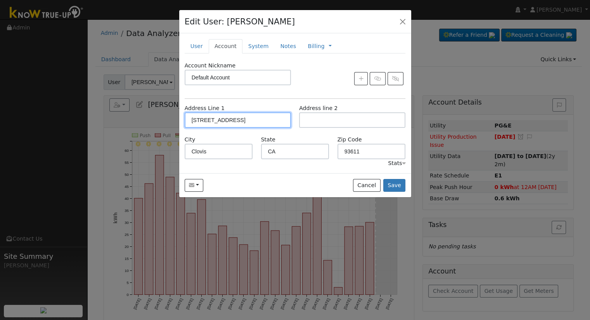
drag, startPoint x: 238, startPoint y: 122, endPoint x: 184, endPoint y: 126, distance: 53.7
click at [185, 126] on input "303 Ezie Avenue" at bounding box center [238, 120] width 106 height 16
click at [403, 26] on button "button" at bounding box center [402, 21] width 11 height 11
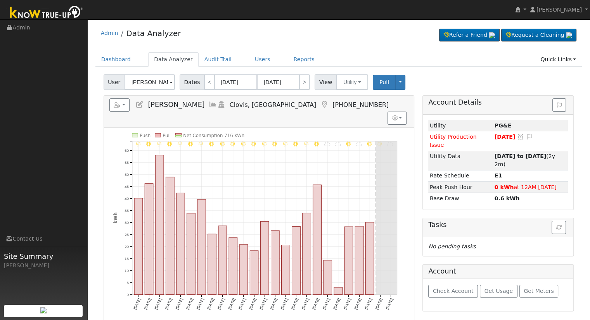
click at [139, 104] on icon at bounding box center [139, 104] width 9 height 7
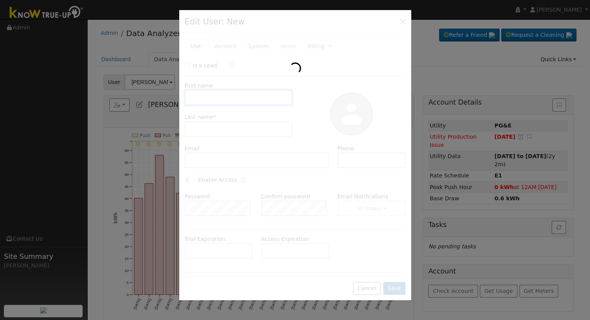
type input "Cody"
type input "Neil"
type input "genhimes@gmail.com"
type input "5597799449"
type input "Pacific Gas & Electric"
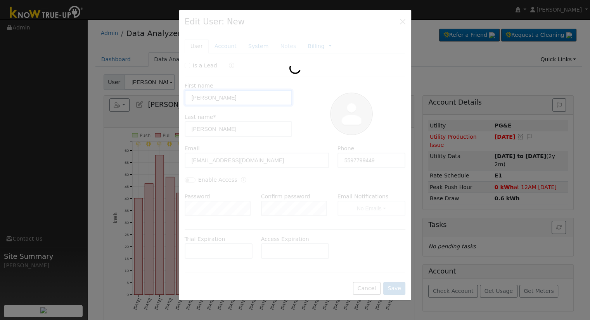
type input "PG&E"
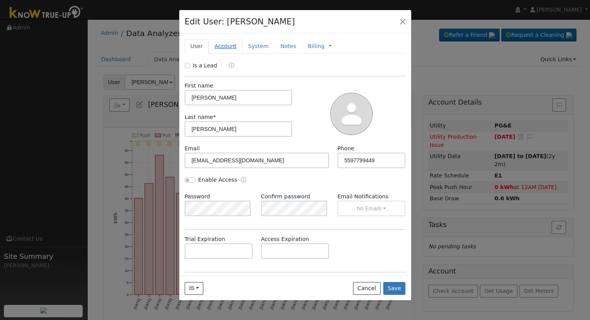
click at [230, 43] on link "Account" at bounding box center [226, 46] width 34 height 14
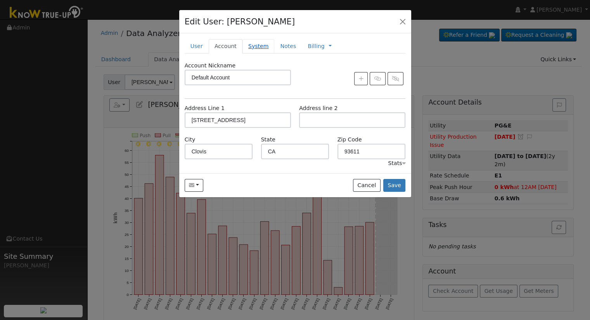
click at [251, 51] on link "System" at bounding box center [258, 46] width 32 height 14
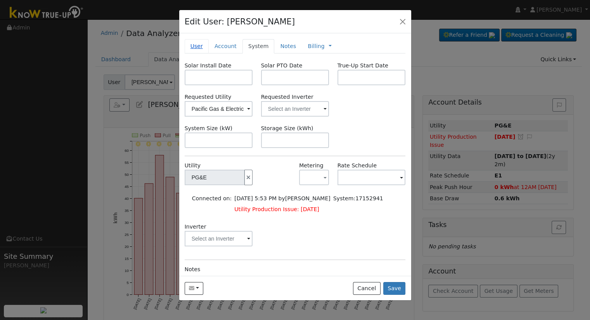
click at [197, 48] on link "User" at bounding box center [197, 46] width 24 height 14
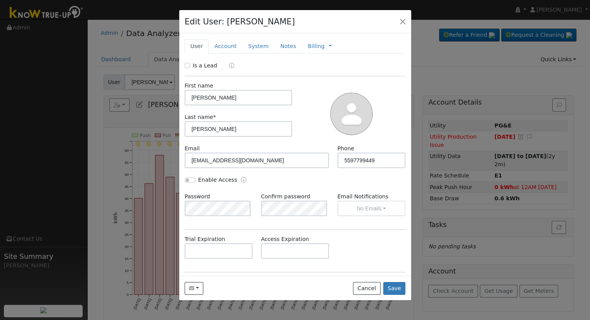
click at [204, 66] on label "Is a Lead" at bounding box center [205, 66] width 24 height 8
click at [190, 66] on input "Is a Lead" at bounding box center [187, 65] width 5 height 5
checkbox input "true"
click at [400, 288] on button "Save" at bounding box center [394, 288] width 22 height 13
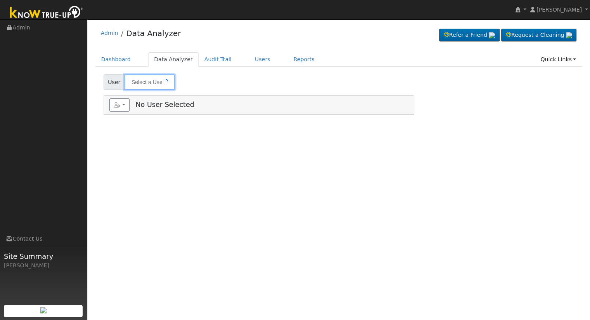
type input "[PERSON_NAME]"
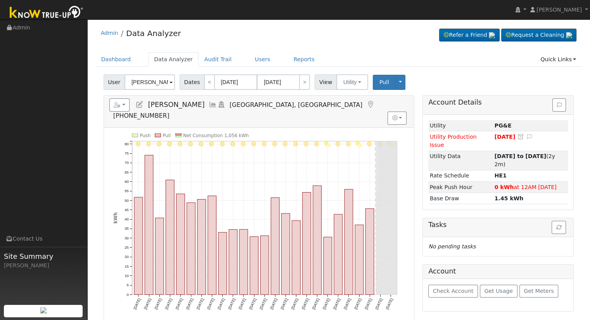
click at [141, 106] on icon at bounding box center [139, 104] width 9 height 7
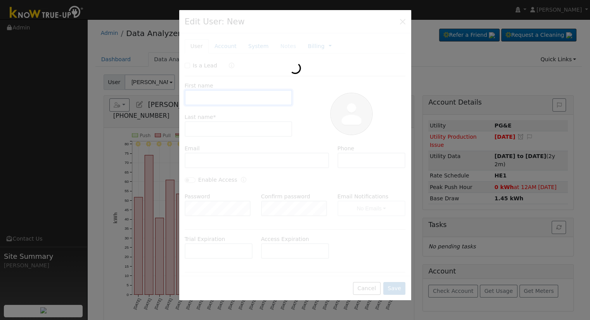
type input "[PERSON_NAME]"
type input "[EMAIL_ADDRESS][DOMAIN_NAME]"
type input "5555555555"
type input "Default Account"
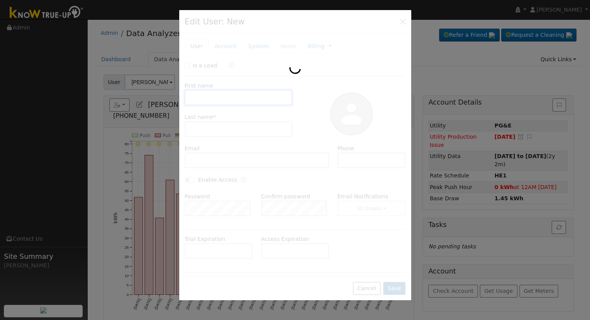
type input "[STREET_ADDRESS][PERSON_NAME]"
type input "[GEOGRAPHIC_DATA]"
type input "CA"
type input "93722"
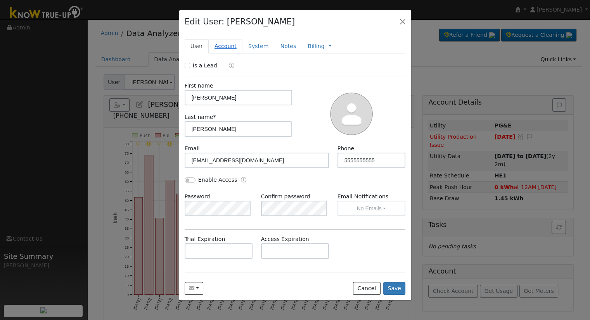
click at [218, 47] on link "Account" at bounding box center [226, 46] width 34 height 14
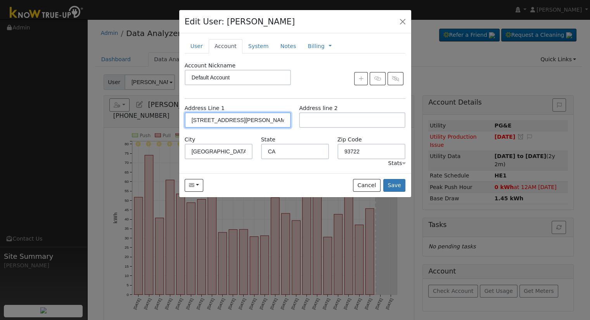
click at [227, 121] on input "[STREET_ADDRESS][PERSON_NAME]" at bounding box center [238, 120] width 106 height 16
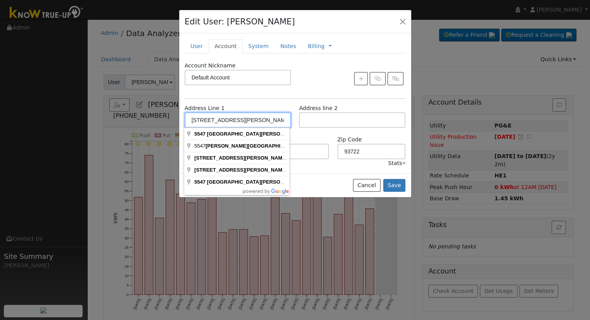
click at [227, 121] on input "[STREET_ADDRESS][PERSON_NAME]" at bounding box center [238, 120] width 106 height 16
click at [202, 42] on link "User" at bounding box center [197, 46] width 24 height 14
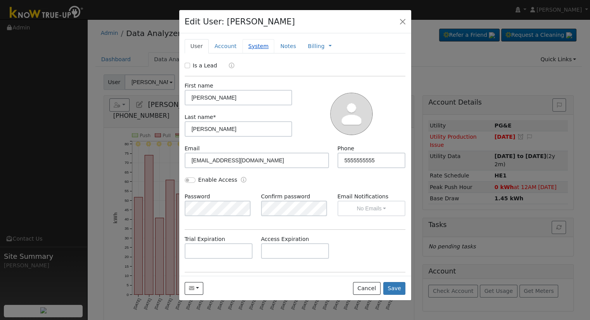
click at [250, 42] on link "System" at bounding box center [258, 46] width 32 height 14
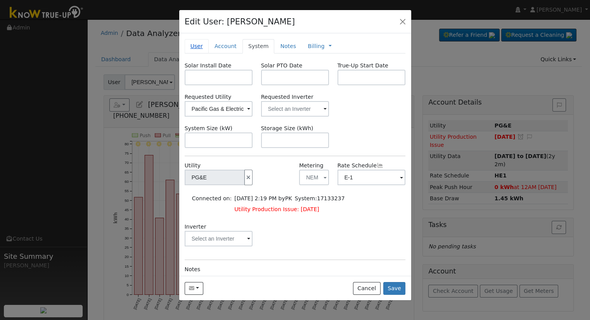
click at [203, 49] on link "User" at bounding box center [197, 46] width 24 height 14
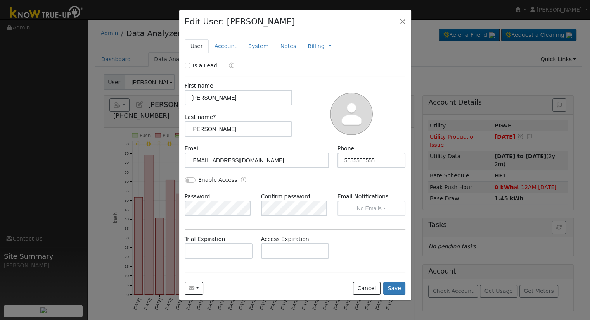
click at [203, 65] on label "Is a Lead" at bounding box center [205, 66] width 24 height 8
click at [190, 65] on input "Is a Lead" at bounding box center [187, 65] width 5 height 5
checkbox input "true"
click at [391, 287] on button "Save" at bounding box center [394, 288] width 22 height 13
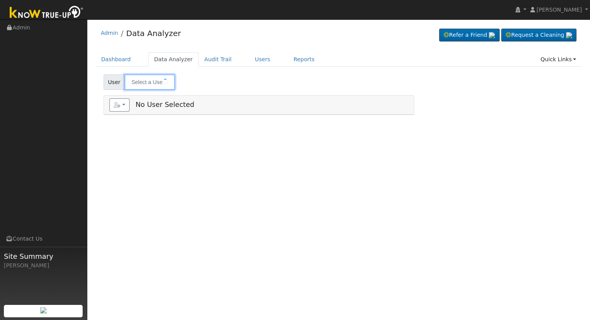
type input "[PERSON_NAME]"
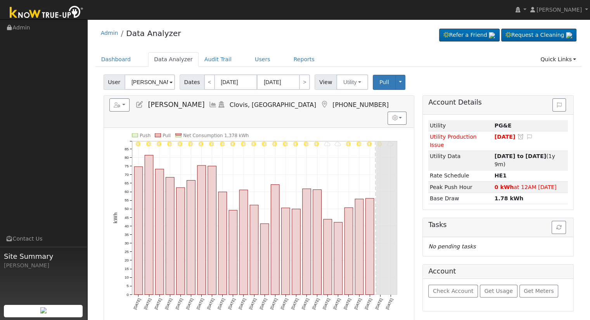
click at [142, 105] on icon at bounding box center [139, 104] width 9 height 7
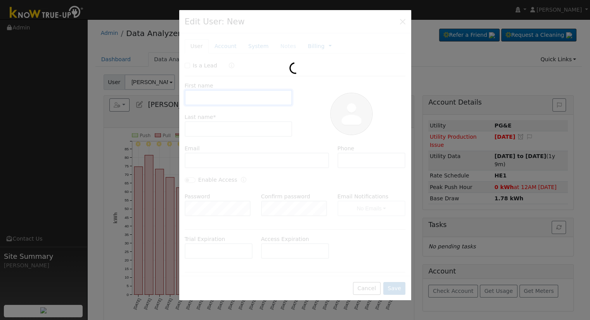
type input "[PERSON_NAME]"
type input "Oldfield"
type input "[EMAIL_ADDRESS][DOMAIN_NAME]"
type input "5599732917"
type input "Default Account"
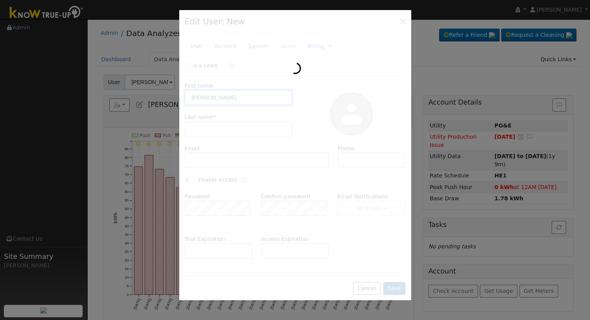
type input "[STREET_ADDRESS]"
type input "Clovis"
type input "CA"
type input "93611"
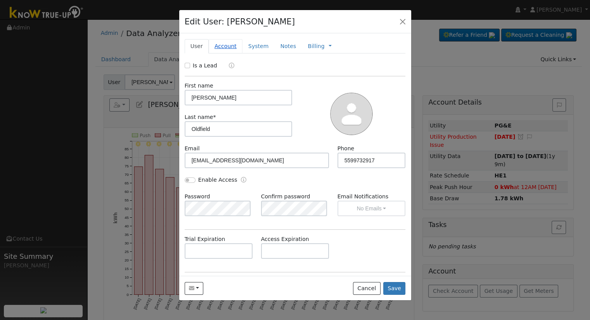
click at [225, 41] on link "Account" at bounding box center [226, 46] width 34 height 14
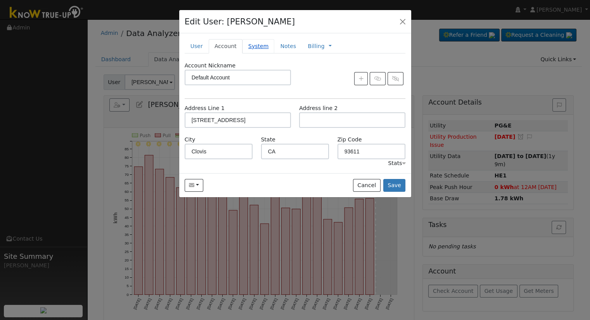
click at [254, 45] on link "System" at bounding box center [258, 46] width 32 height 14
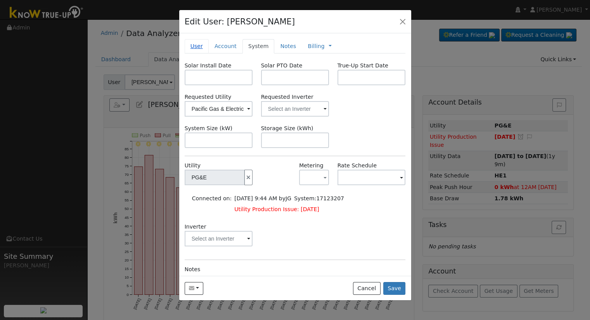
click at [198, 45] on link "User" at bounding box center [197, 46] width 24 height 14
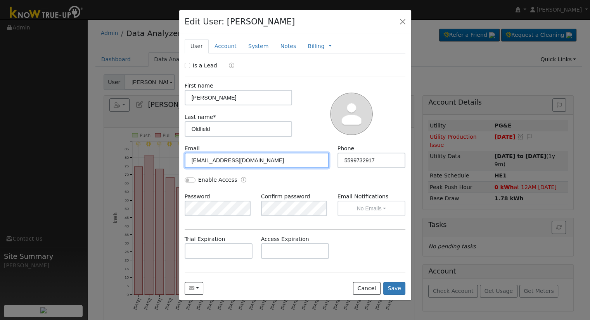
drag, startPoint x: 263, startPoint y: 166, endPoint x: 188, endPoint y: 165, distance: 75.6
click at [188, 166] on input "julesoldfield@yahoo.com" at bounding box center [257, 161] width 145 height 16
click at [200, 66] on label "Is a Lead" at bounding box center [205, 66] width 24 height 8
click at [190, 66] on input "Is a Lead" at bounding box center [187, 65] width 5 height 5
checkbox input "true"
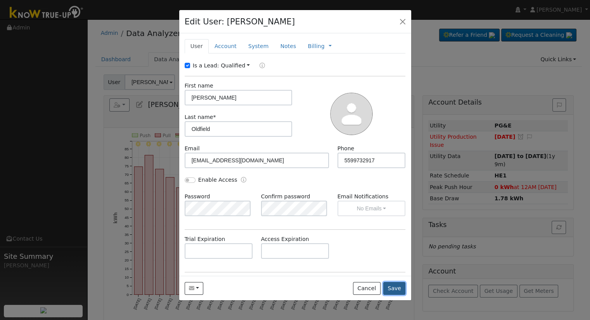
click at [392, 286] on button "Save" at bounding box center [394, 288] width 22 height 13
